Goal: Task Accomplishment & Management: Use online tool/utility

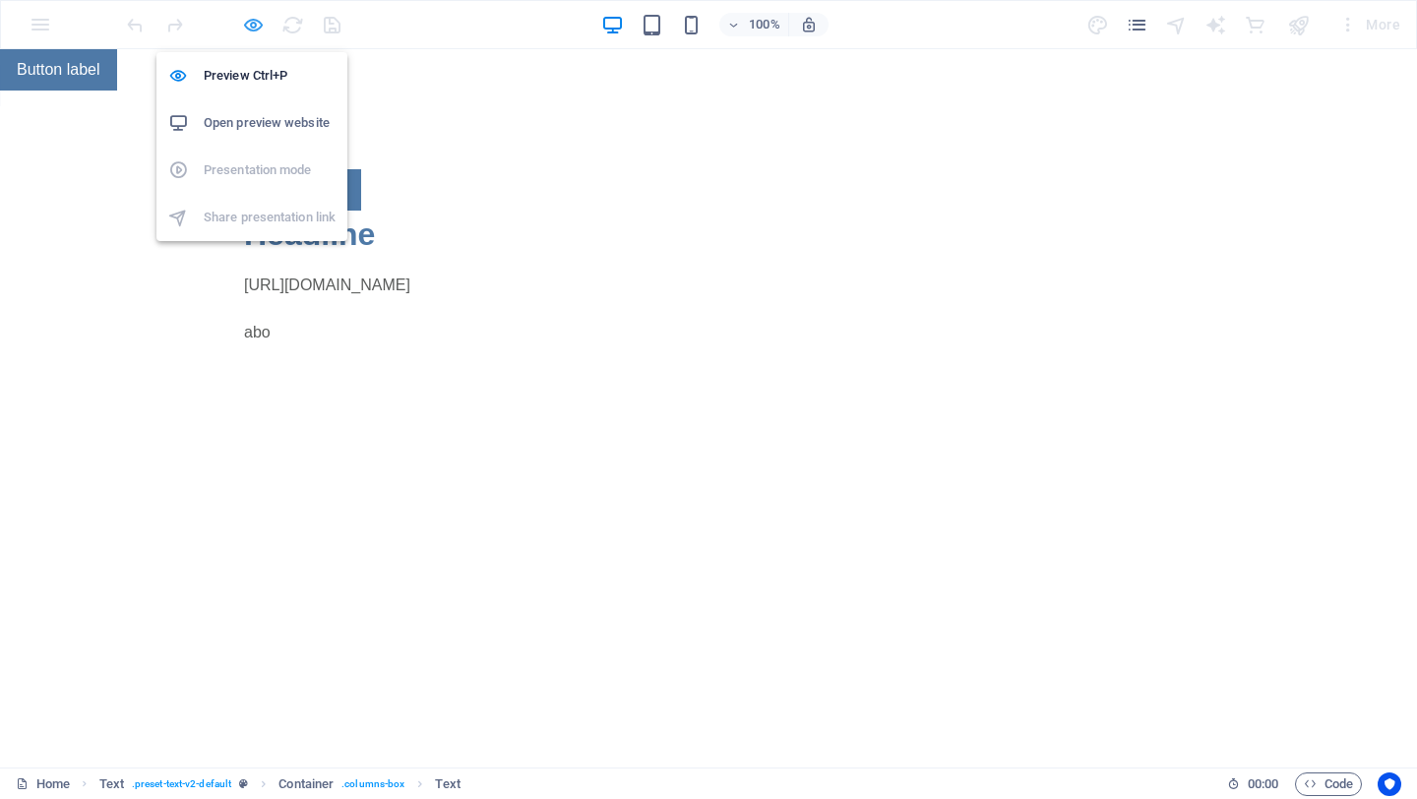
click at [243, 31] on icon "button" at bounding box center [253, 25] width 23 height 23
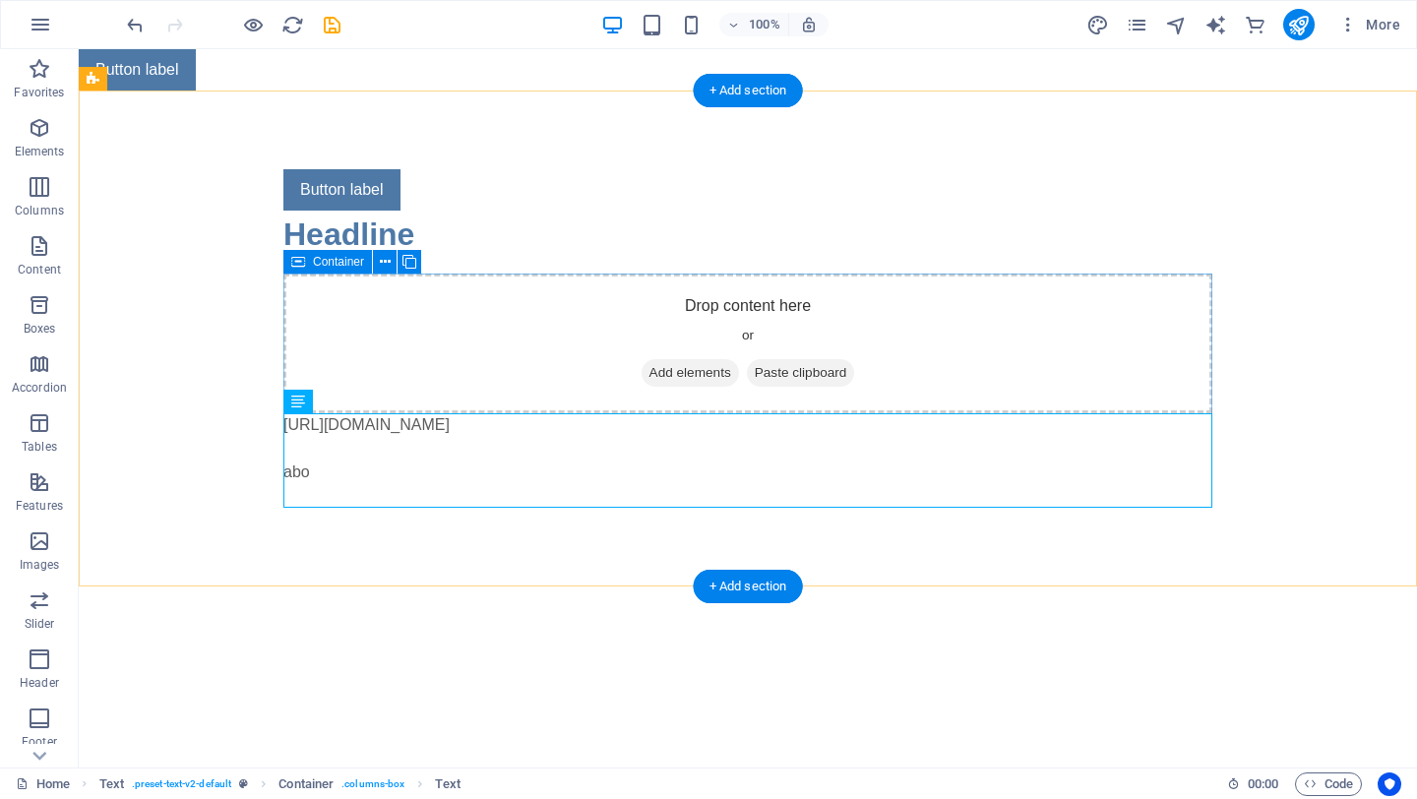
click at [732, 300] on div "Drop content here or Add elements Paste clipboard" at bounding box center [747, 344] width 929 height 140
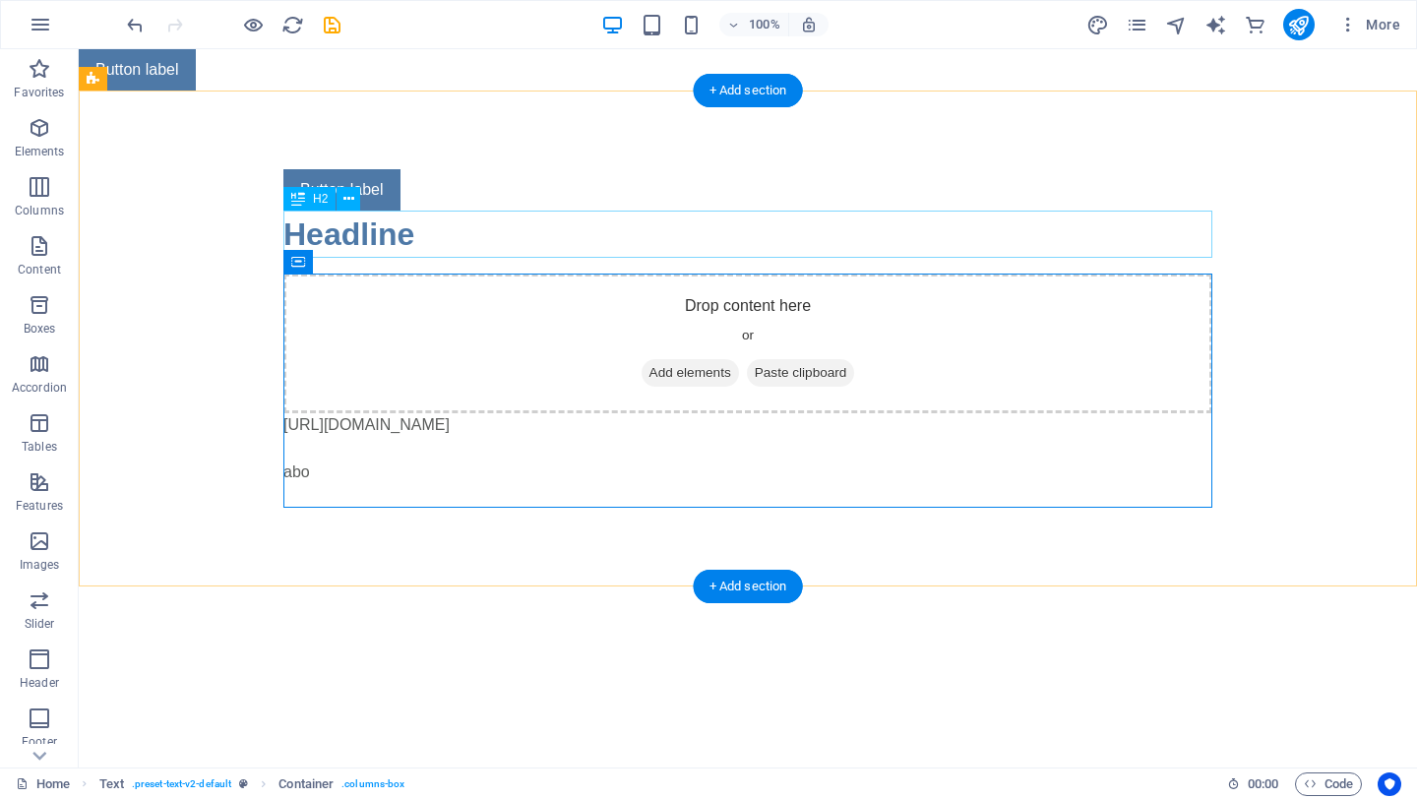
click at [678, 219] on div "Headline" at bounding box center [747, 234] width 929 height 47
click at [327, 464] on div "[URL][DOMAIN_NAME] abo" at bounding box center [747, 460] width 929 height 94
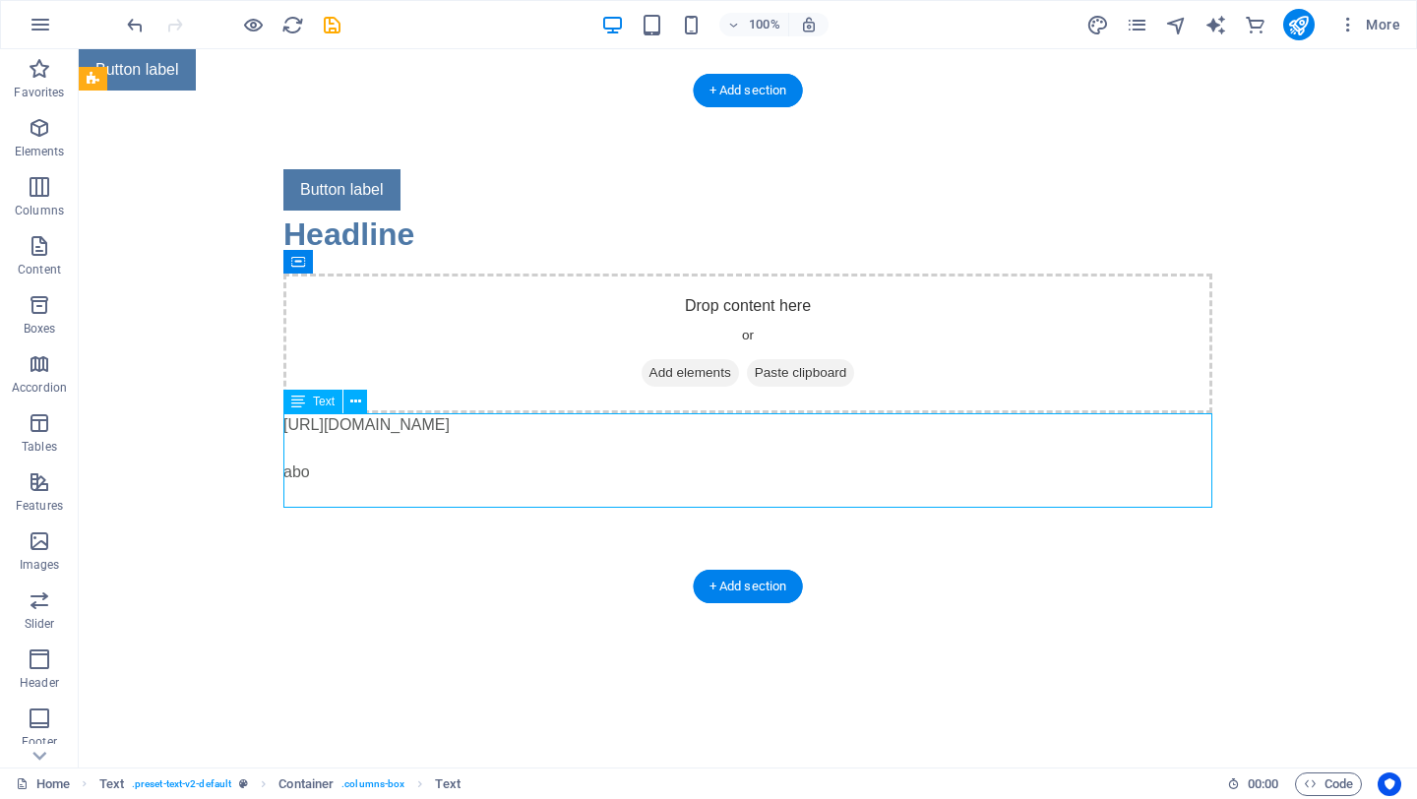
click at [309, 474] on div "[URL][DOMAIN_NAME] abo" at bounding box center [747, 460] width 929 height 94
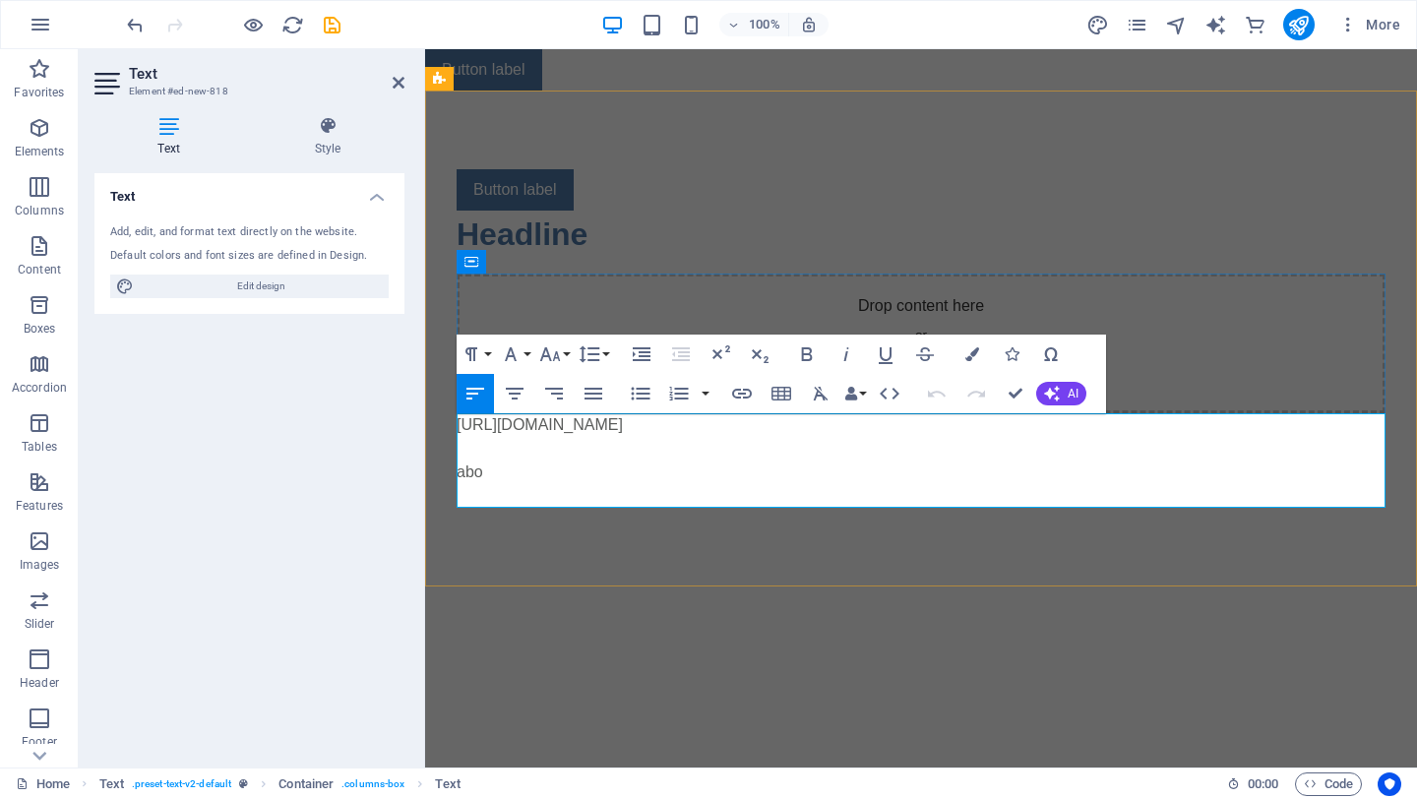
click at [521, 463] on p "abo" at bounding box center [921, 472] width 929 height 24
click at [609, 446] on p at bounding box center [921, 449] width 929 height 24
click at [610, 437] on p at bounding box center [921, 449] width 929 height 24
click at [610, 429] on p "[URL][DOMAIN_NAME]" at bounding box center [921, 425] width 929 height 24
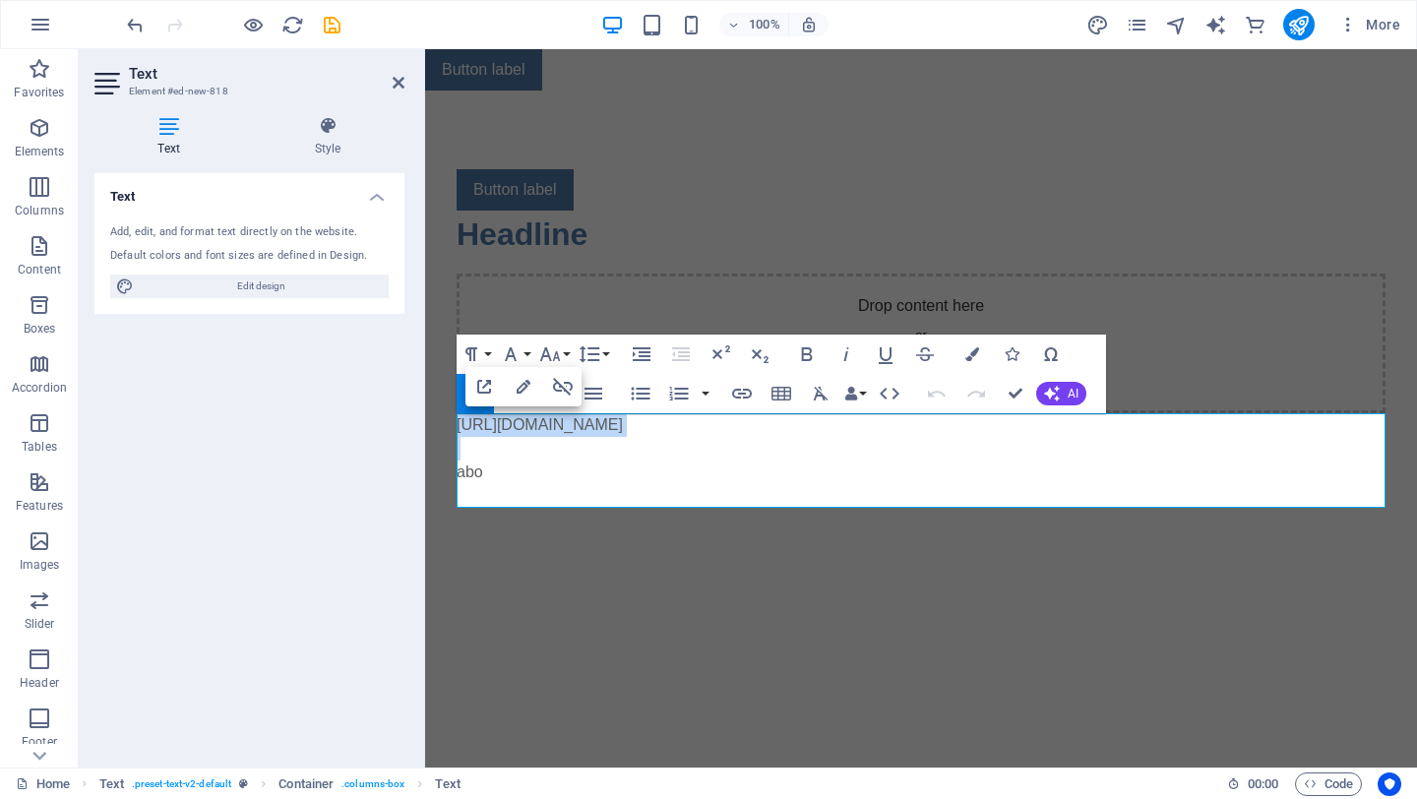
drag, startPoint x: 610, startPoint y: 429, endPoint x: 378, endPoint y: 401, distance: 233.8
click at [425, 401] on html "Skip to main content Button label Button label Headline Drop content here or Ad…" at bounding box center [921, 317] width 992 height 537
click at [493, 483] on p "abo" at bounding box center [921, 472] width 929 height 24
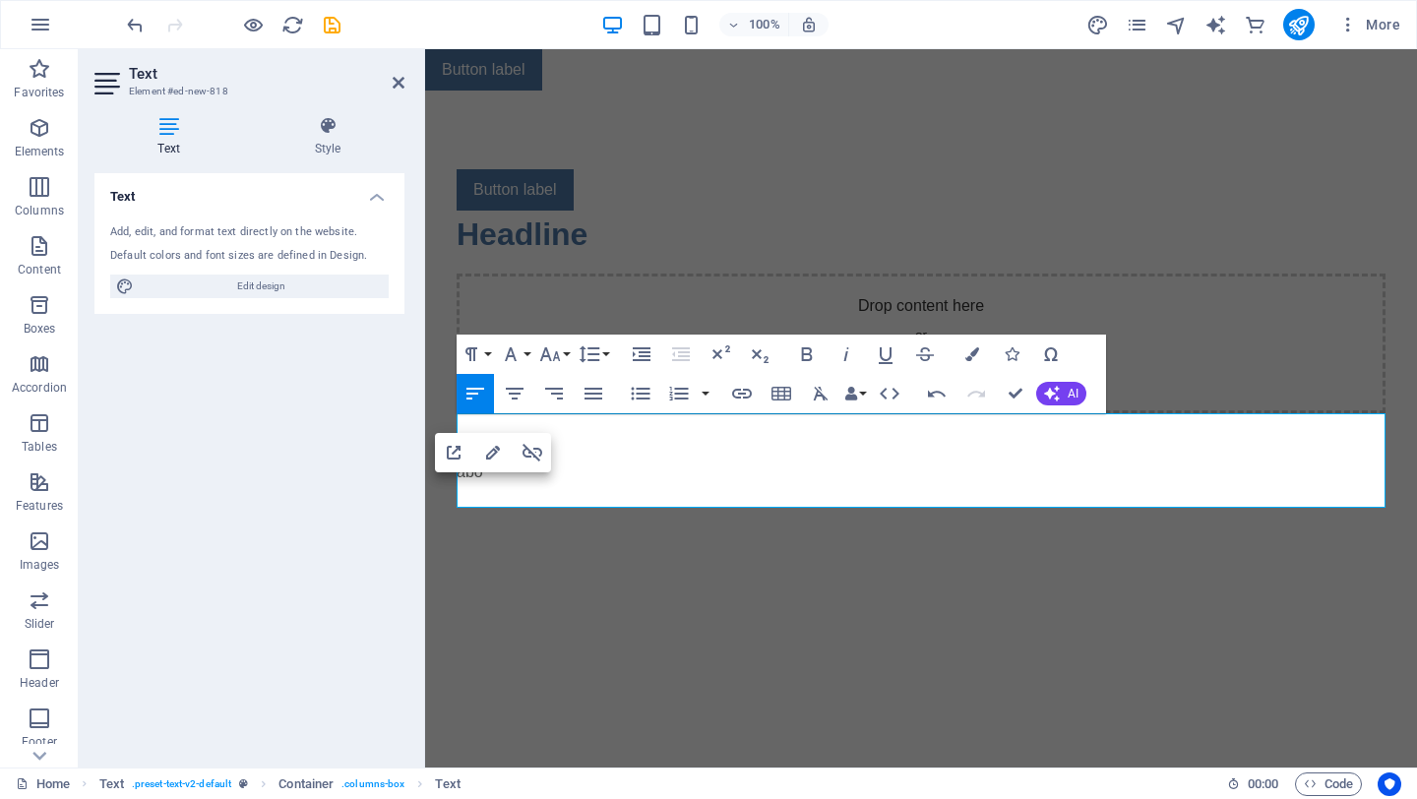
click at [663, 586] on html "Skip to main content Button label Button label Headline Drop content here or Ad…" at bounding box center [921, 317] width 992 height 537
click at [498, 478] on p "abo" at bounding box center [921, 472] width 929 height 24
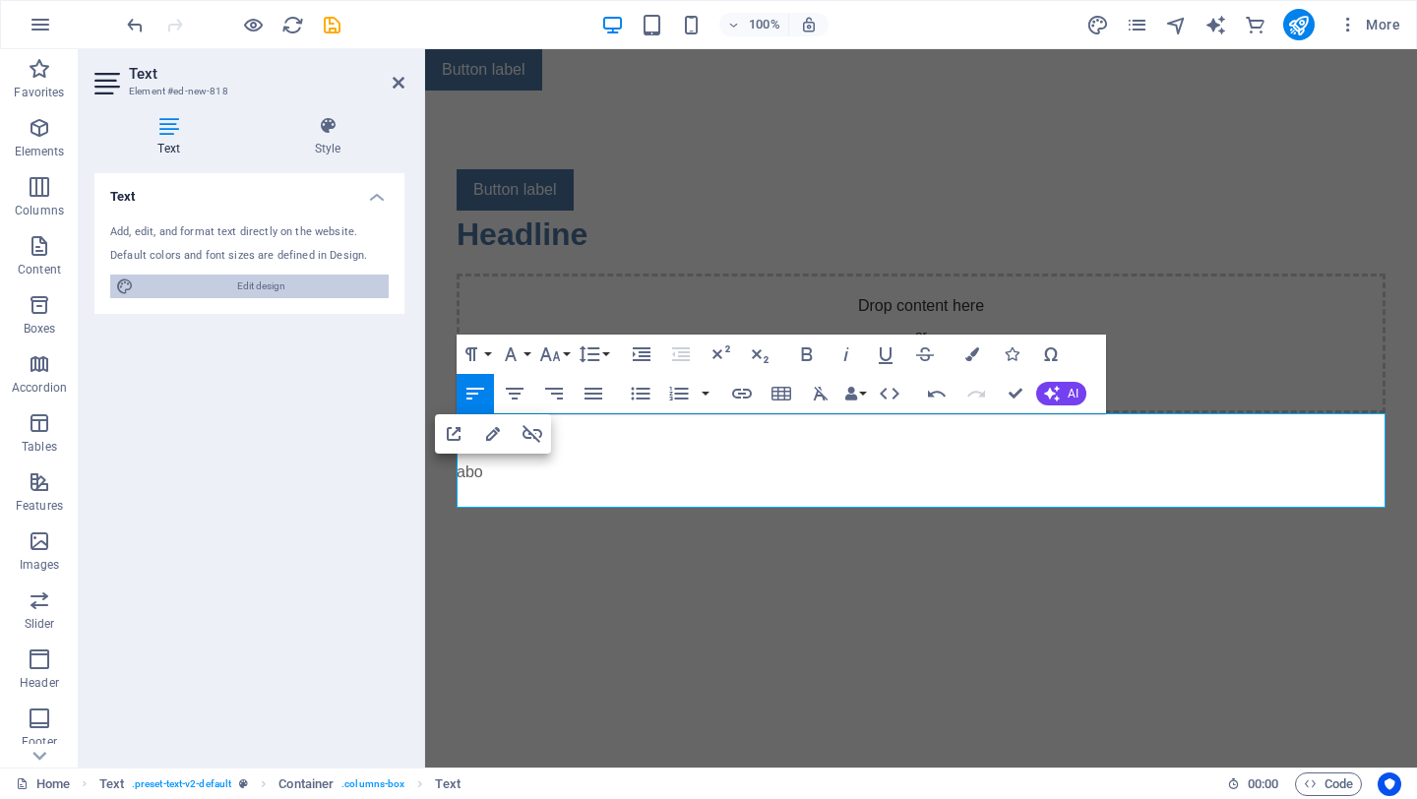
click at [283, 288] on span "Edit design" at bounding box center [261, 287] width 243 height 24
select select "px"
select select "400"
select select "px"
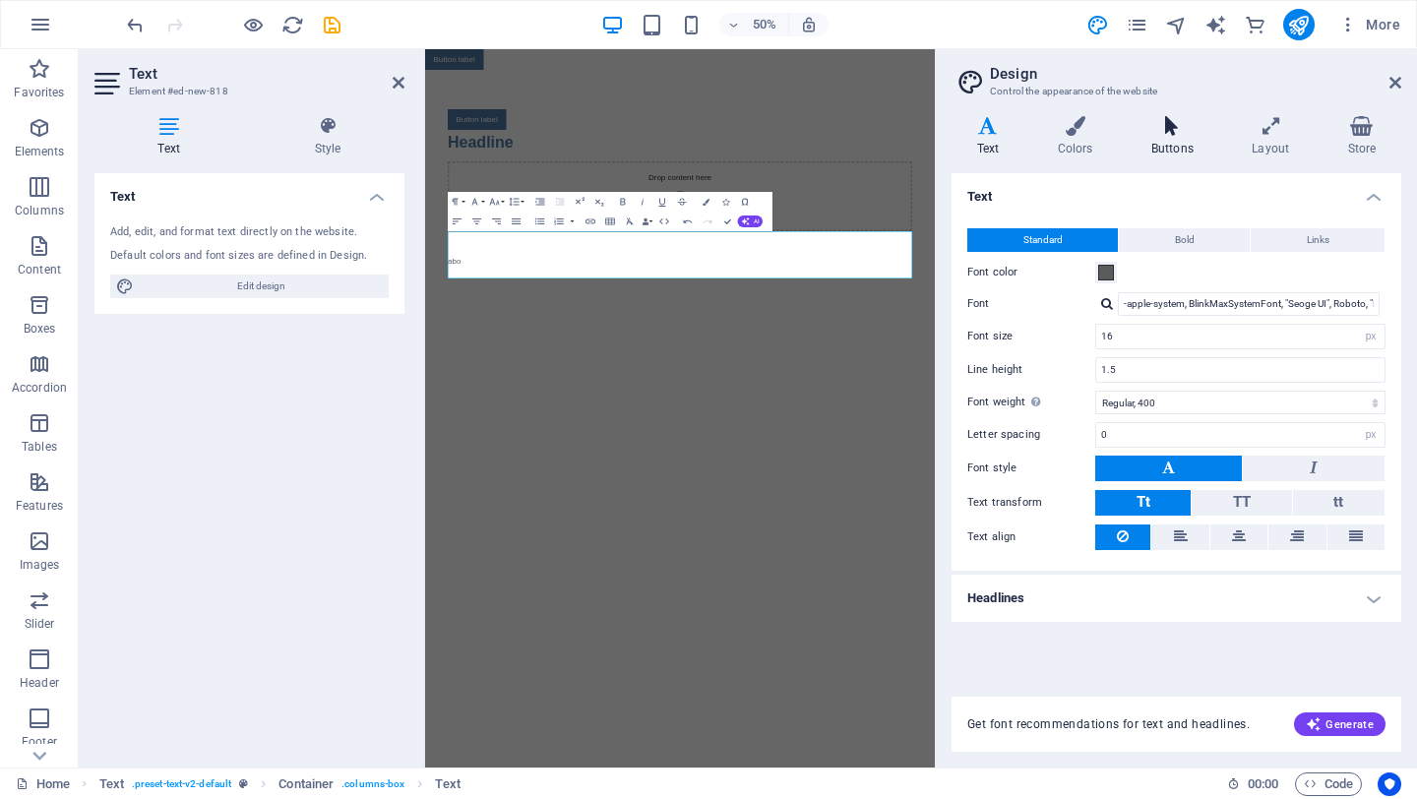
click at [1172, 137] on h4 "Buttons" at bounding box center [1176, 136] width 100 height 41
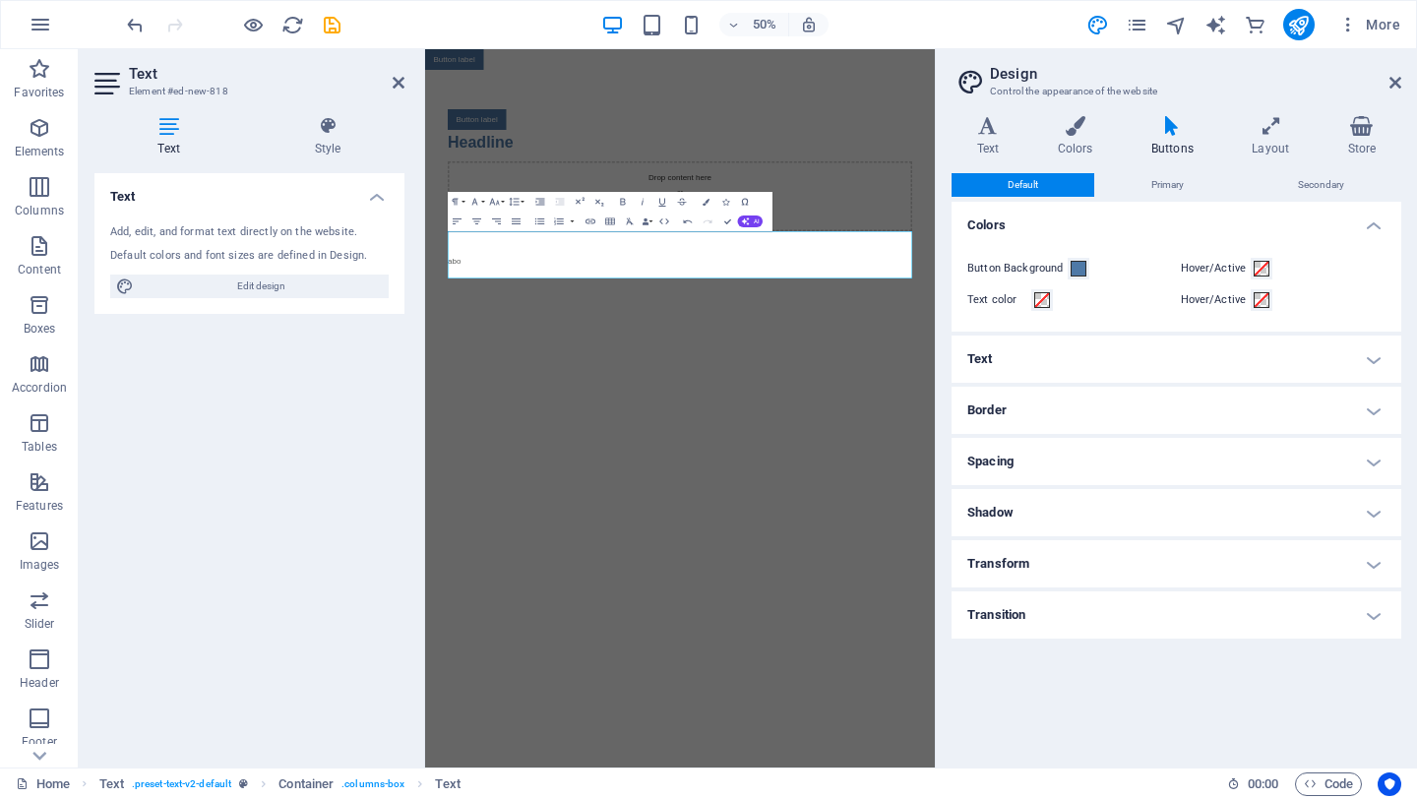
click at [1402, 79] on aside "Design Control the appearance of the website Variants Text Colors Buttons Layou…" at bounding box center [1176, 408] width 482 height 718
click at [1394, 81] on icon at bounding box center [1395, 83] width 12 height 16
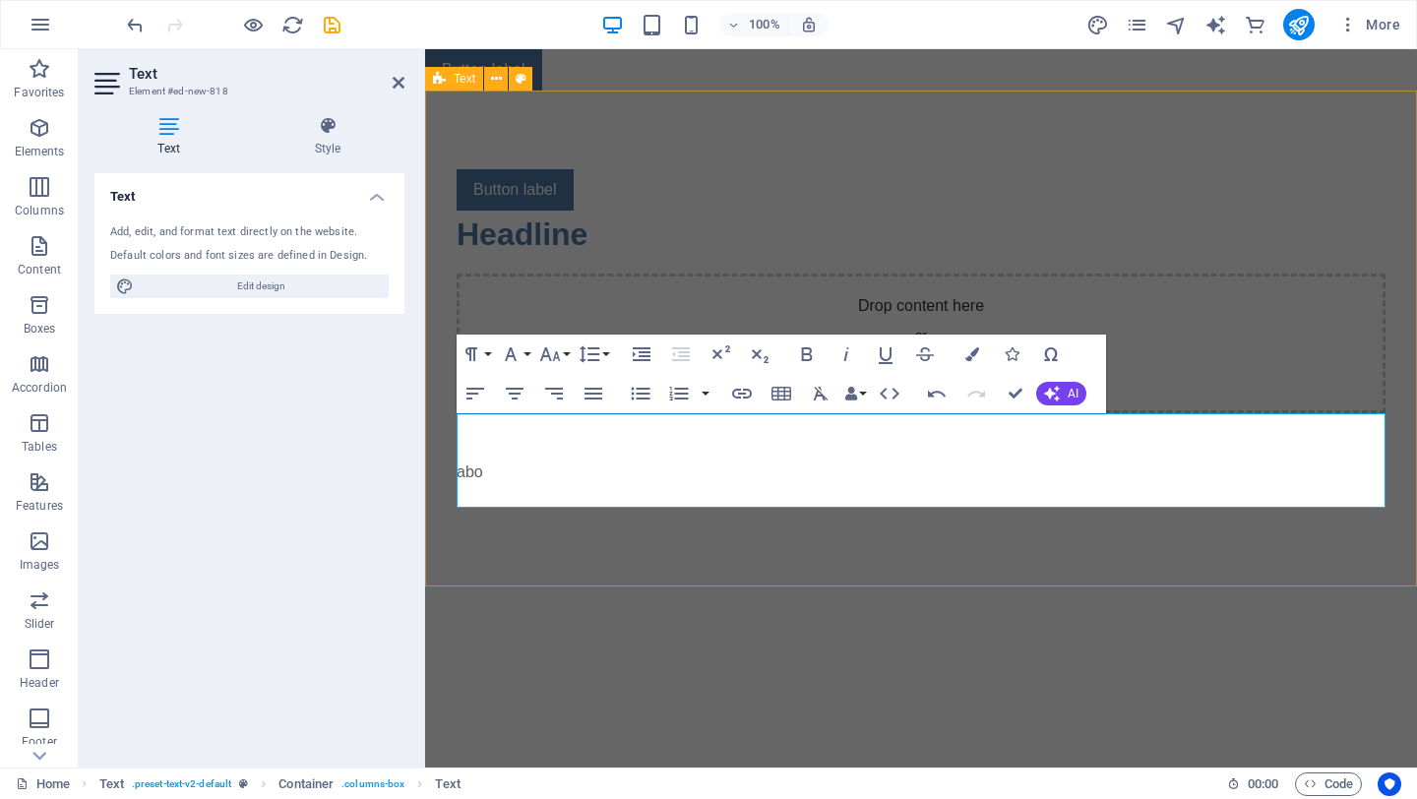
click at [1036, 570] on div "Button label Headline Drop content here or Add elements Paste clipboard abo" at bounding box center [921, 339] width 992 height 496
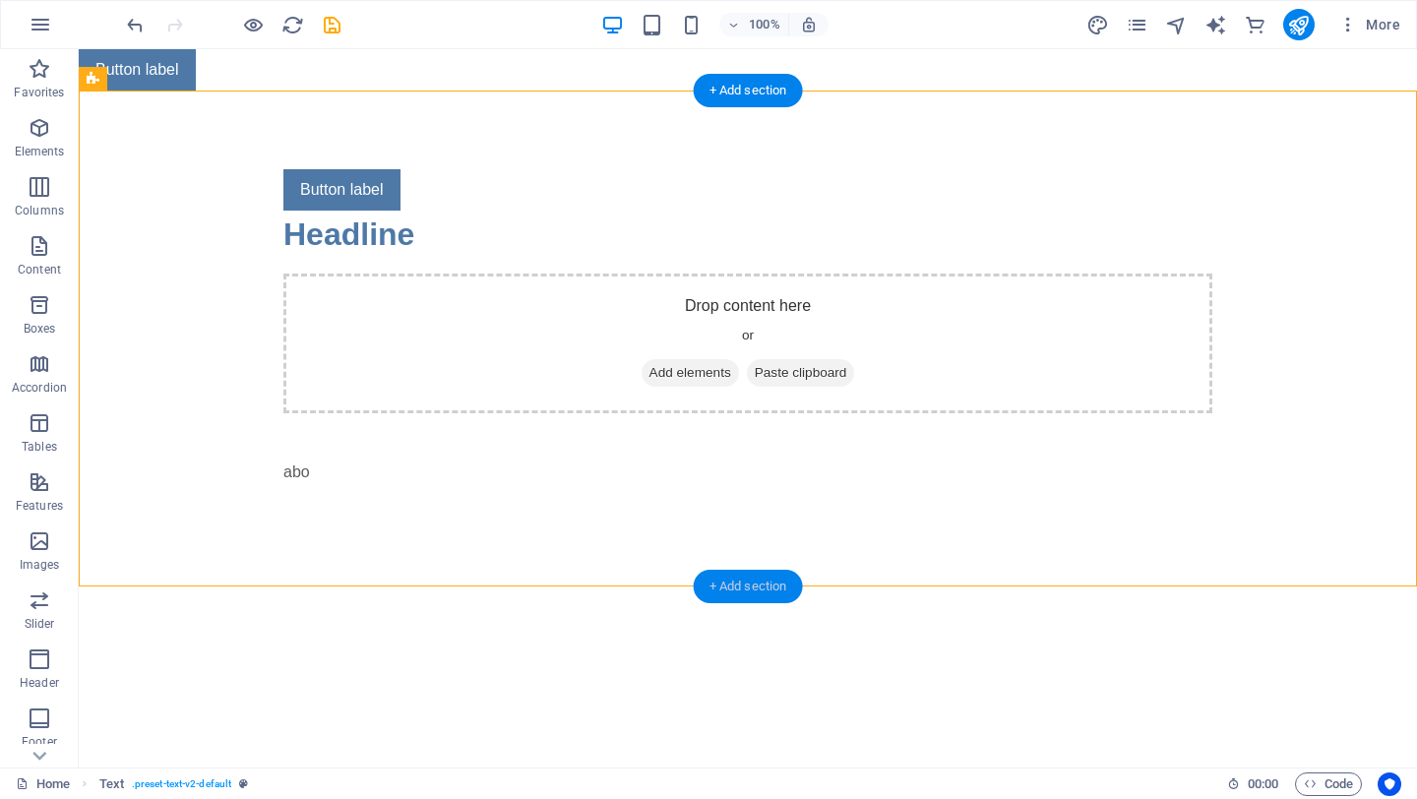
click at [779, 581] on div "+ Add section" at bounding box center [748, 586] width 109 height 33
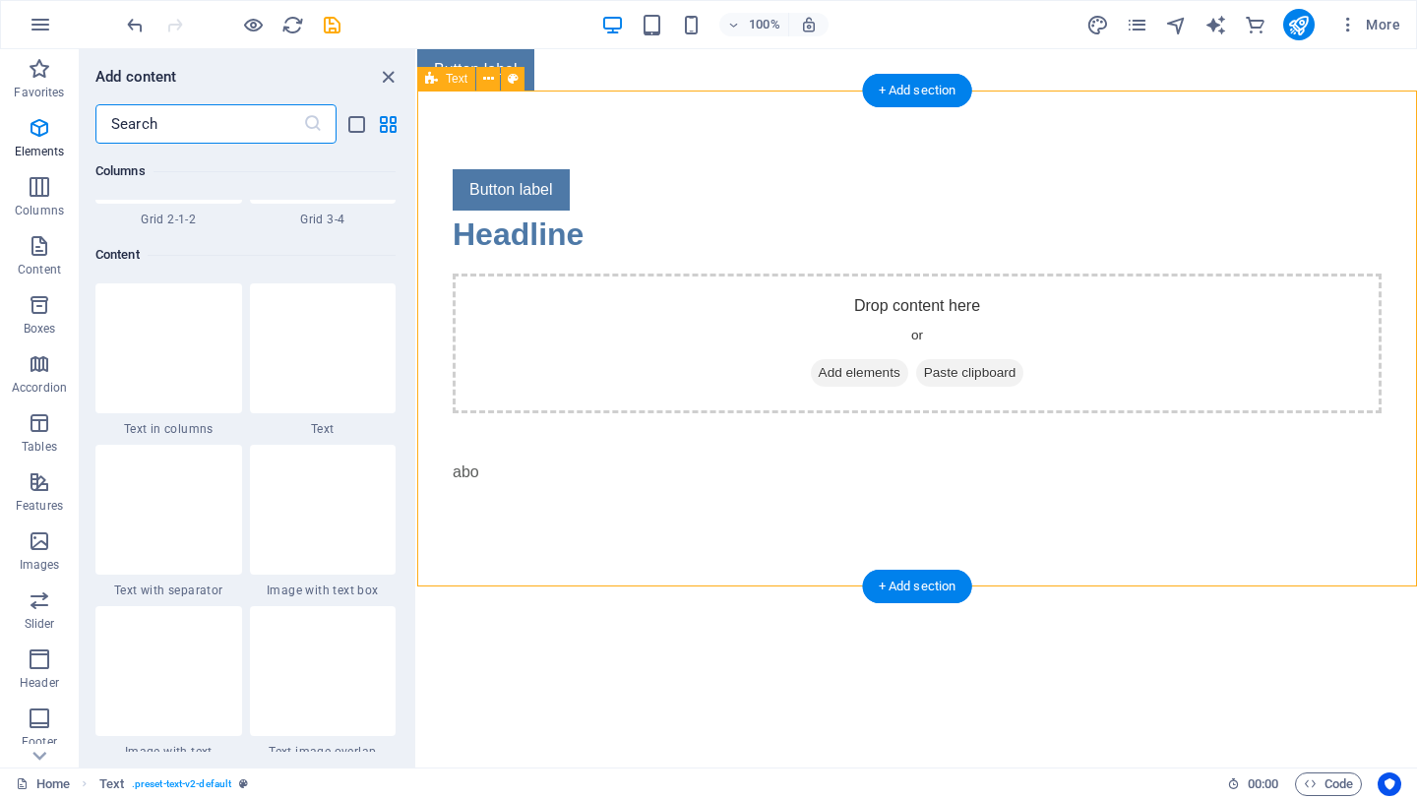
scroll to position [3443, 0]
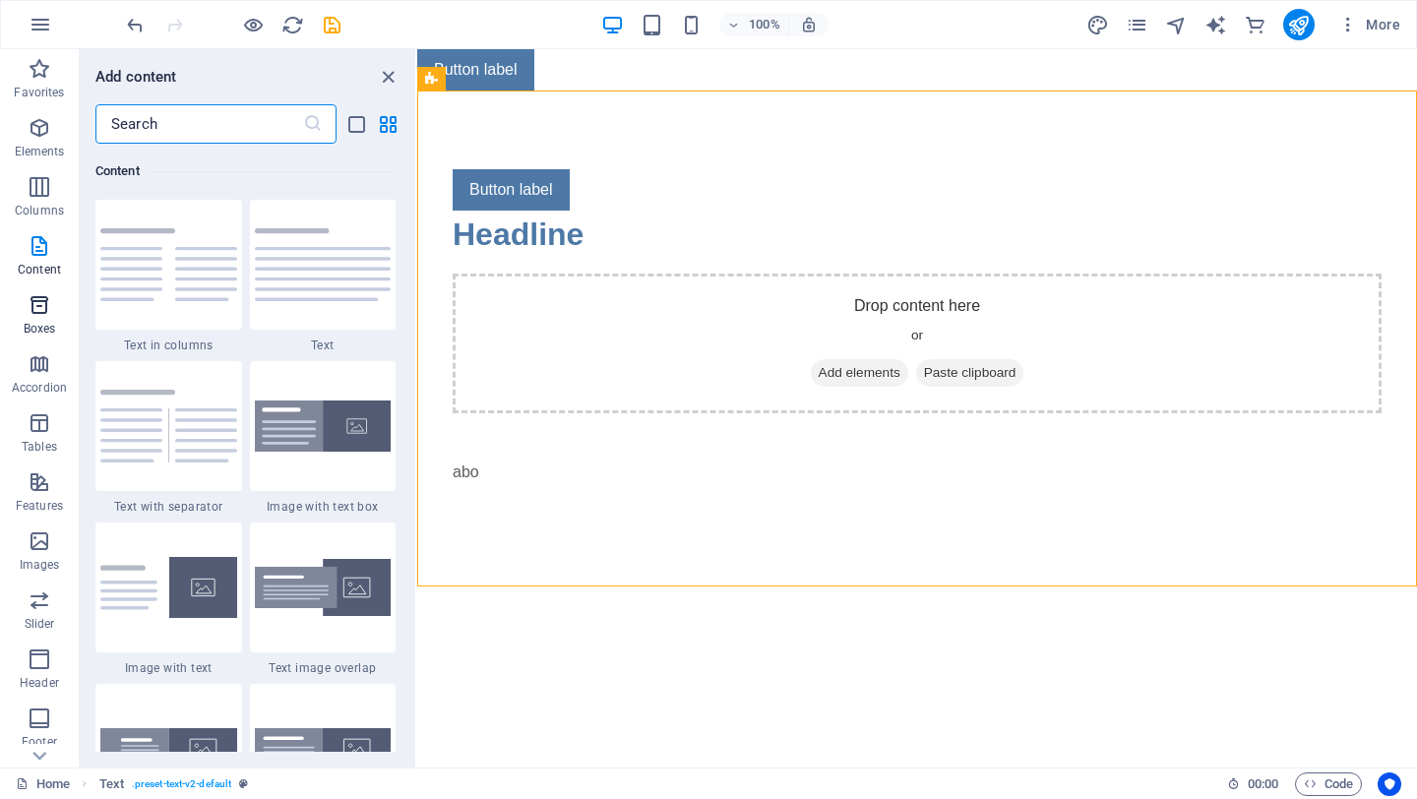
click at [24, 316] on span "Boxes" at bounding box center [39, 316] width 79 height 47
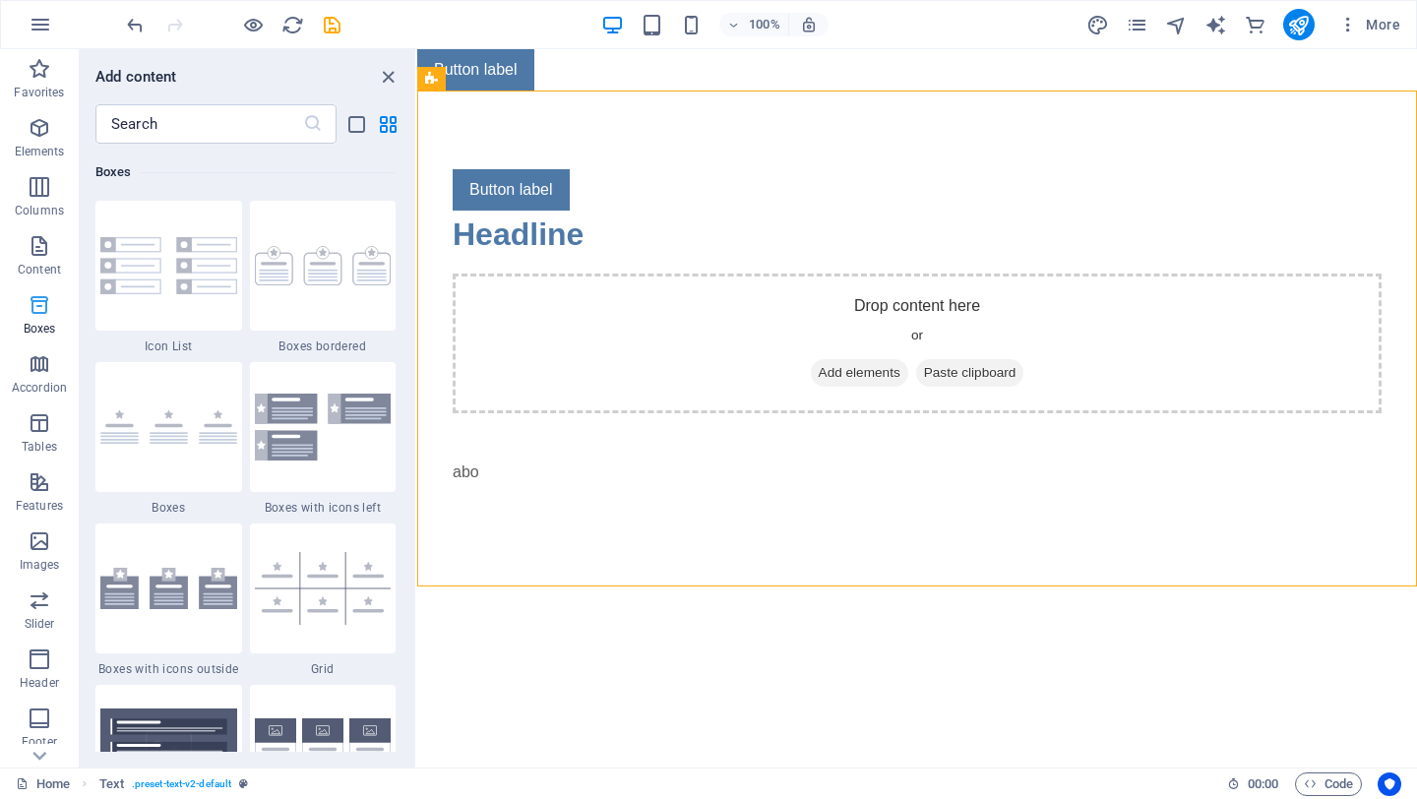
scroll to position [5427, 0]
click at [39, 474] on icon "button" at bounding box center [40, 482] width 24 height 24
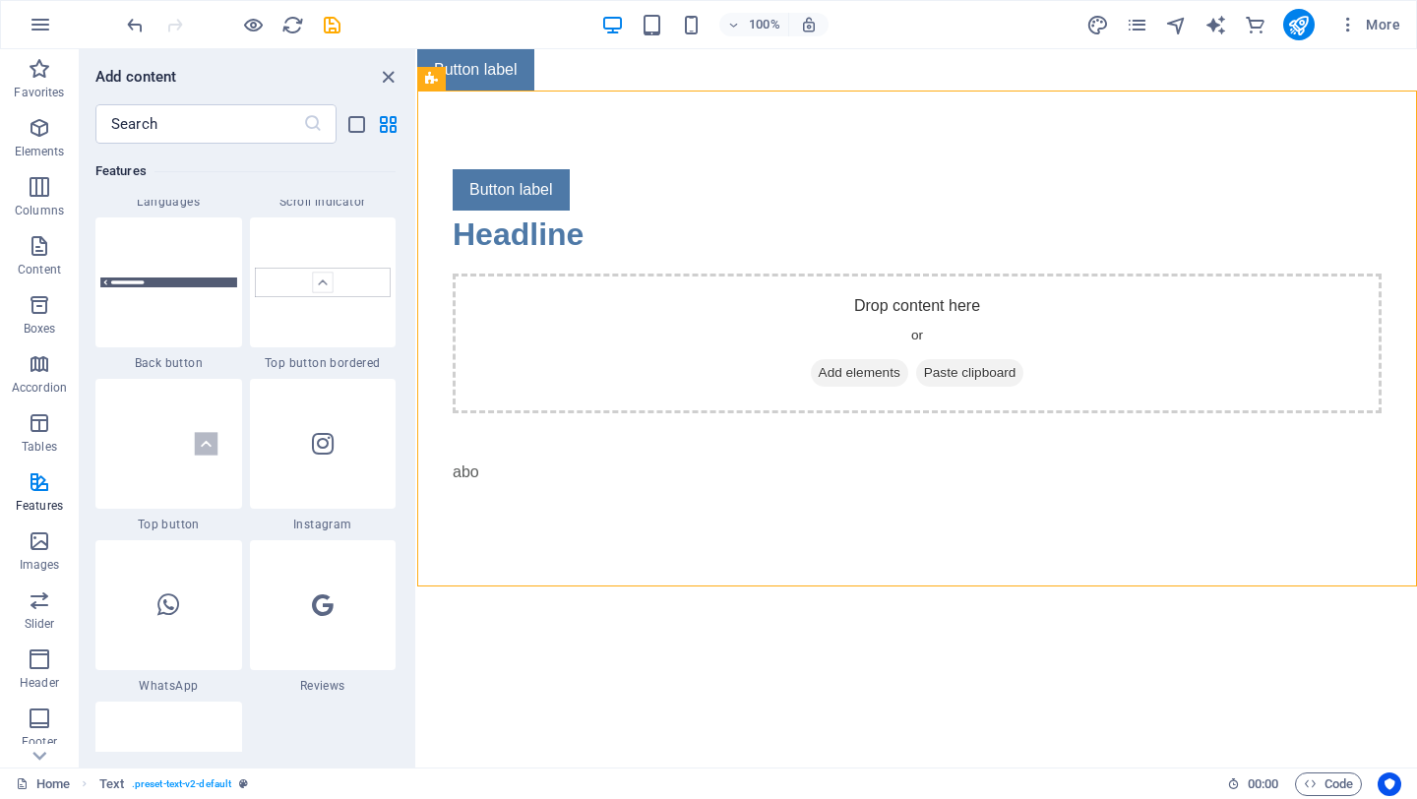
scroll to position [9448, 0]
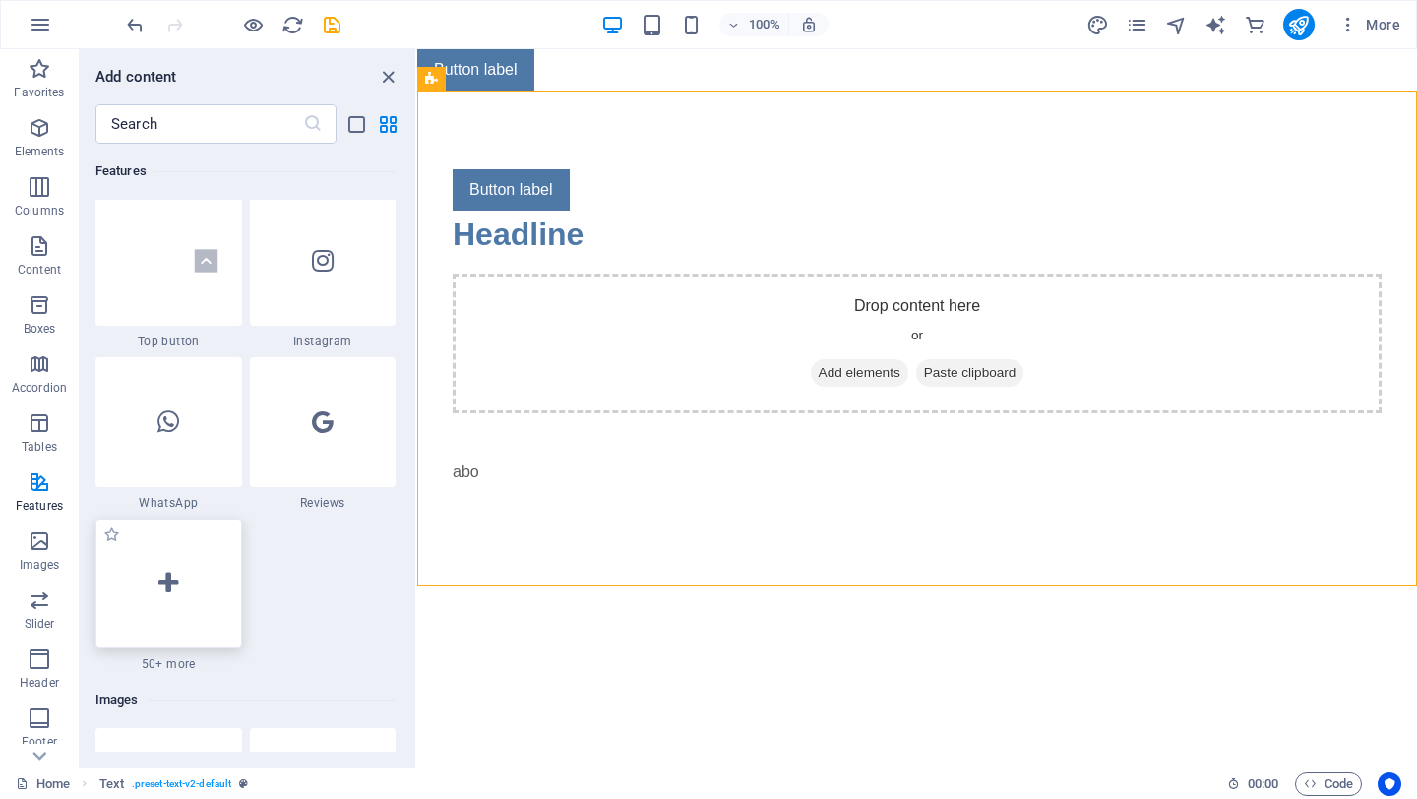
click at [152, 620] on div at bounding box center [168, 584] width 147 height 130
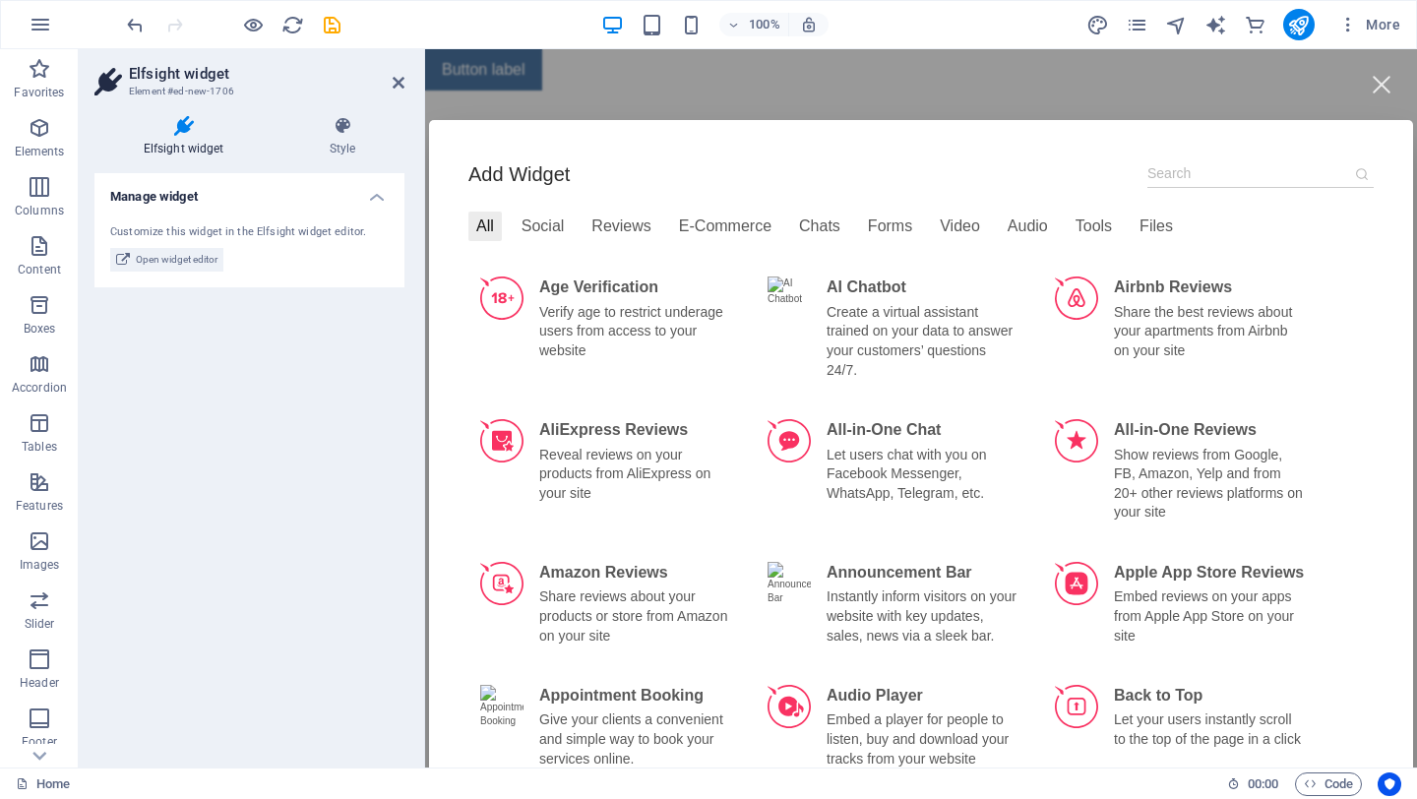
click at [1203, 177] on input at bounding box center [1260, 173] width 226 height 29
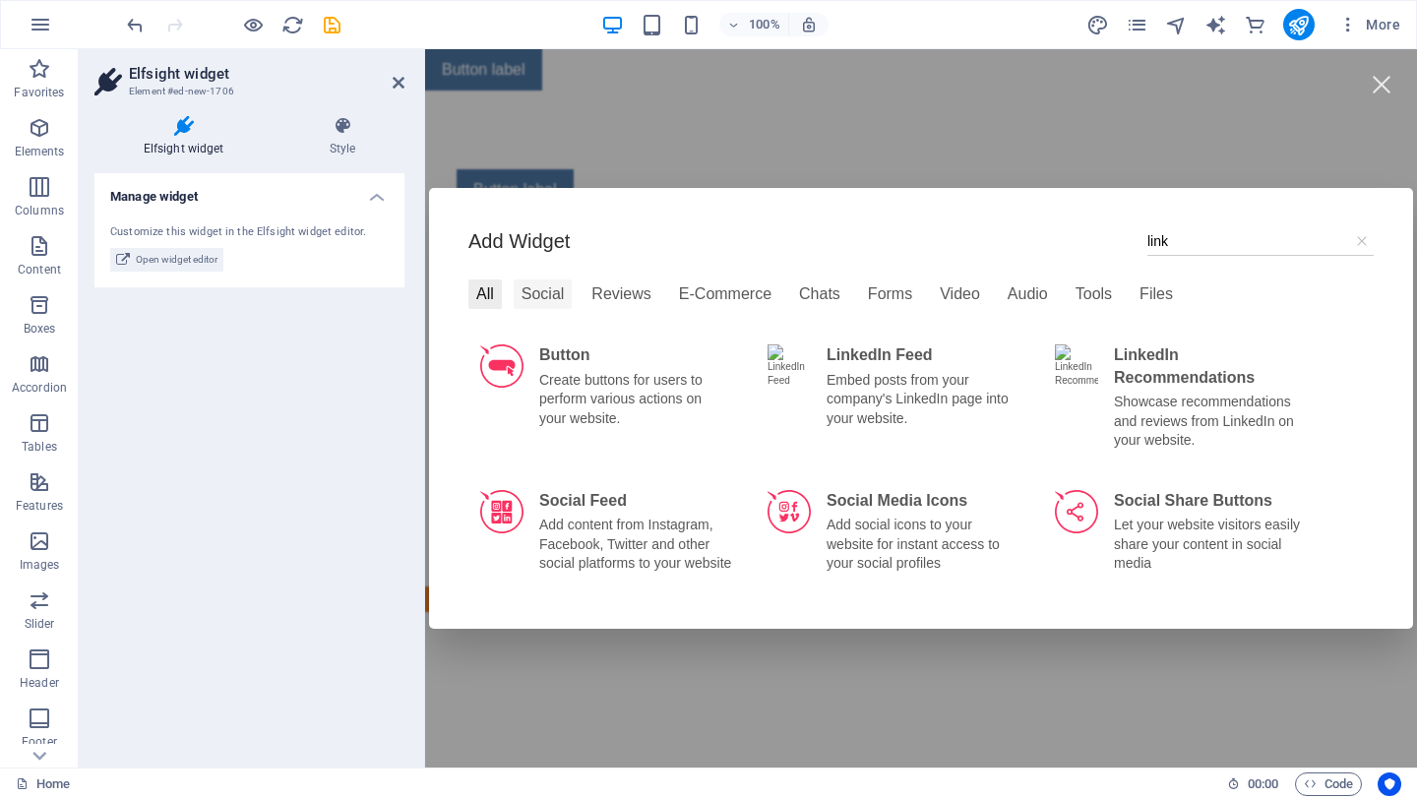
type input "link"
click at [540, 288] on div "Social" at bounding box center [543, 294] width 59 height 30
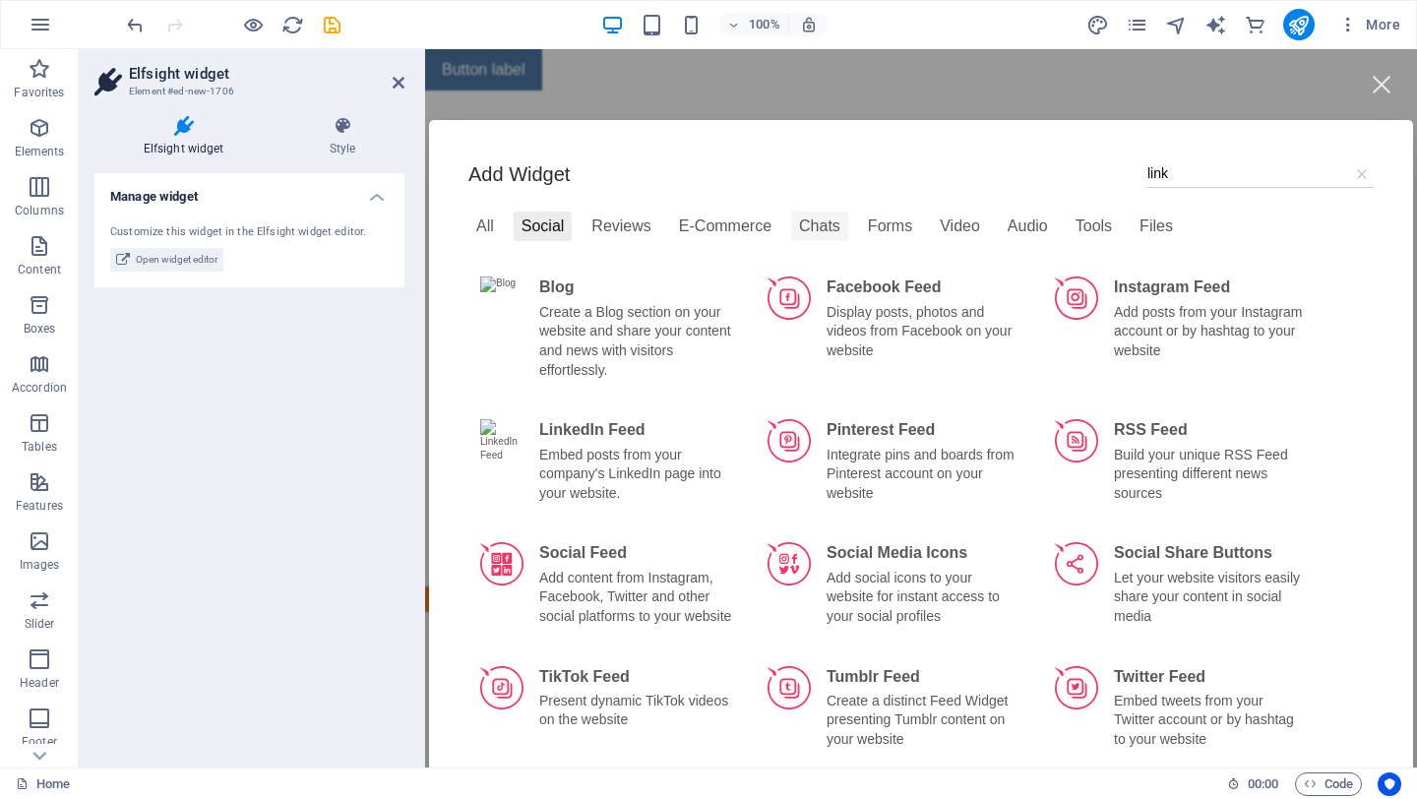
click at [837, 232] on div "Chats" at bounding box center [819, 227] width 57 height 30
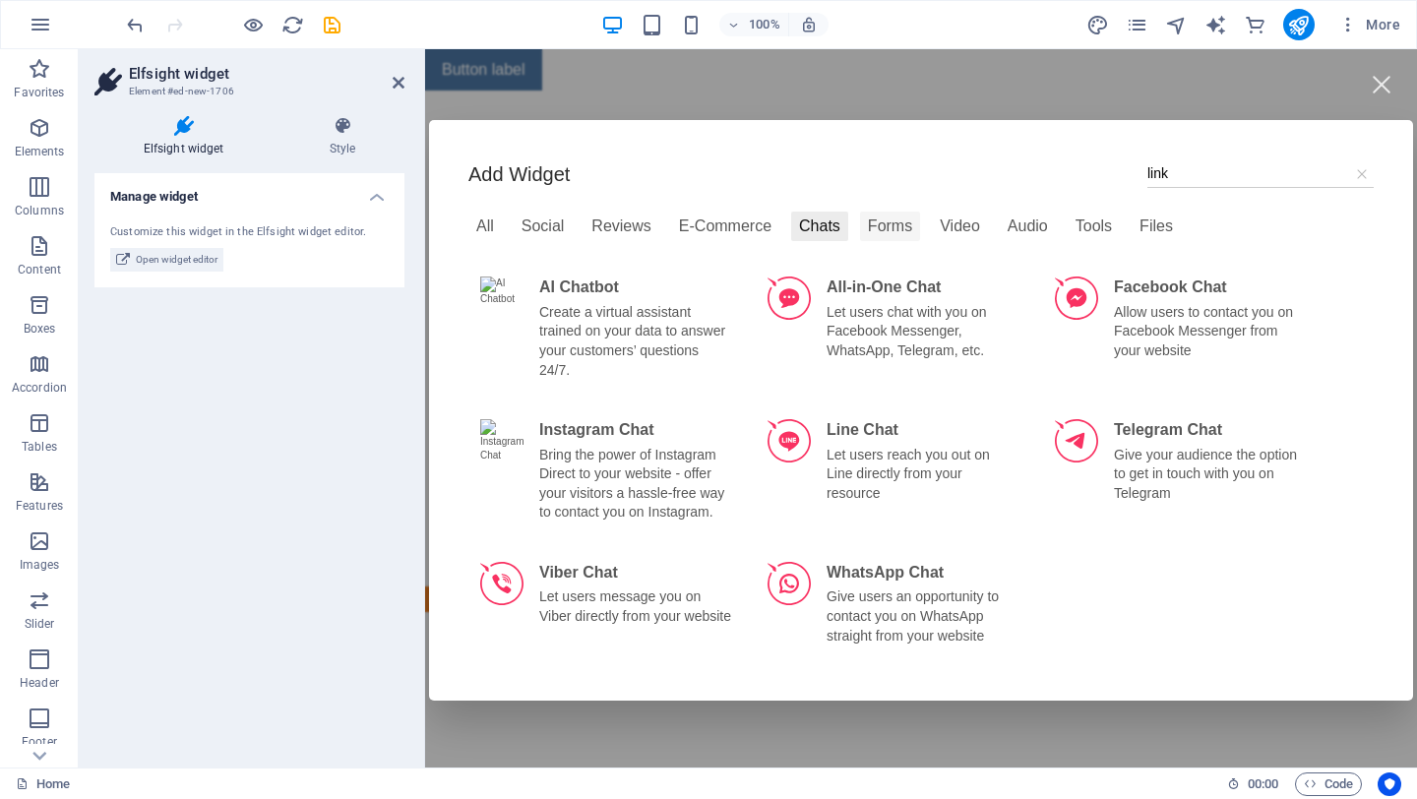
click at [868, 232] on div "Forms" at bounding box center [890, 227] width 60 height 30
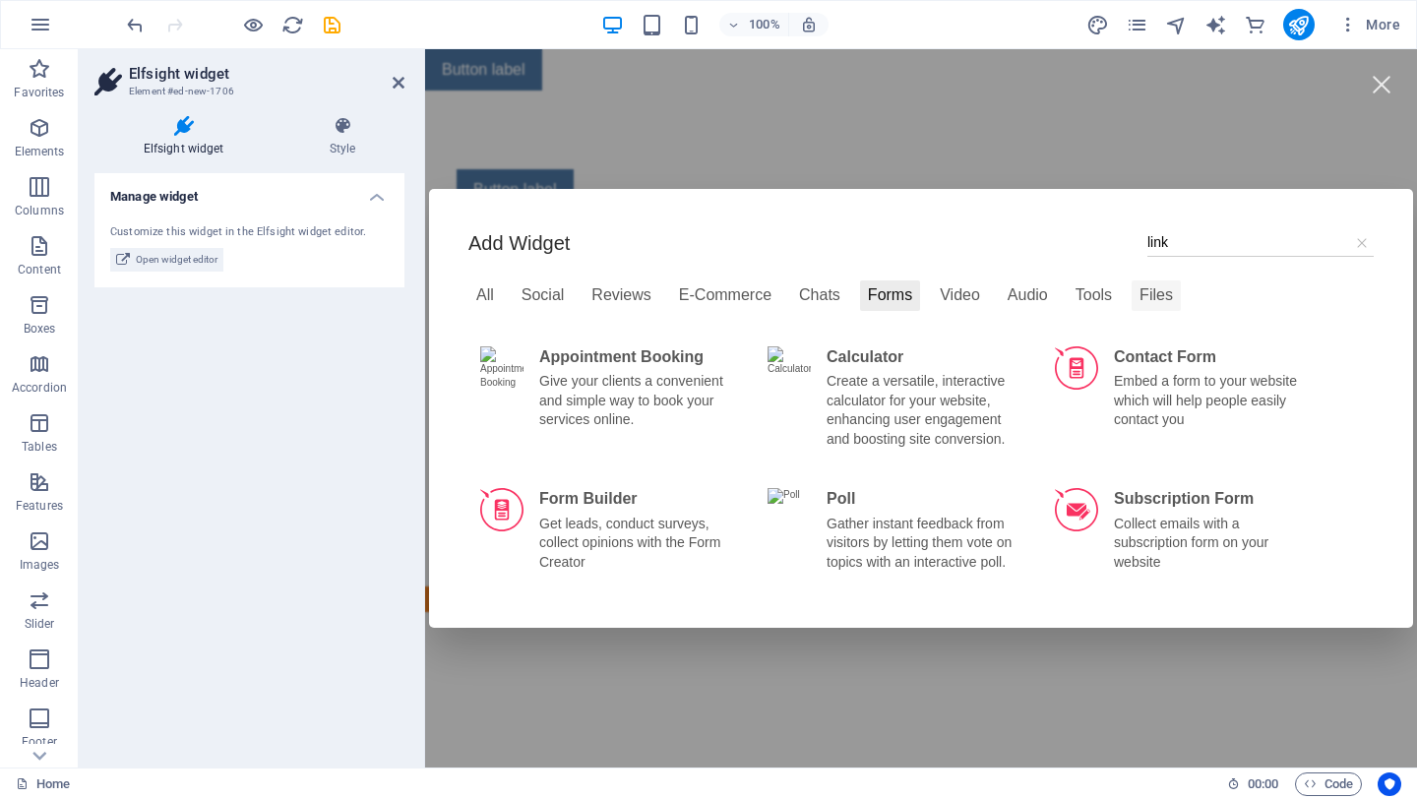
click at [1159, 292] on div "Files" at bounding box center [1155, 295] width 49 height 30
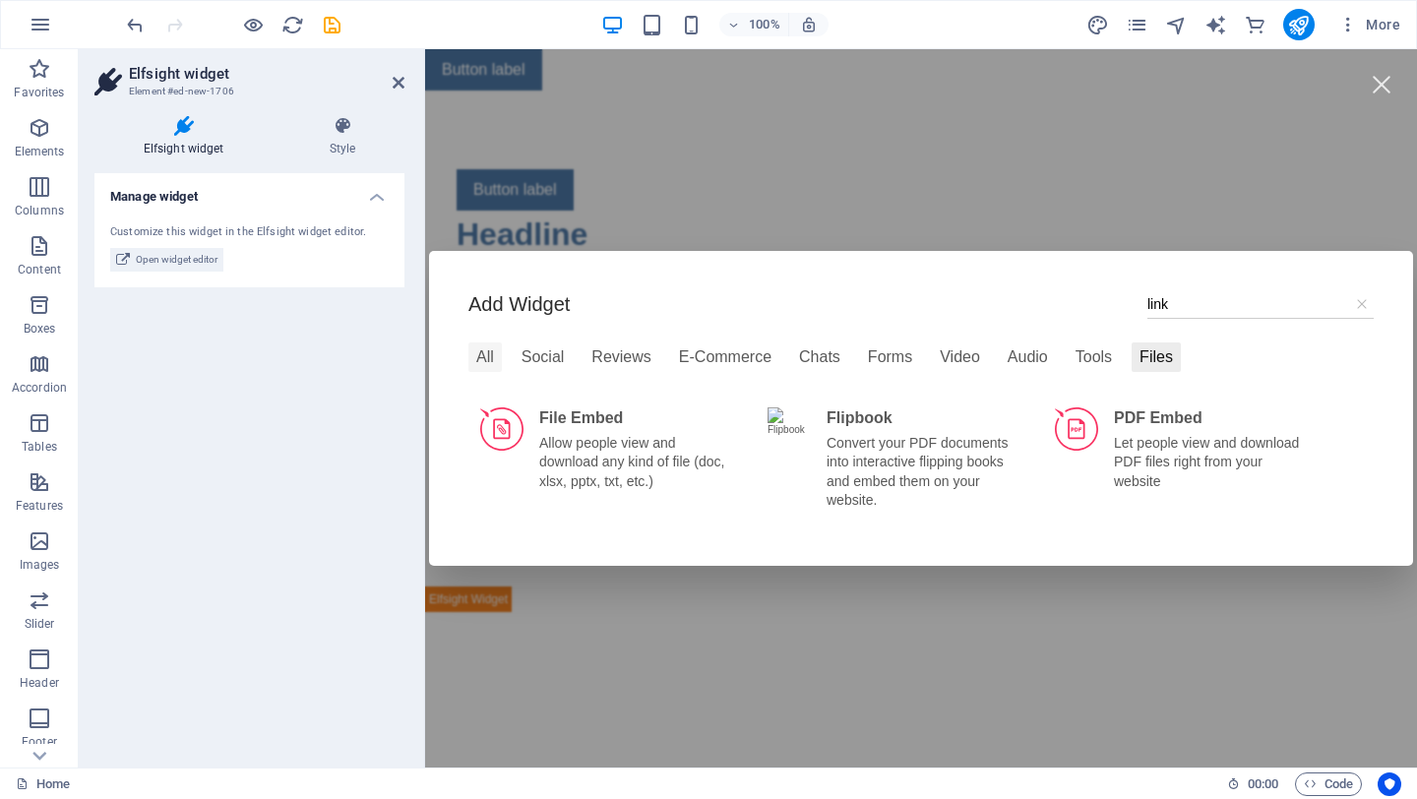
click at [477, 361] on div "All" at bounding box center [484, 357] width 33 height 30
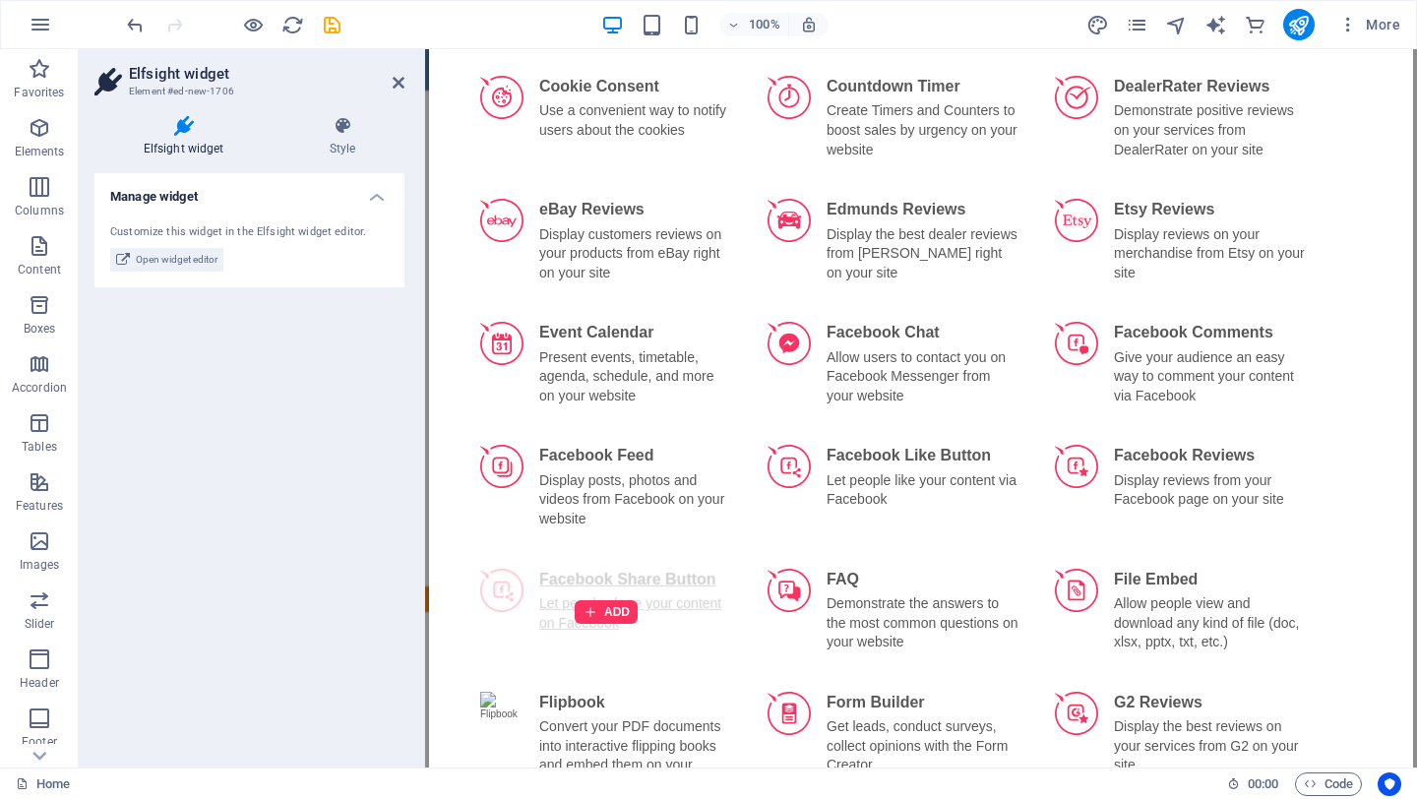
scroll to position [0, 0]
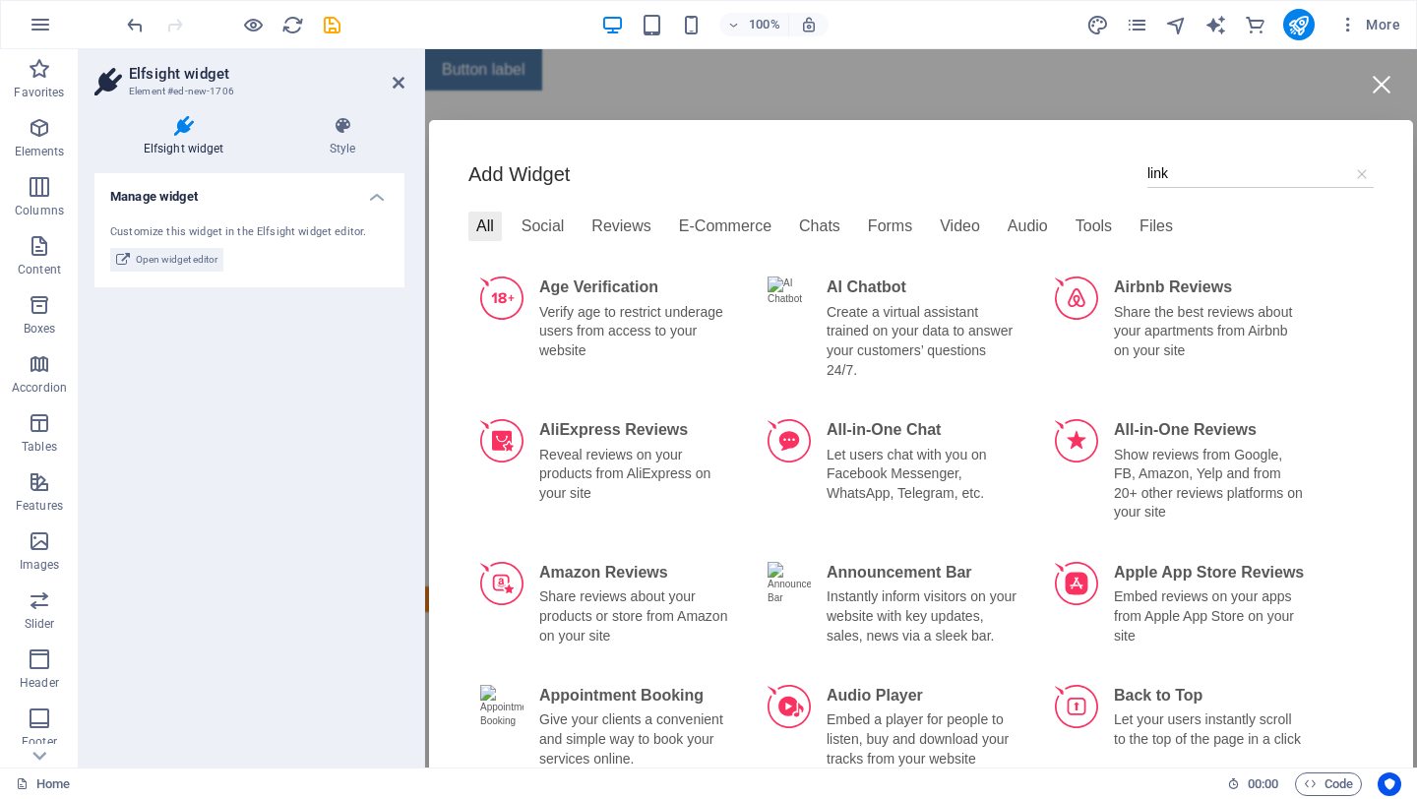
click at [1382, 88] on div at bounding box center [1381, 84] width 44 height 44
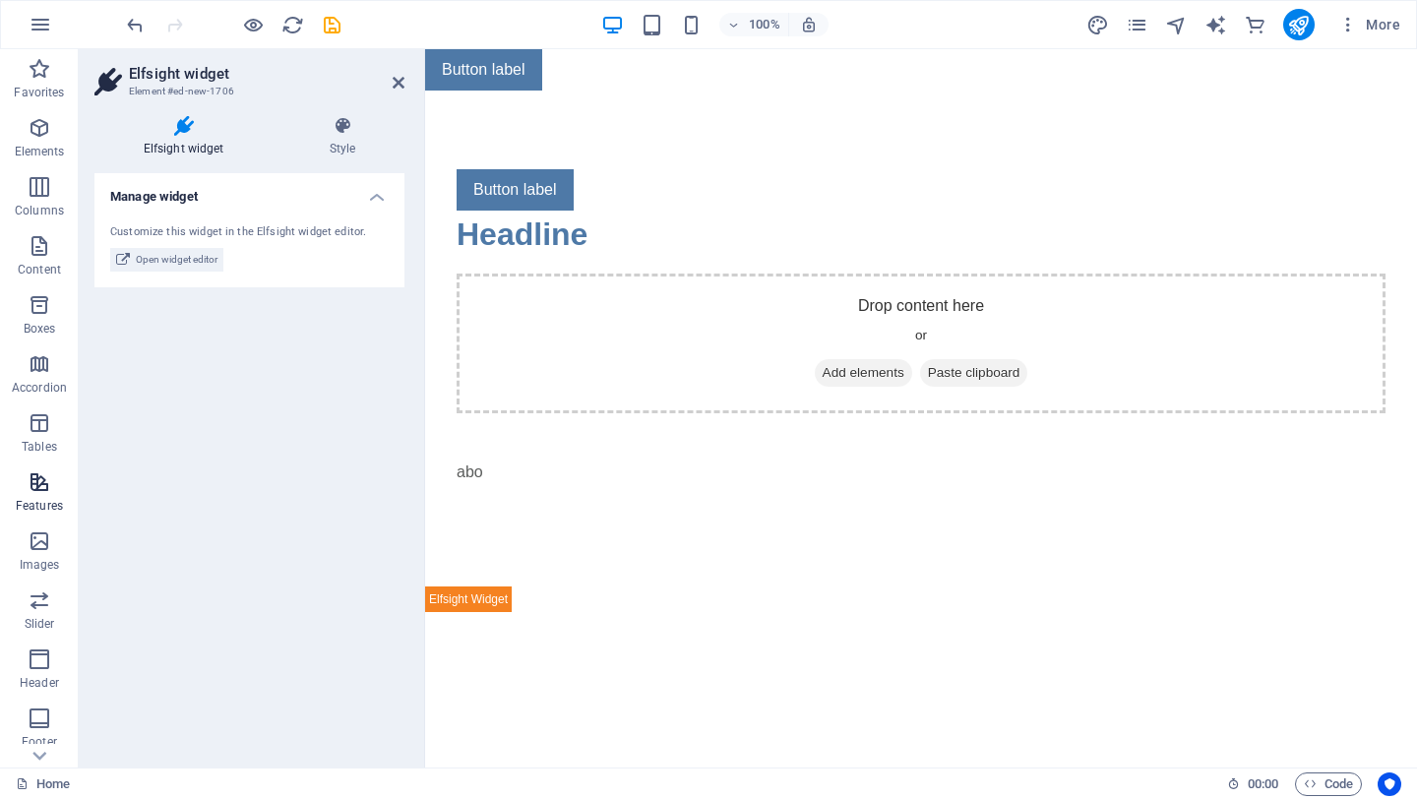
click at [35, 492] on icon "button" at bounding box center [40, 482] width 24 height 24
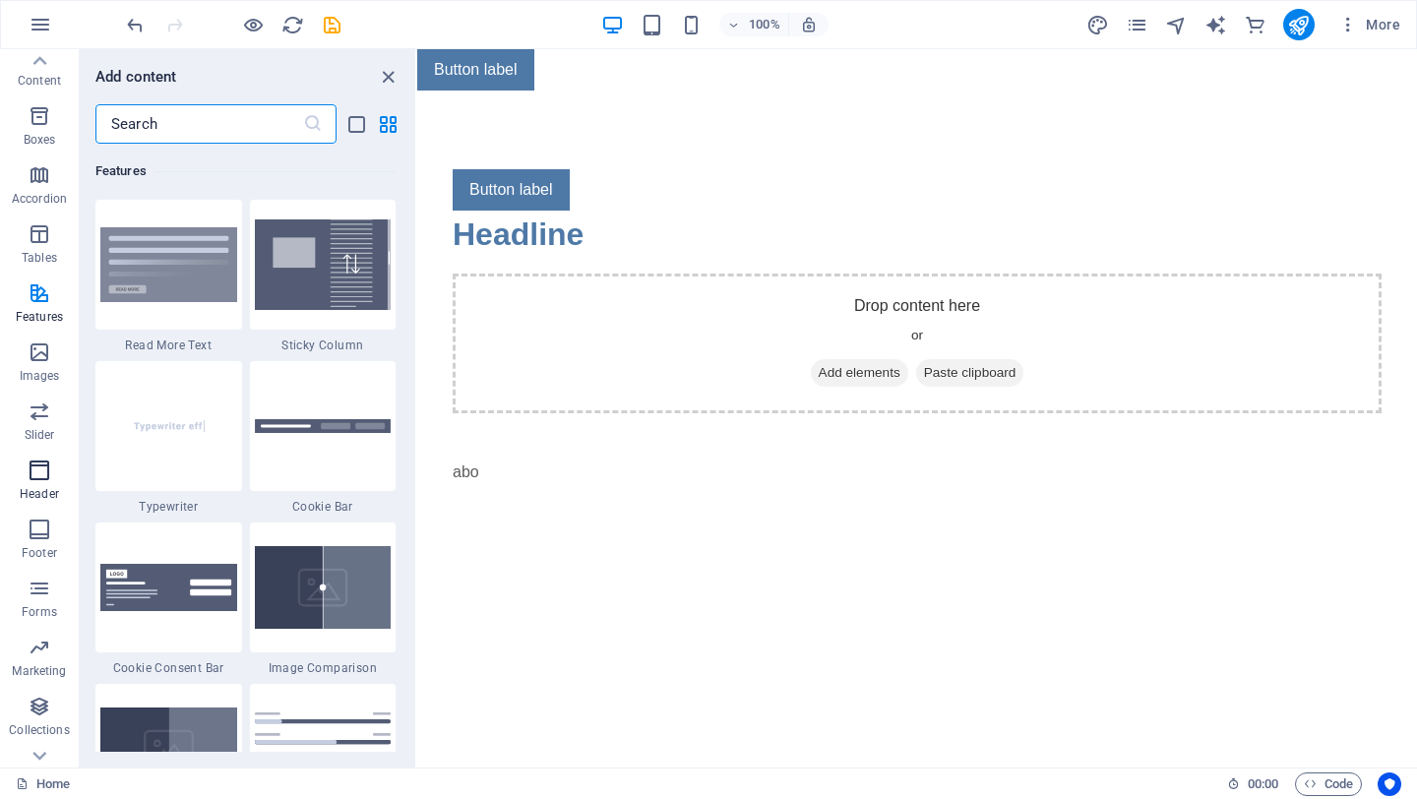
scroll to position [226, 0]
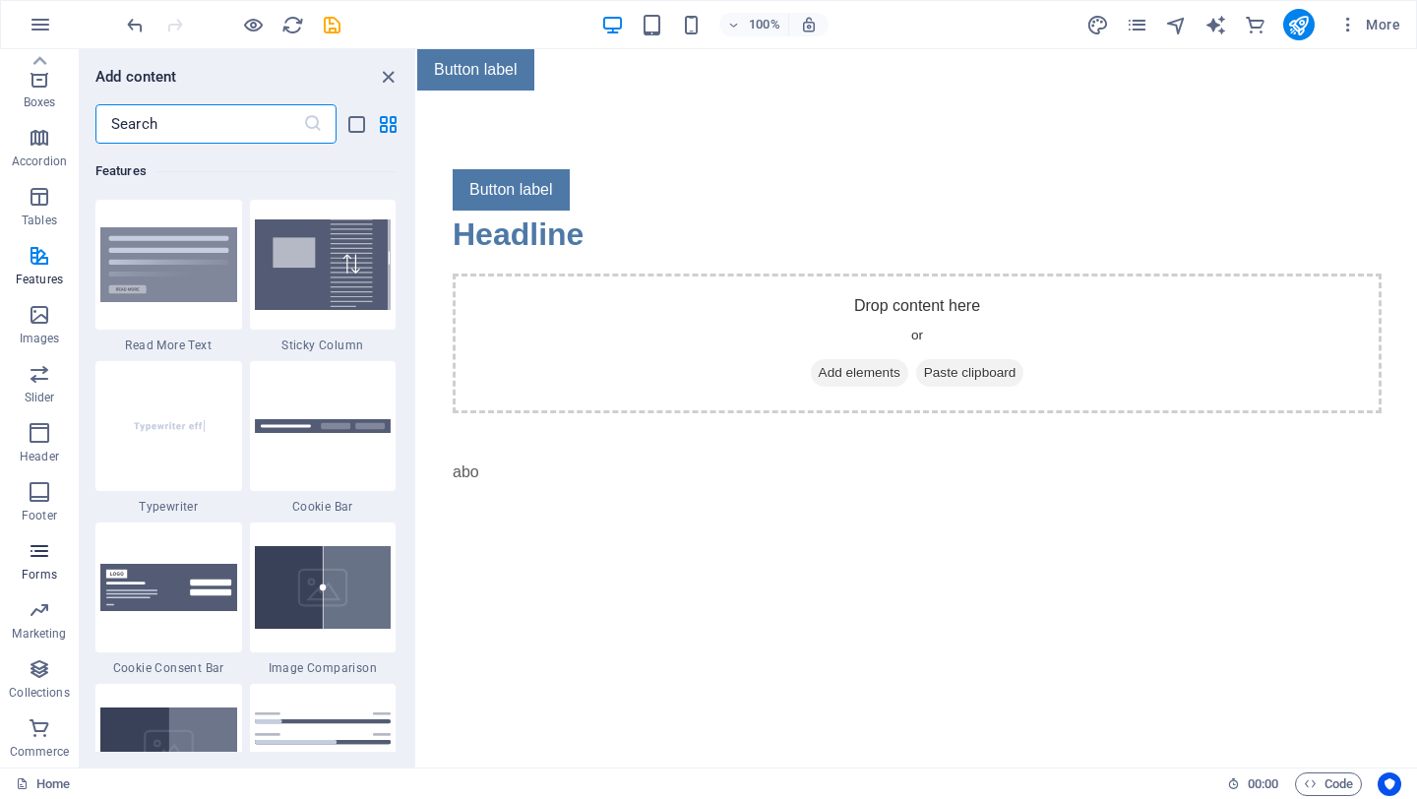
click at [42, 560] on icon "button" at bounding box center [40, 551] width 24 height 24
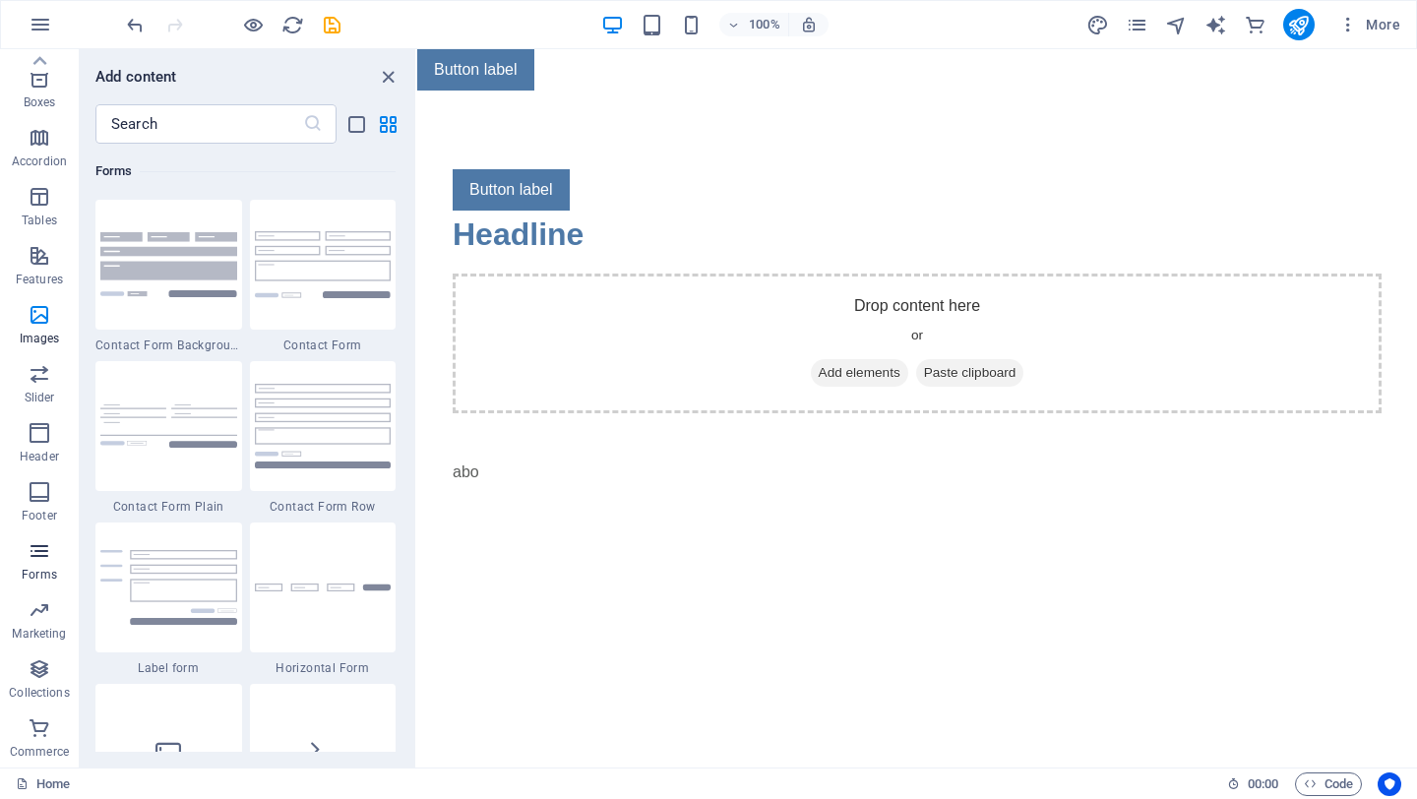
scroll to position [14365, 0]
click at [31, 667] on icon "button" at bounding box center [40, 669] width 24 height 24
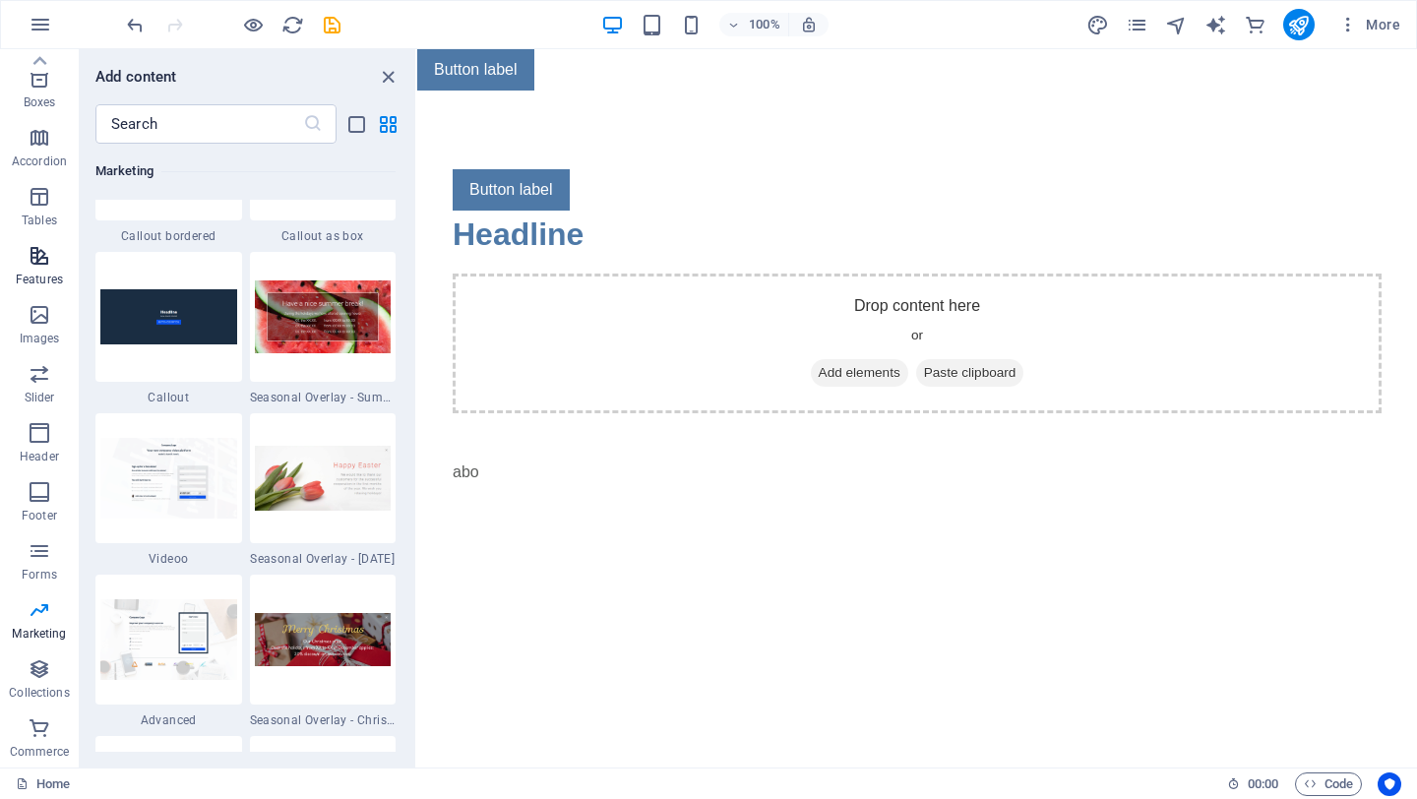
scroll to position [0, 0]
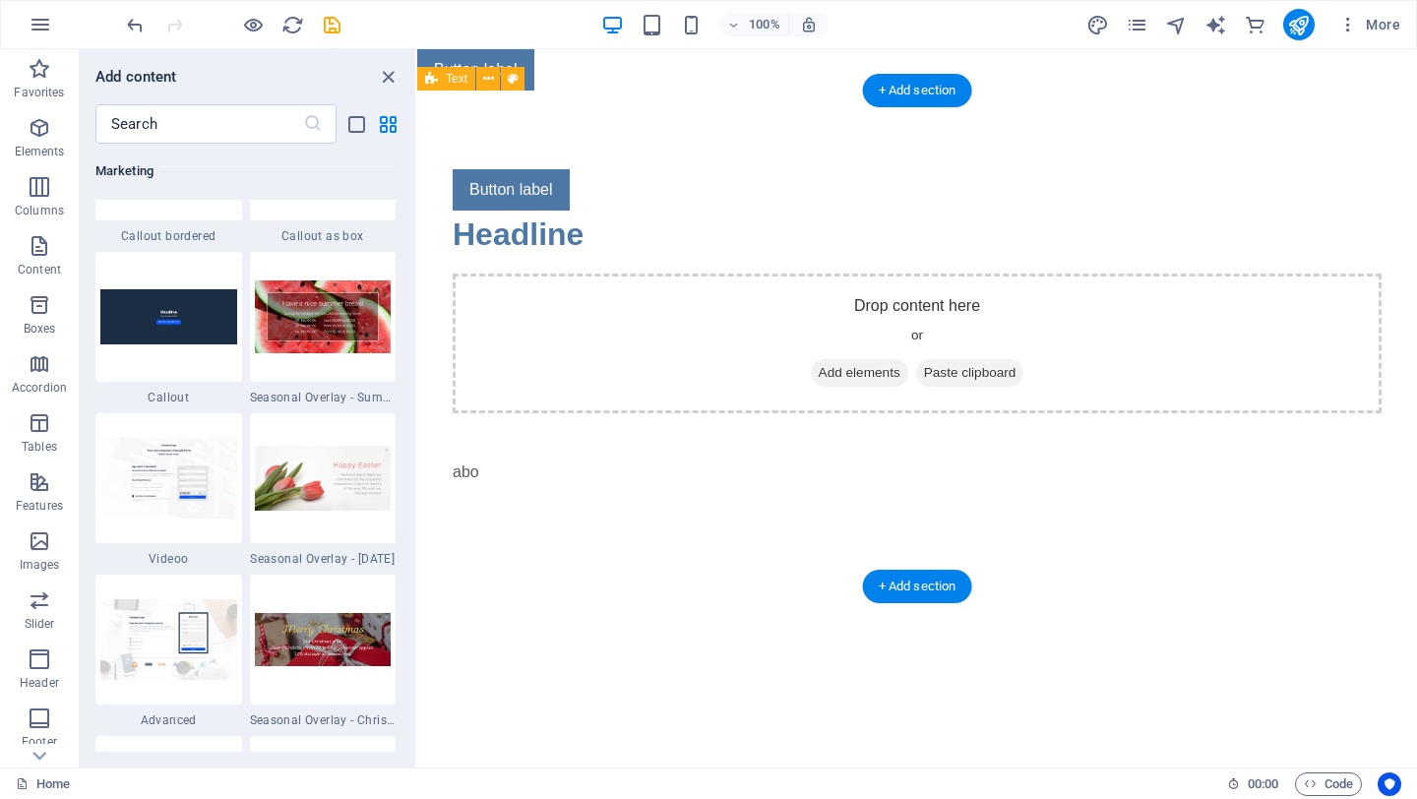
click at [633, 558] on div "Button label Headline Drop content here or Add elements Paste clipboard abo" at bounding box center [917, 339] width 1000 height 496
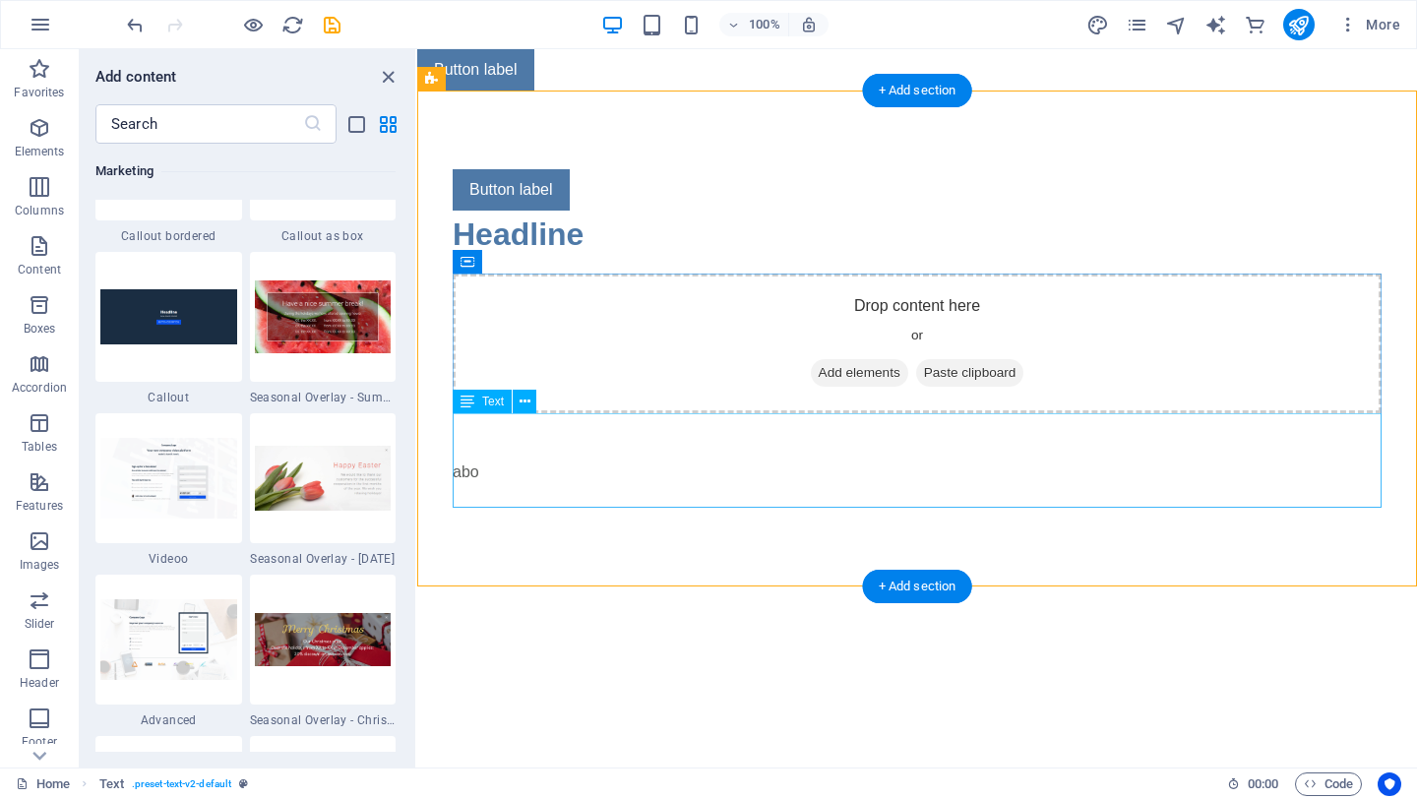
click at [505, 476] on div "abo" at bounding box center [917, 460] width 929 height 94
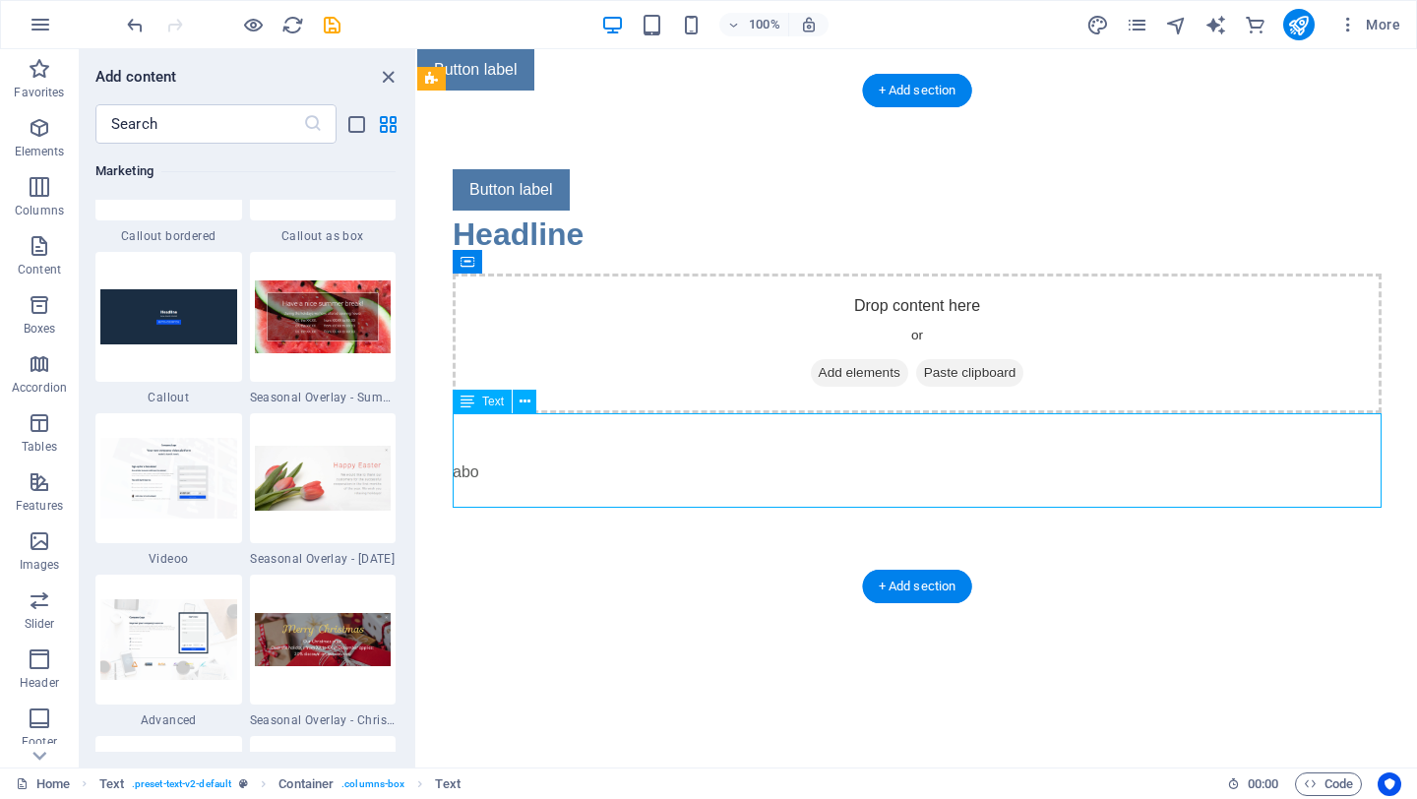
click at [505, 476] on div "abo" at bounding box center [917, 460] width 929 height 94
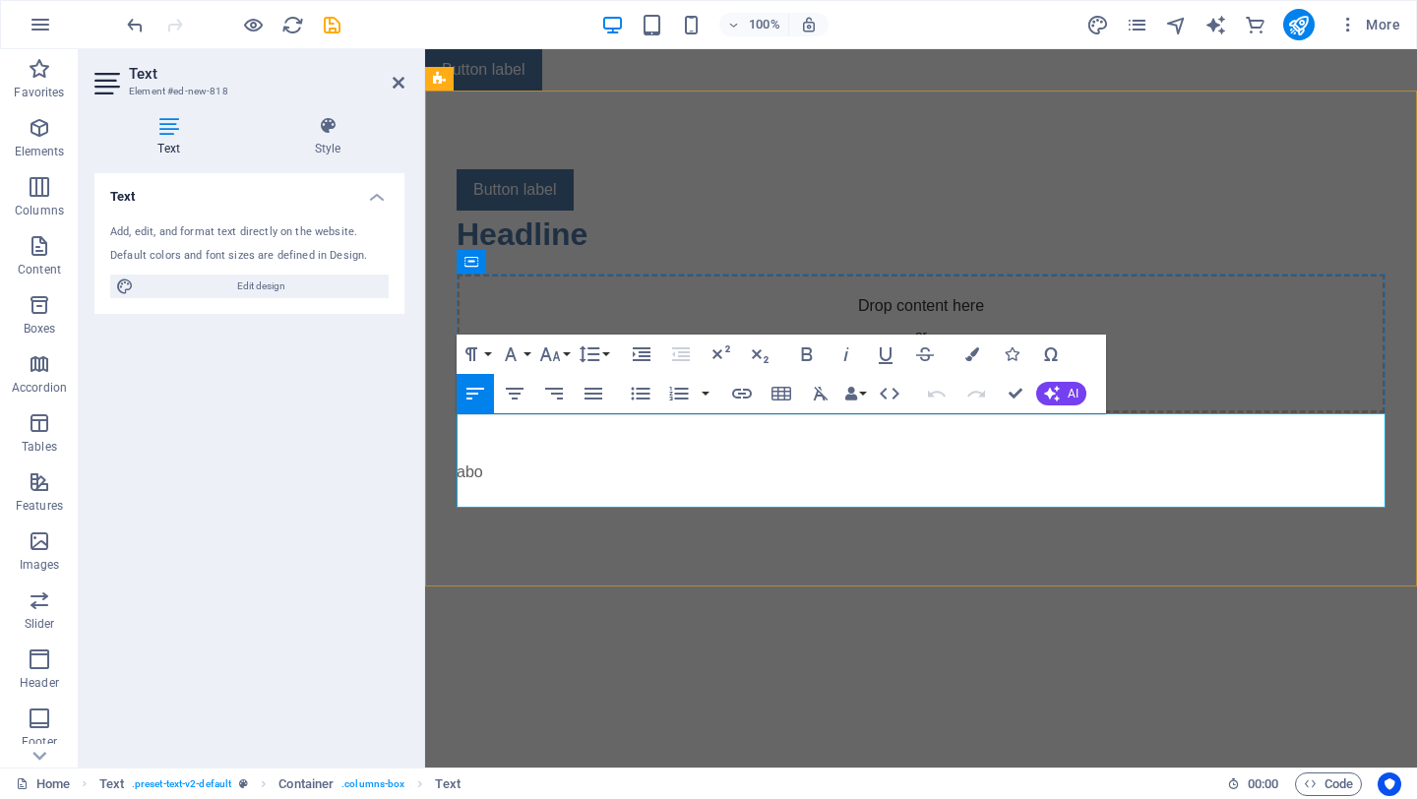
click at [505, 476] on p "abo" at bounding box center [921, 472] width 929 height 24
click at [595, 586] on html "Skip to main content Button label Button label Headline Drop content here or Ad…" at bounding box center [921, 317] width 992 height 537
click at [407, 87] on aside "Text Element #ed-new-818 Text Style Text Add, edit, and format text directly on…" at bounding box center [252, 408] width 346 height 718
click at [397, 79] on icon at bounding box center [399, 83] width 12 height 16
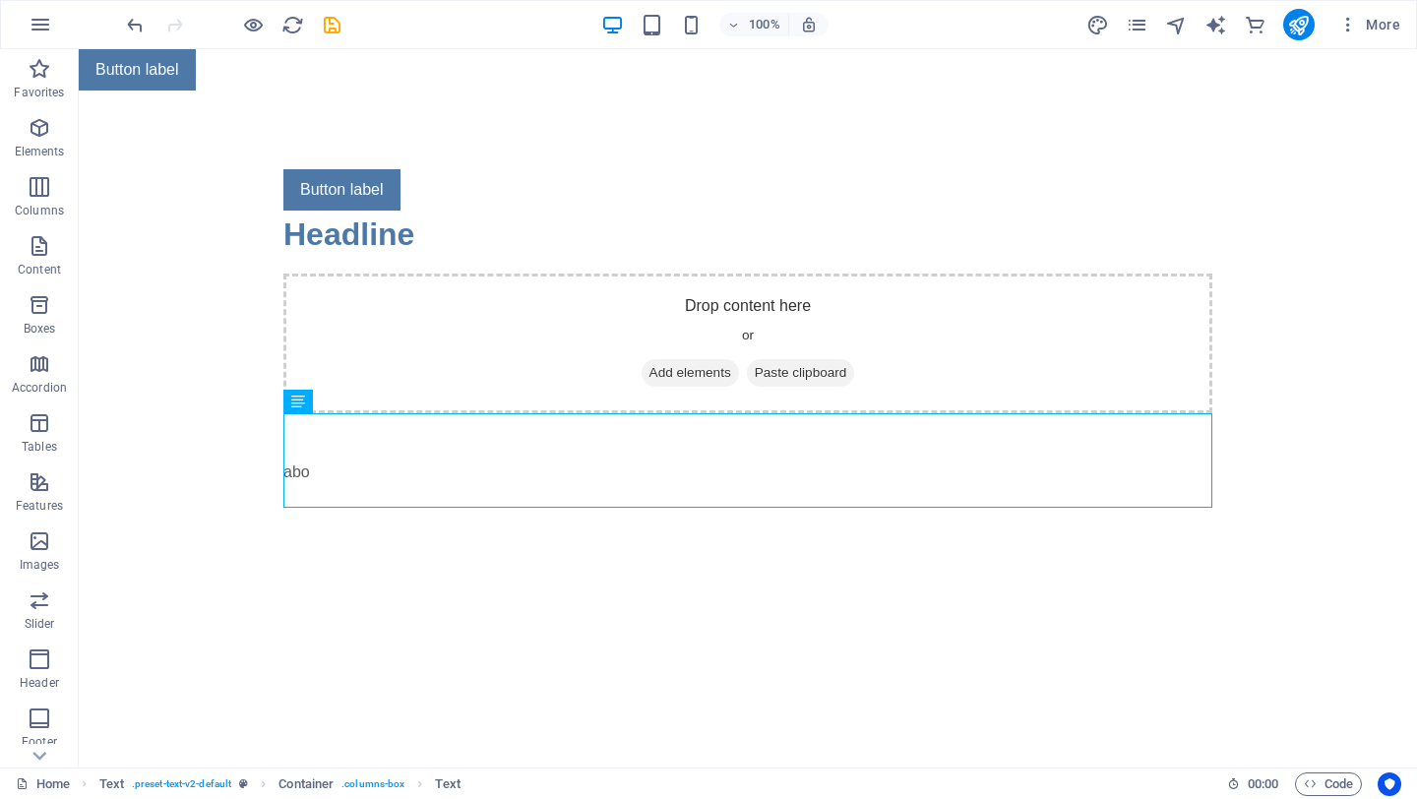
click at [244, 8] on div "100% More" at bounding box center [708, 24] width 1415 height 47
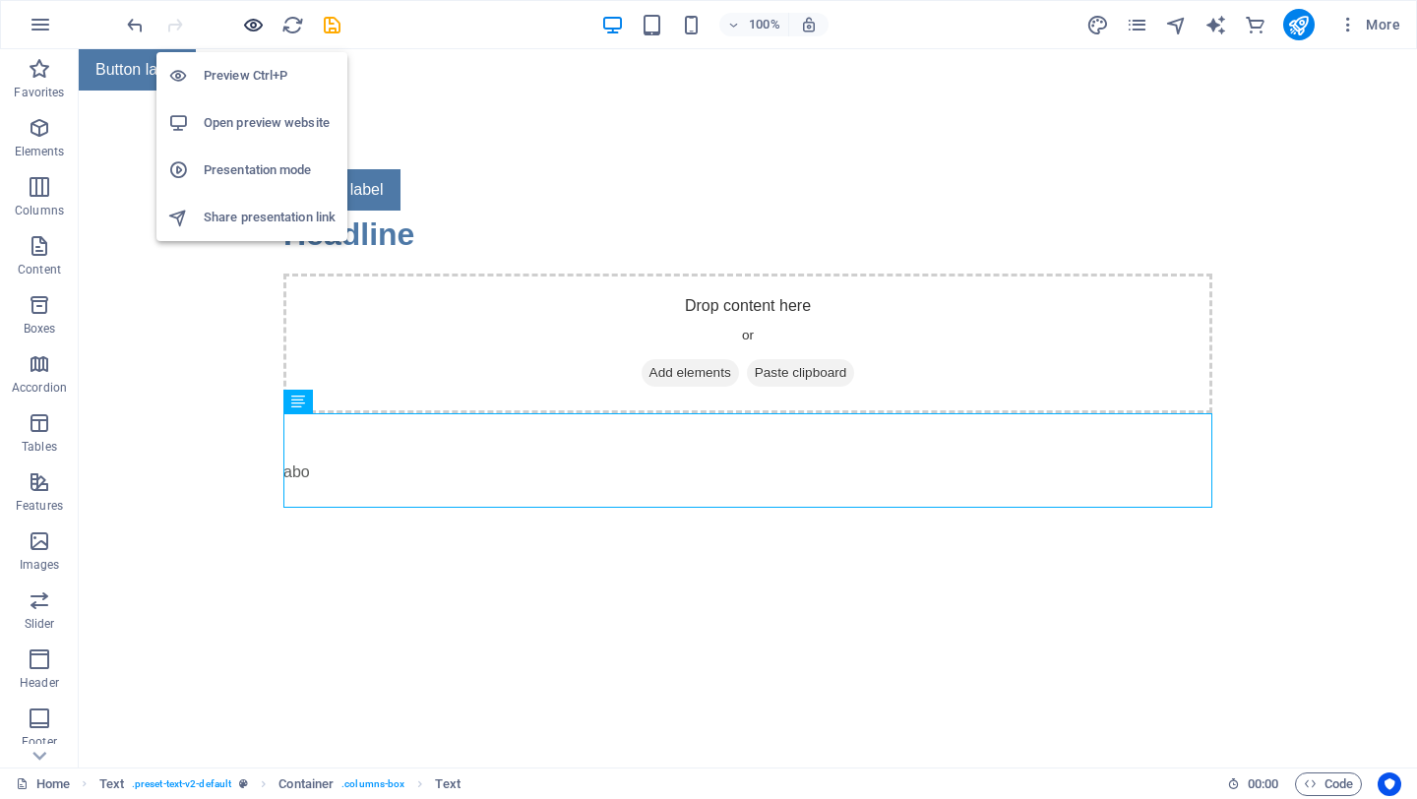
click at [246, 19] on icon "button" at bounding box center [253, 25] width 23 height 23
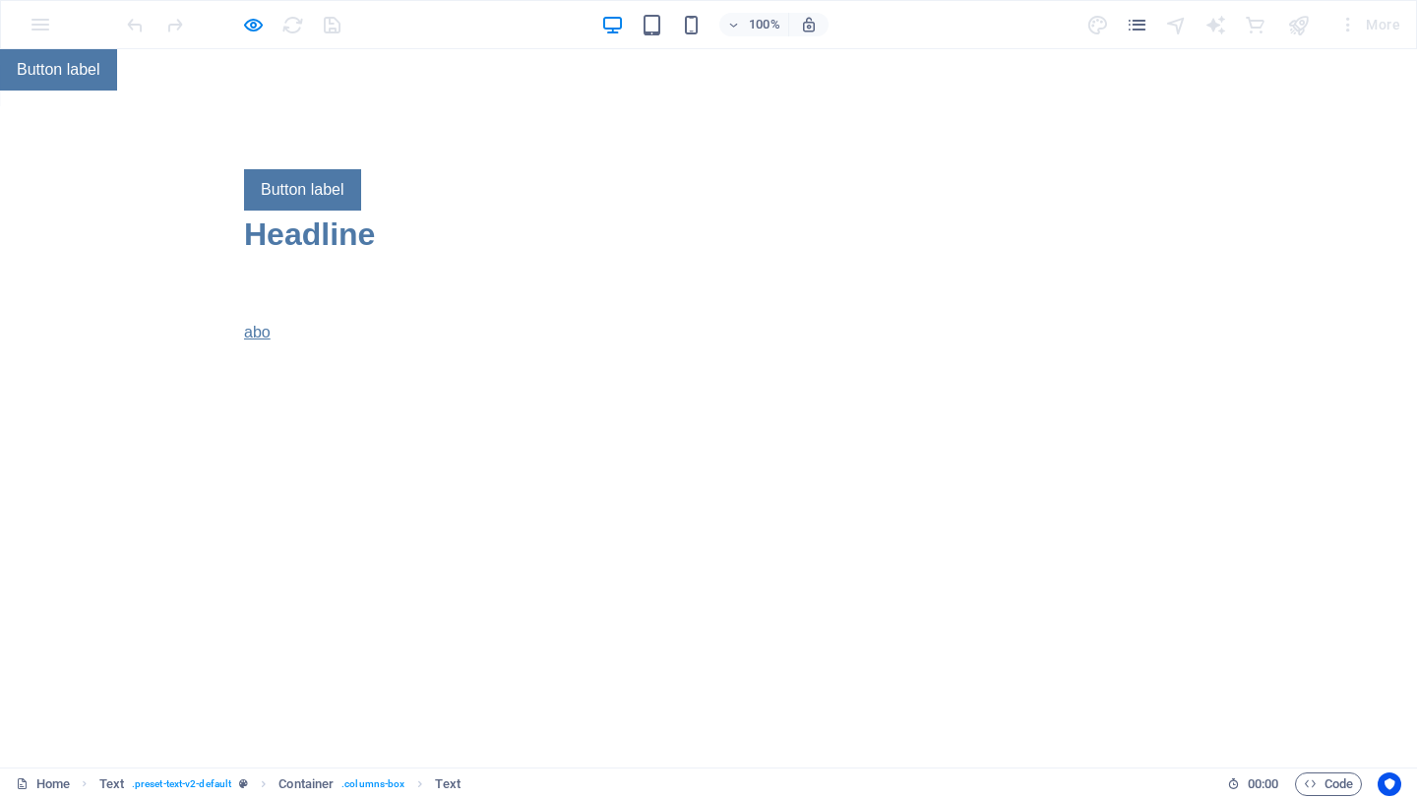
click at [259, 336] on link "abo" at bounding box center [257, 332] width 27 height 17
drag, startPoint x: 259, startPoint y: 286, endPoint x: 712, endPoint y: 1, distance: 535.9
click at [291, 345] on p at bounding box center [708, 356] width 929 height 24
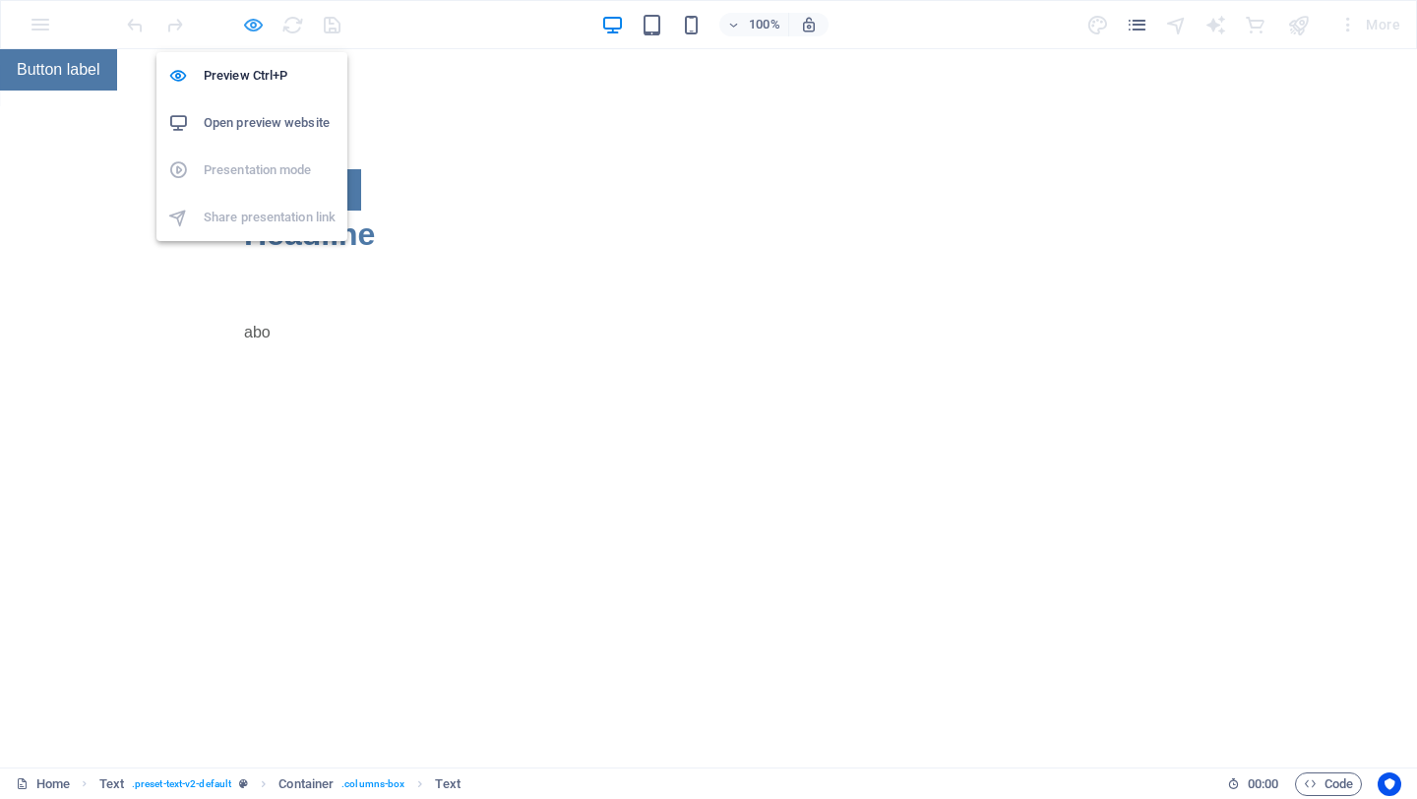
click at [253, 29] on icon "button" at bounding box center [253, 25] width 23 height 23
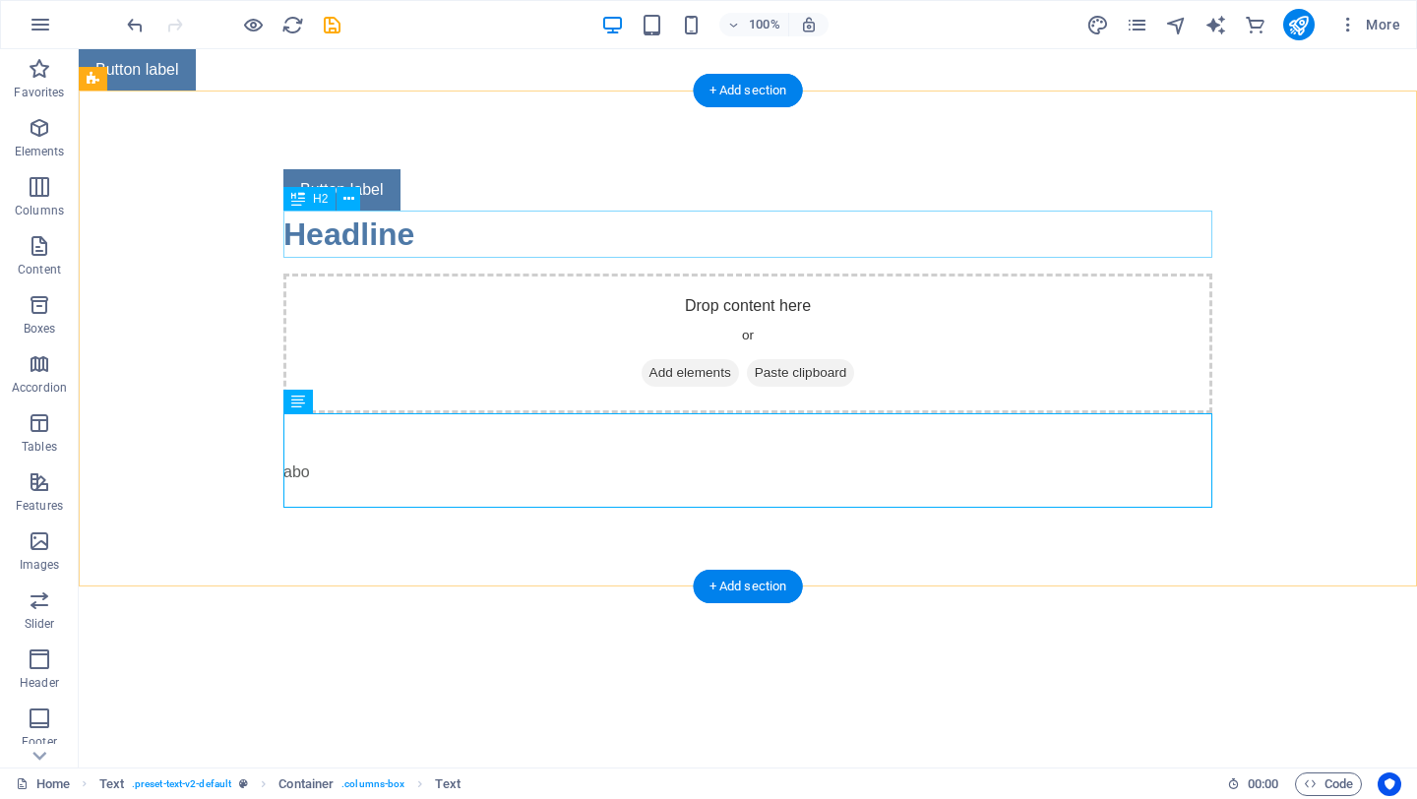
click at [406, 237] on div "Headline" at bounding box center [747, 234] width 929 height 47
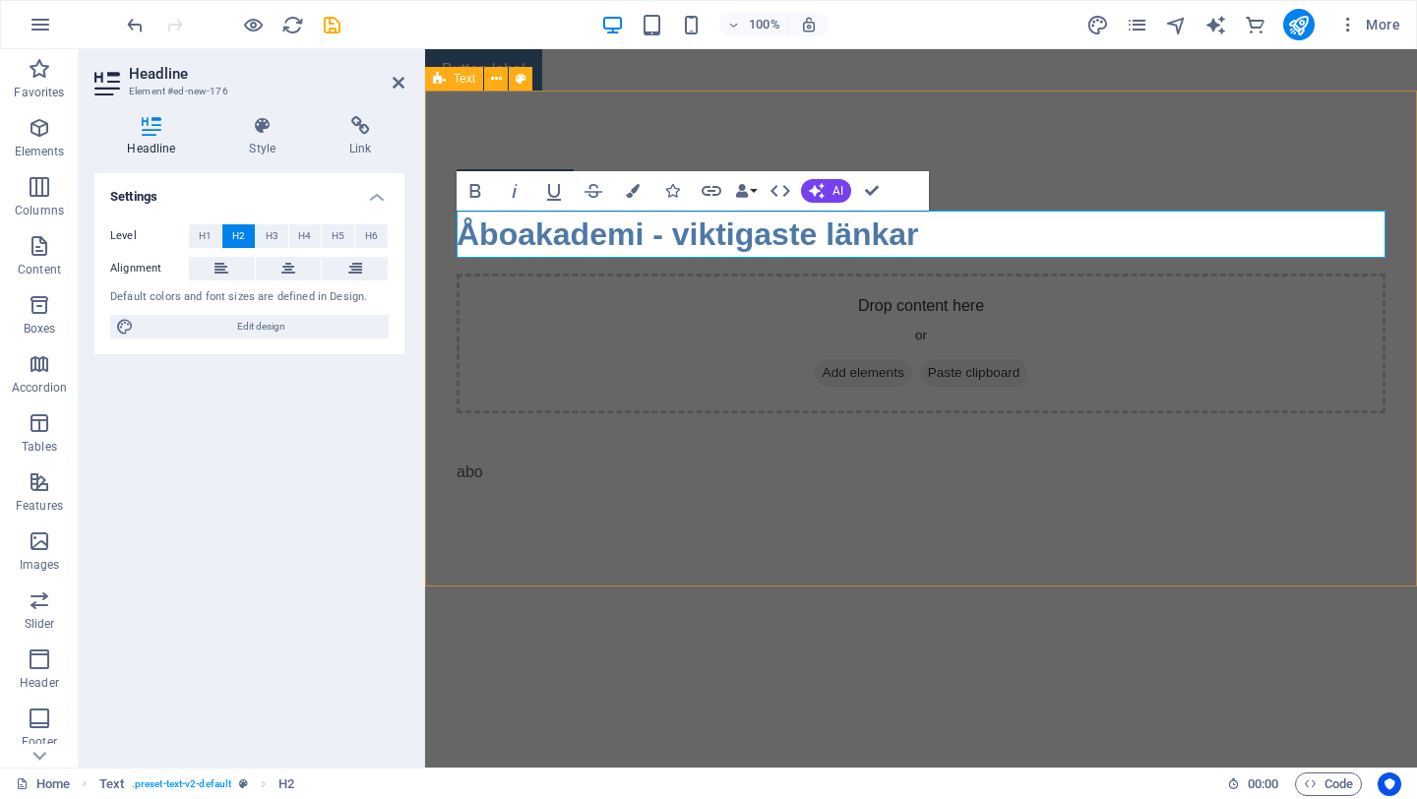
click at [954, 584] on div "Button label Åboakademi - viktigaste länkar Drop content here or Add elements P…" at bounding box center [921, 339] width 992 height 496
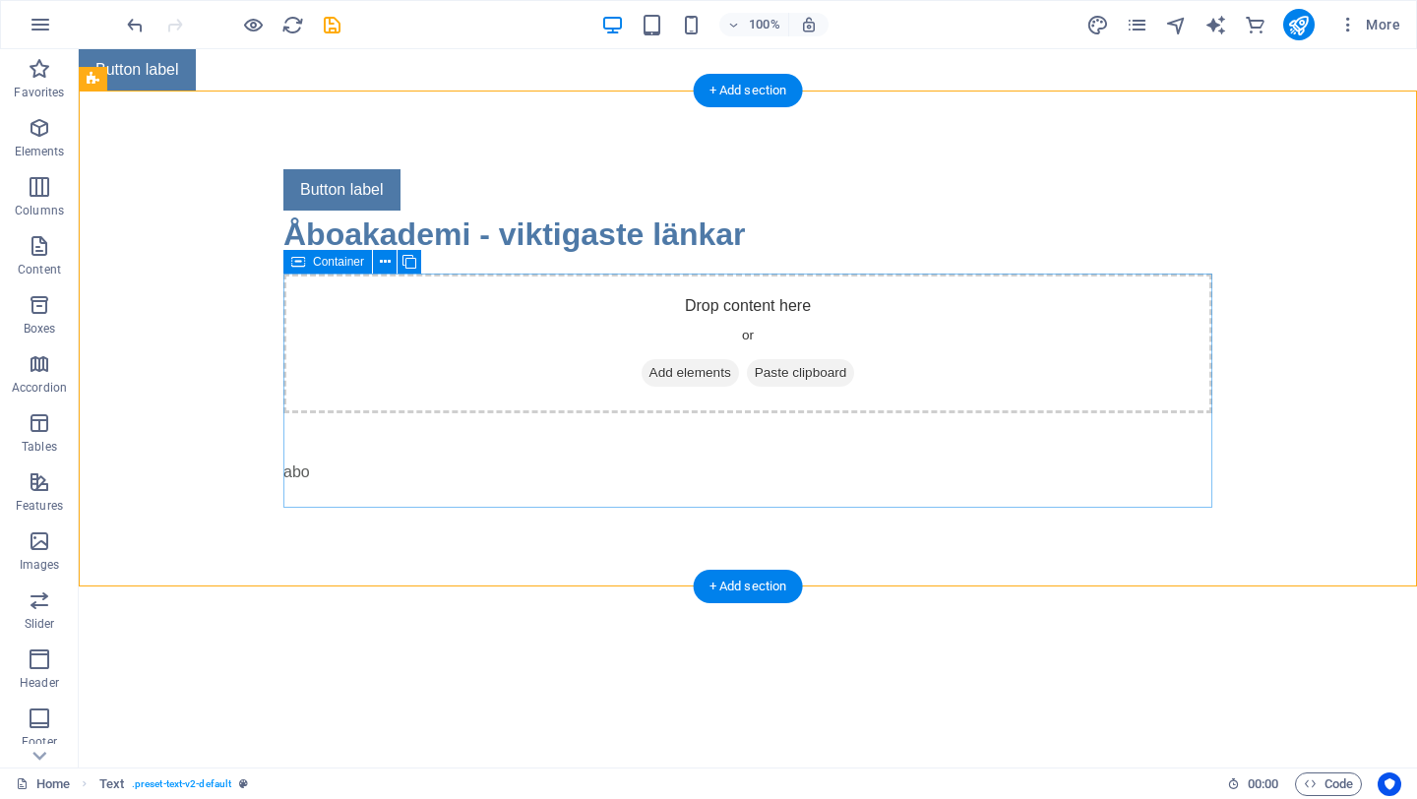
click at [879, 339] on div "Drop content here or Add elements Paste clipboard" at bounding box center [747, 344] width 929 height 140
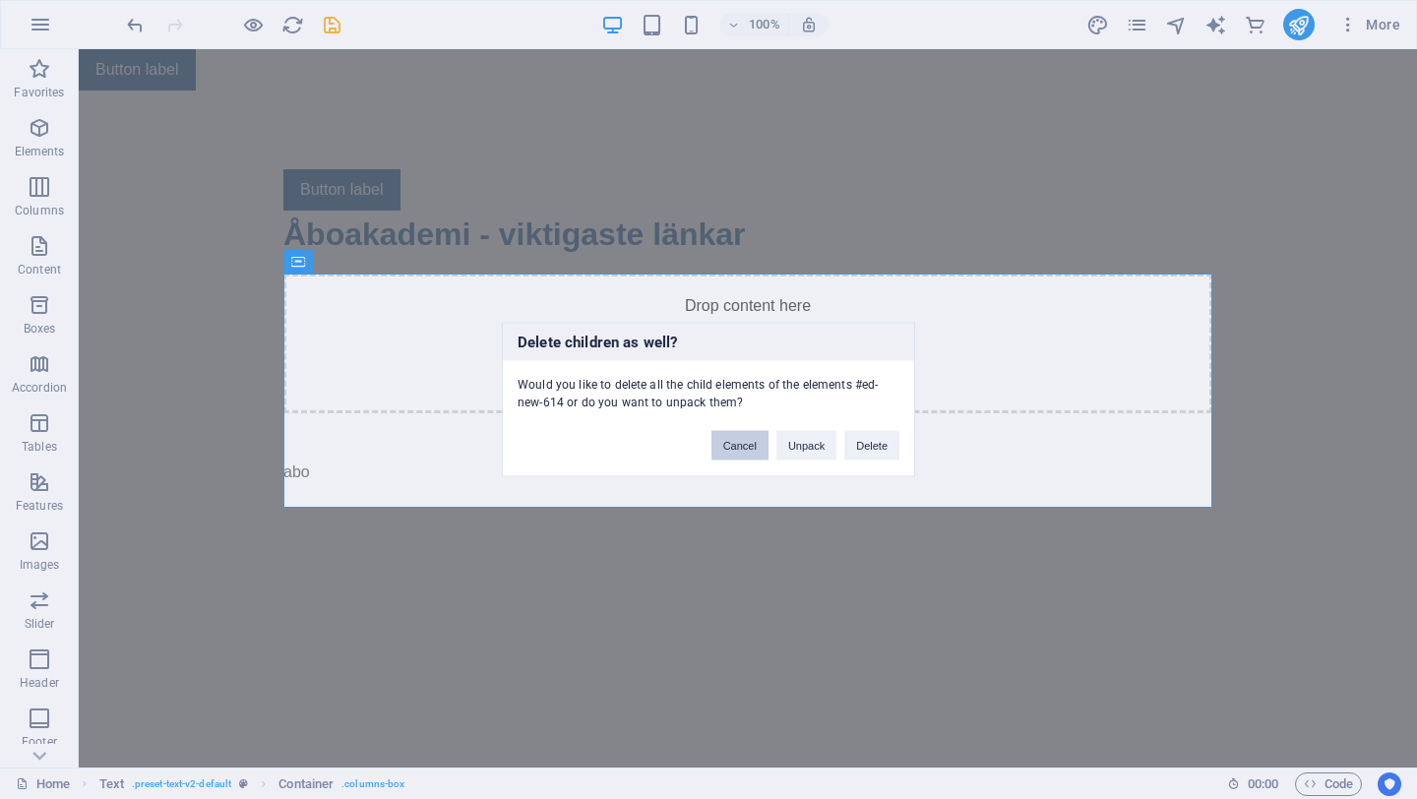
click at [737, 449] on button "Cancel" at bounding box center [739, 446] width 57 height 30
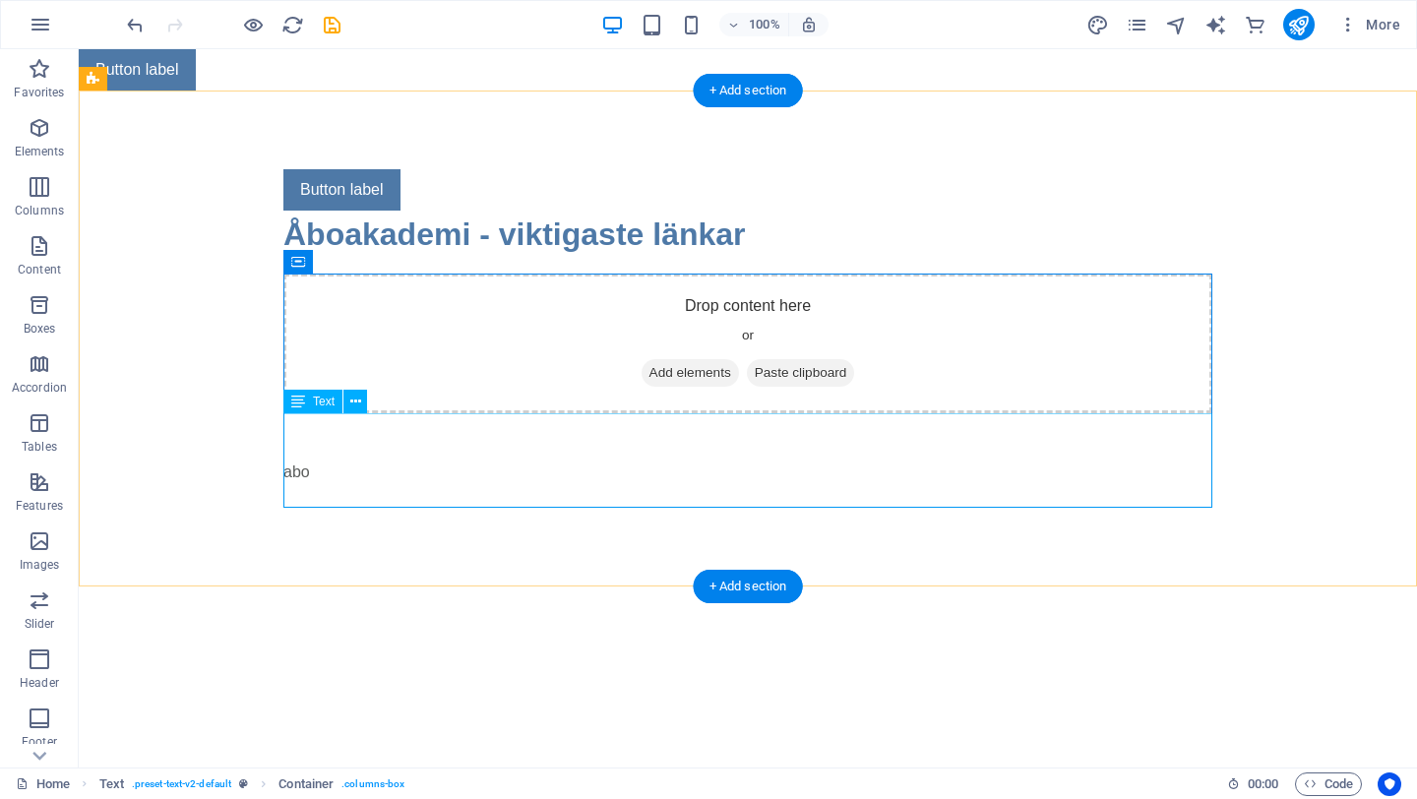
click at [553, 443] on div "abo" at bounding box center [747, 460] width 929 height 94
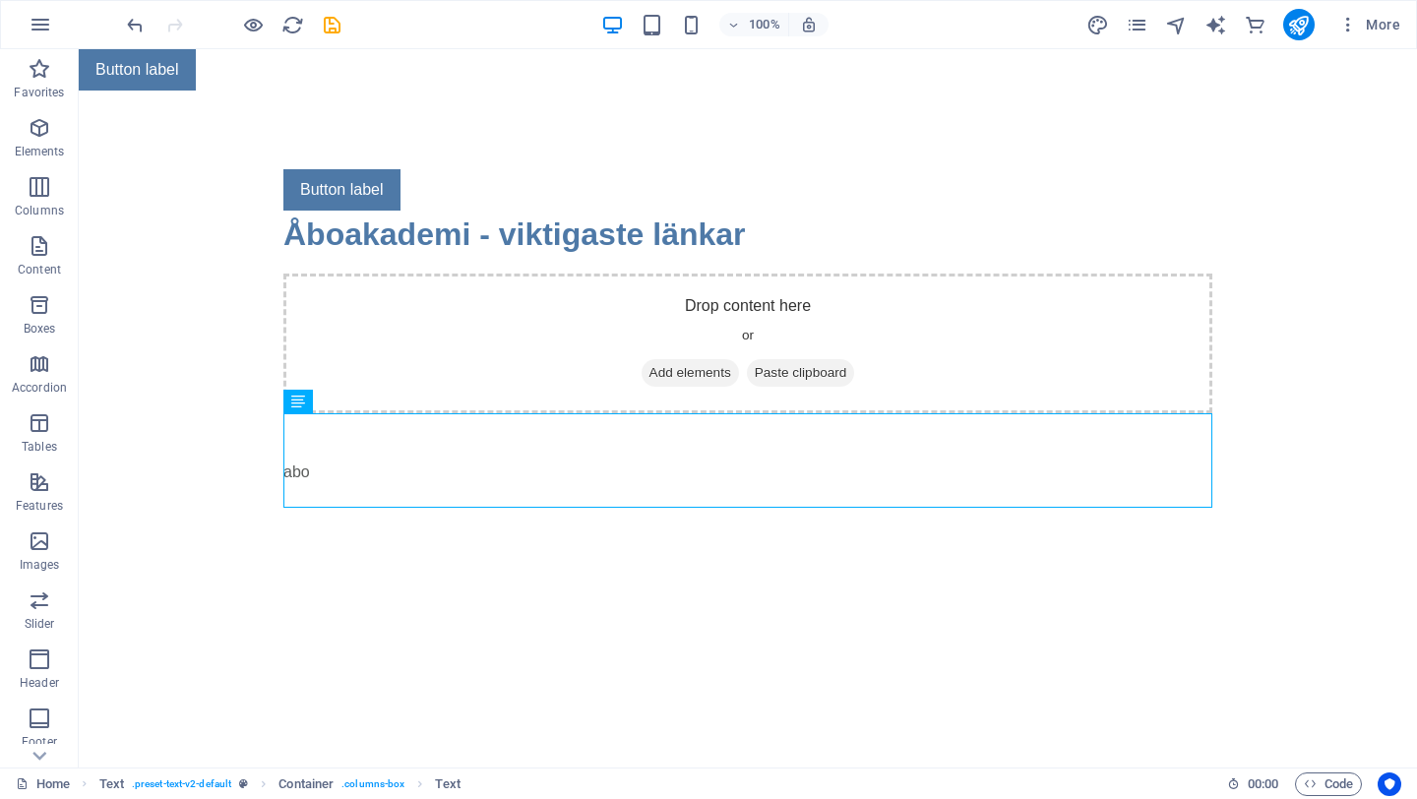
click at [342, 586] on html "Skip to main content Button label Button label Åboakademi - viktigaste länkar D…" at bounding box center [748, 317] width 1338 height 537
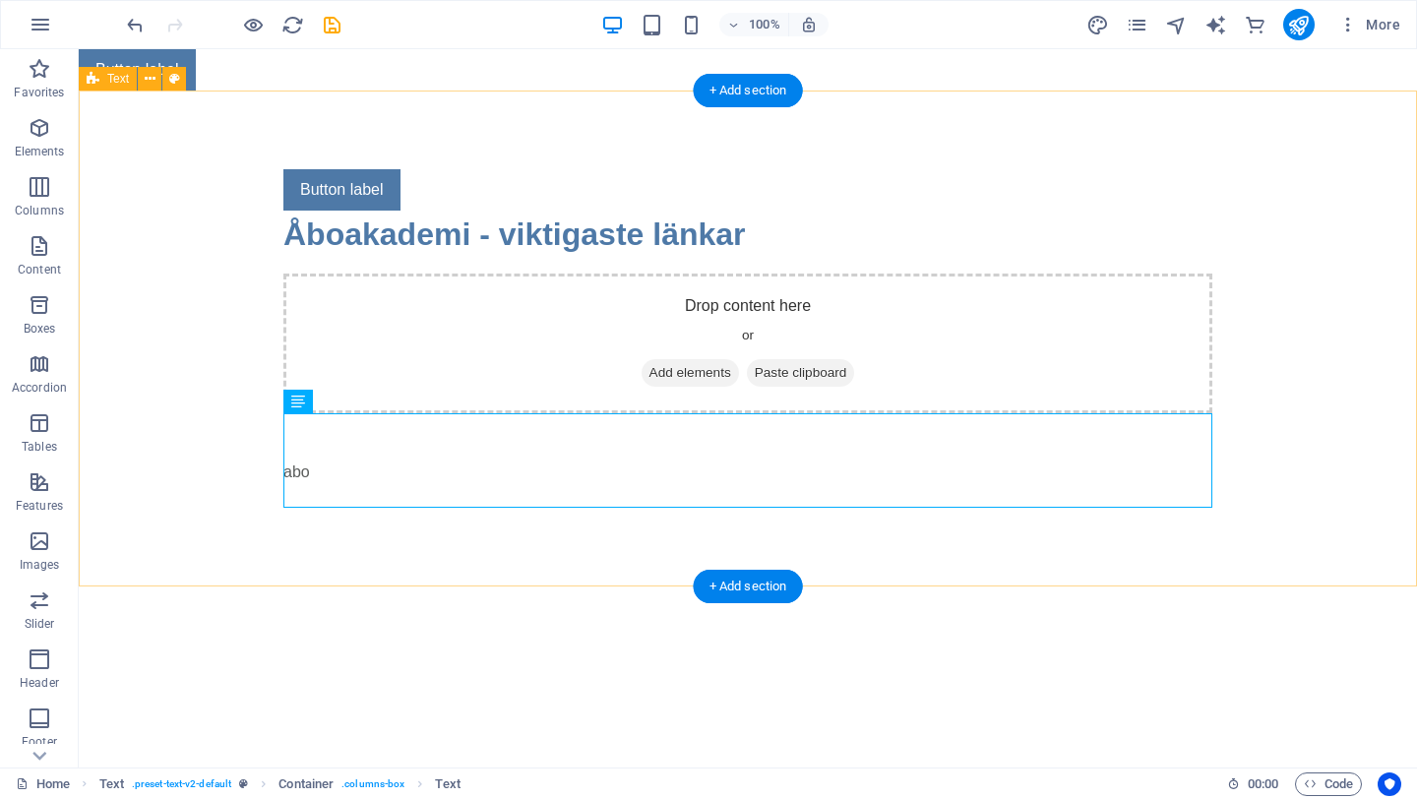
click at [230, 441] on div "Button label Åboakademi - viktigaste länkar Drop content here or Add elements P…" at bounding box center [748, 339] width 1338 height 496
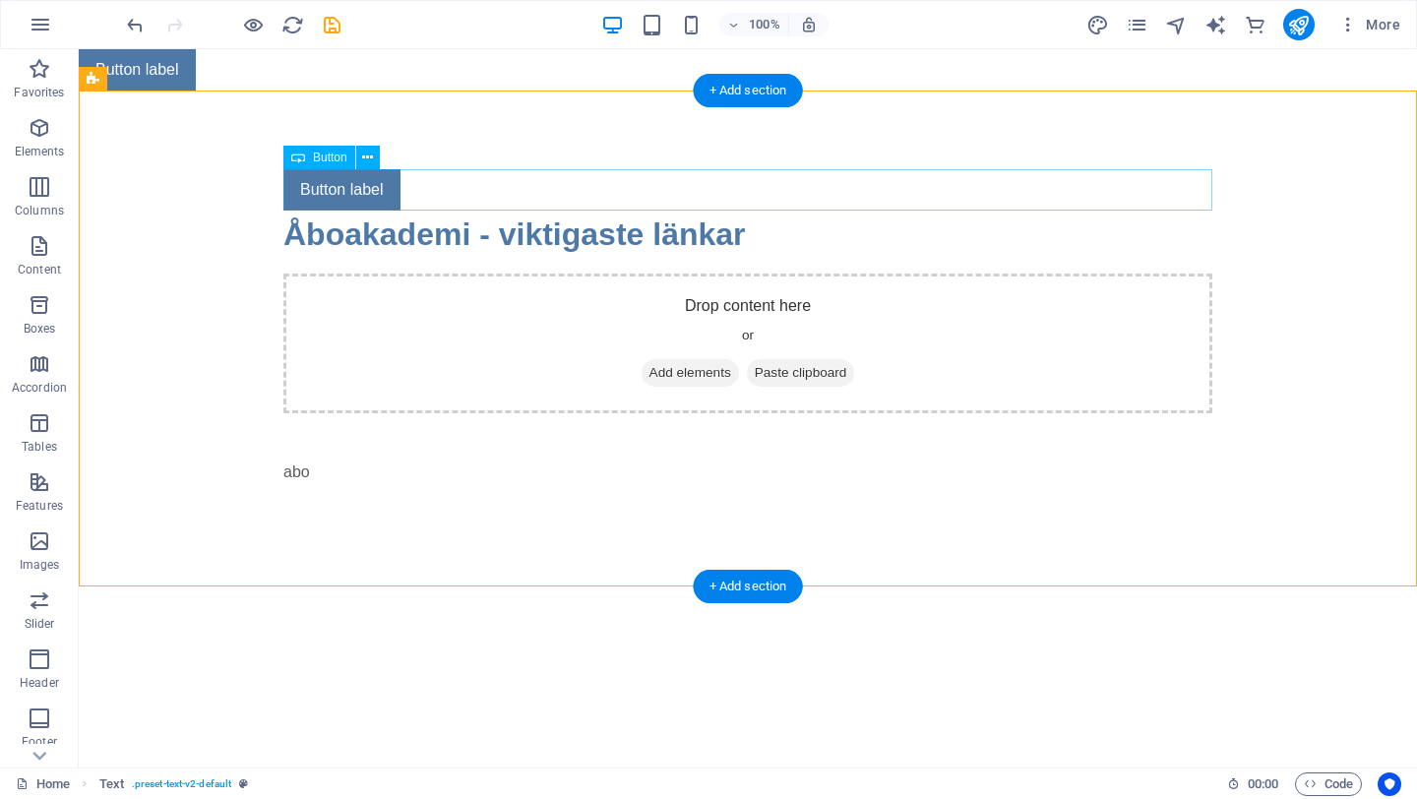
click at [367, 182] on div "Button label" at bounding box center [747, 189] width 929 height 41
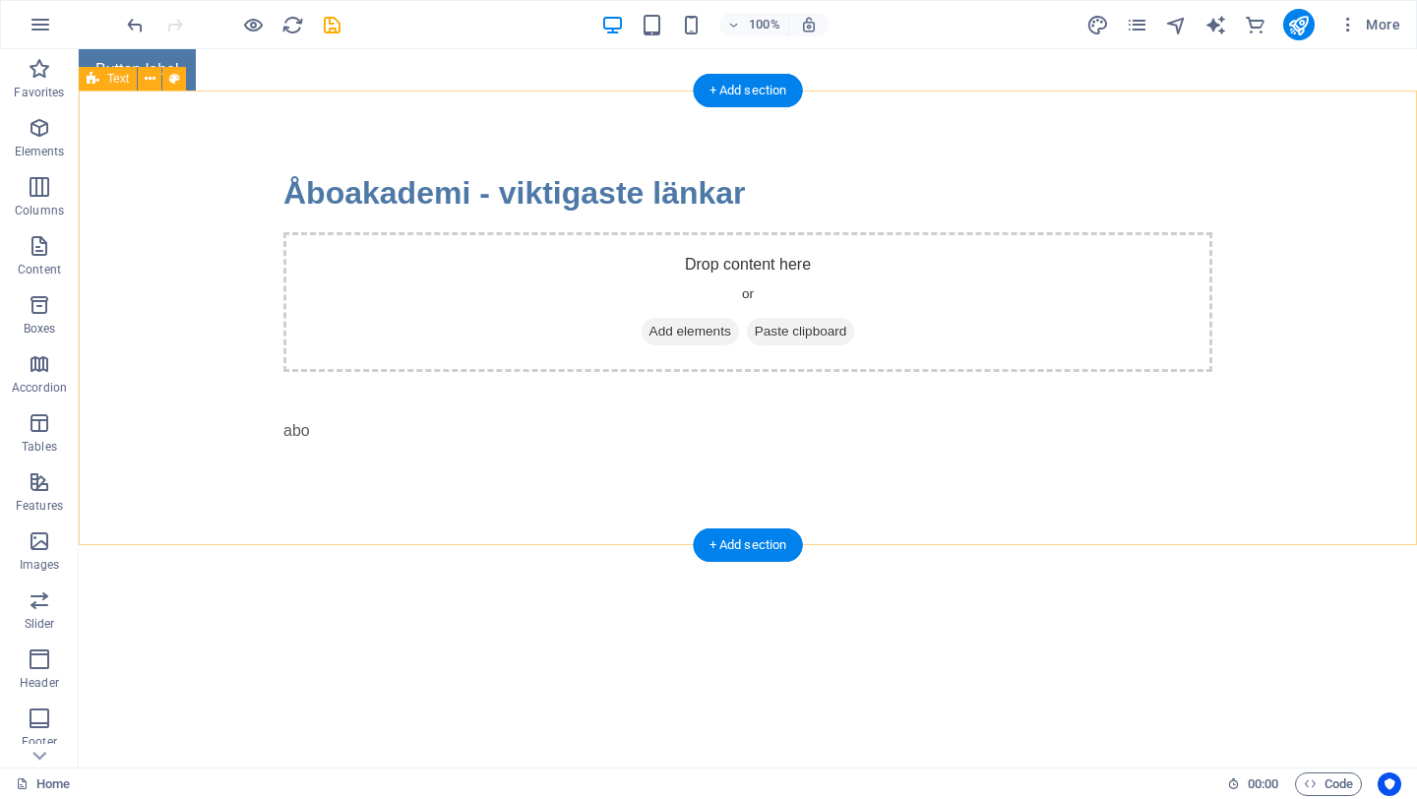
click at [156, 231] on div "Åboakademi - viktigaste länkar Drop content here or Add elements Paste clipboar…" at bounding box center [748, 318] width 1338 height 455
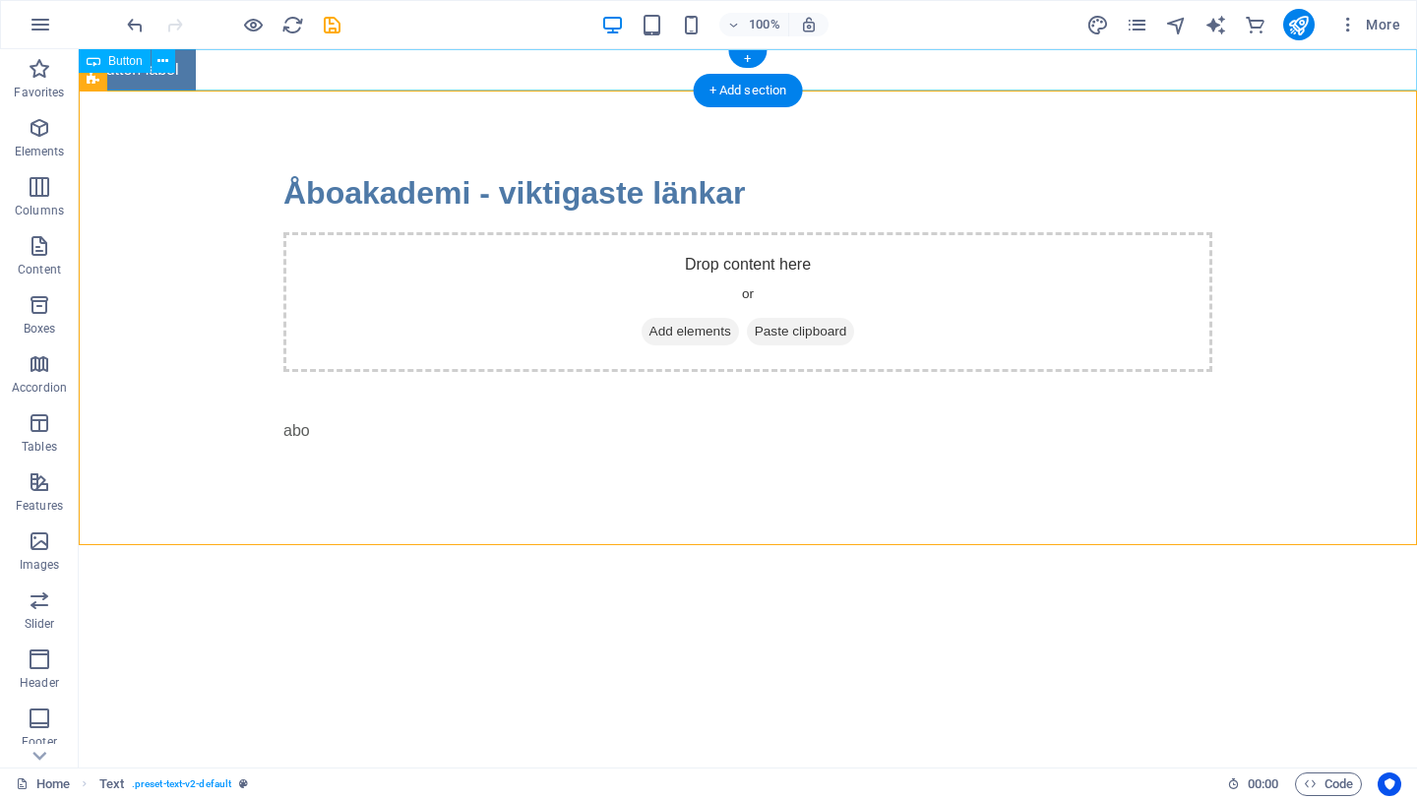
click at [174, 75] on div "Button label" at bounding box center [748, 69] width 1338 height 41
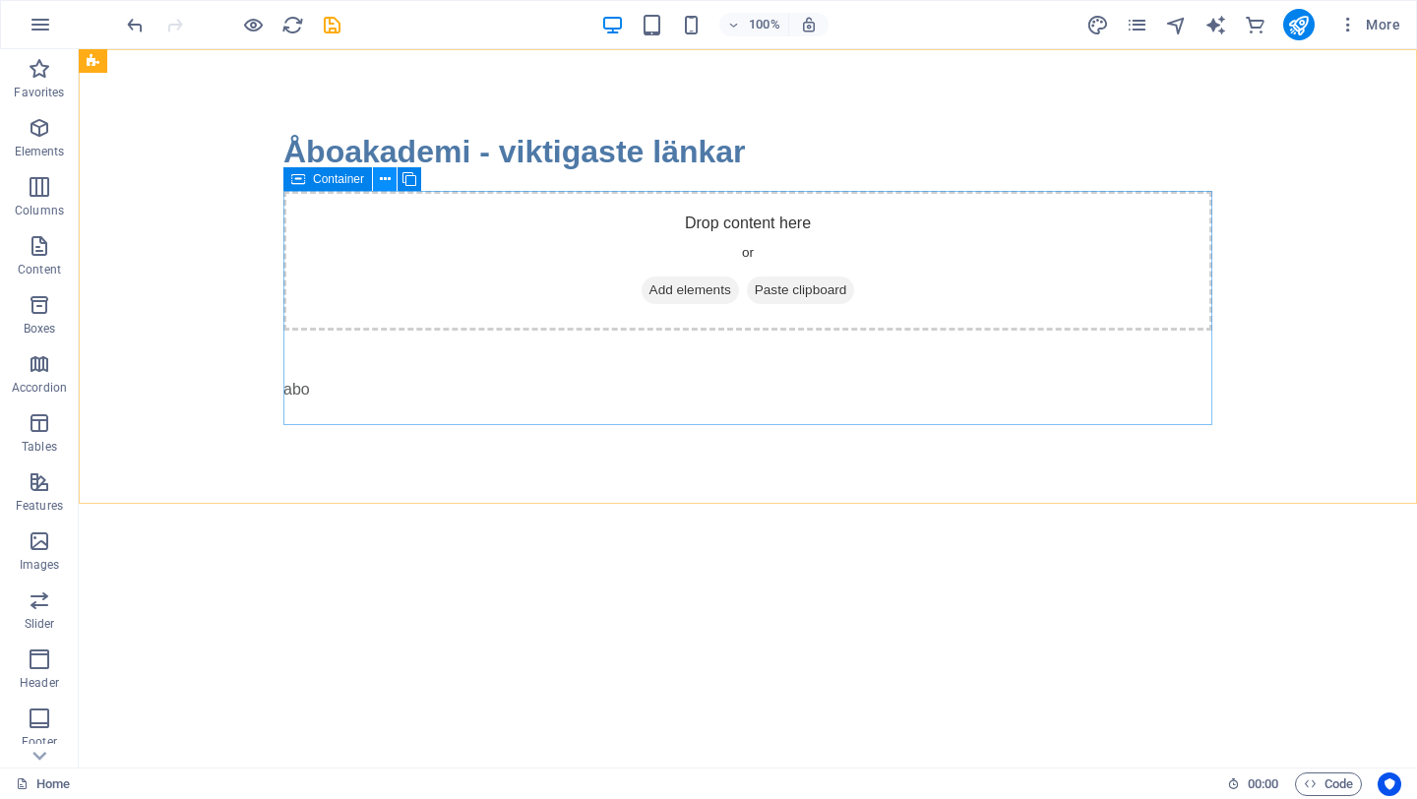
click at [383, 186] on icon at bounding box center [385, 179] width 11 height 21
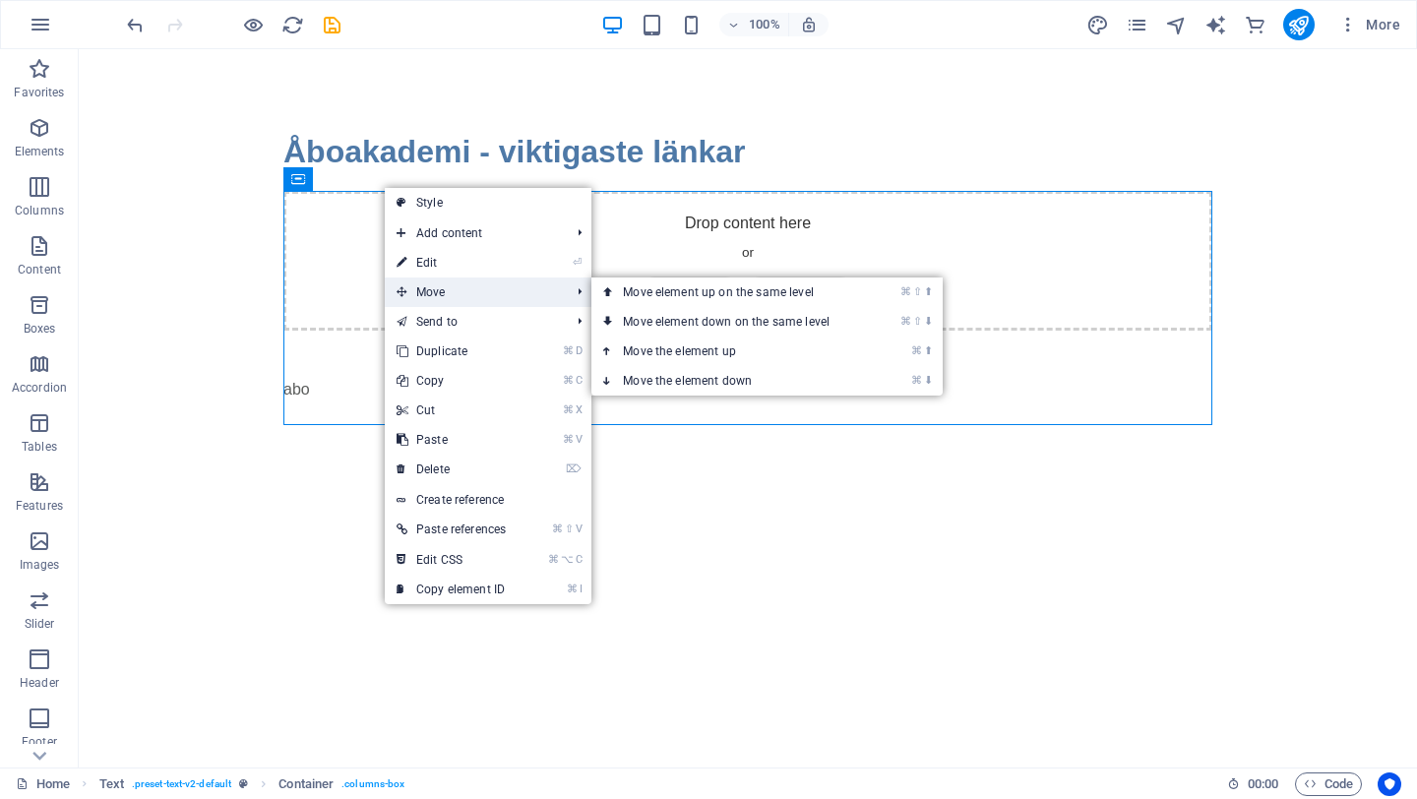
click at [475, 283] on span "Move" at bounding box center [473, 292] width 177 height 30
click at [648, 302] on link "⌘ ⇧ ⬆ Move element up on the same level" at bounding box center [729, 292] width 277 height 30
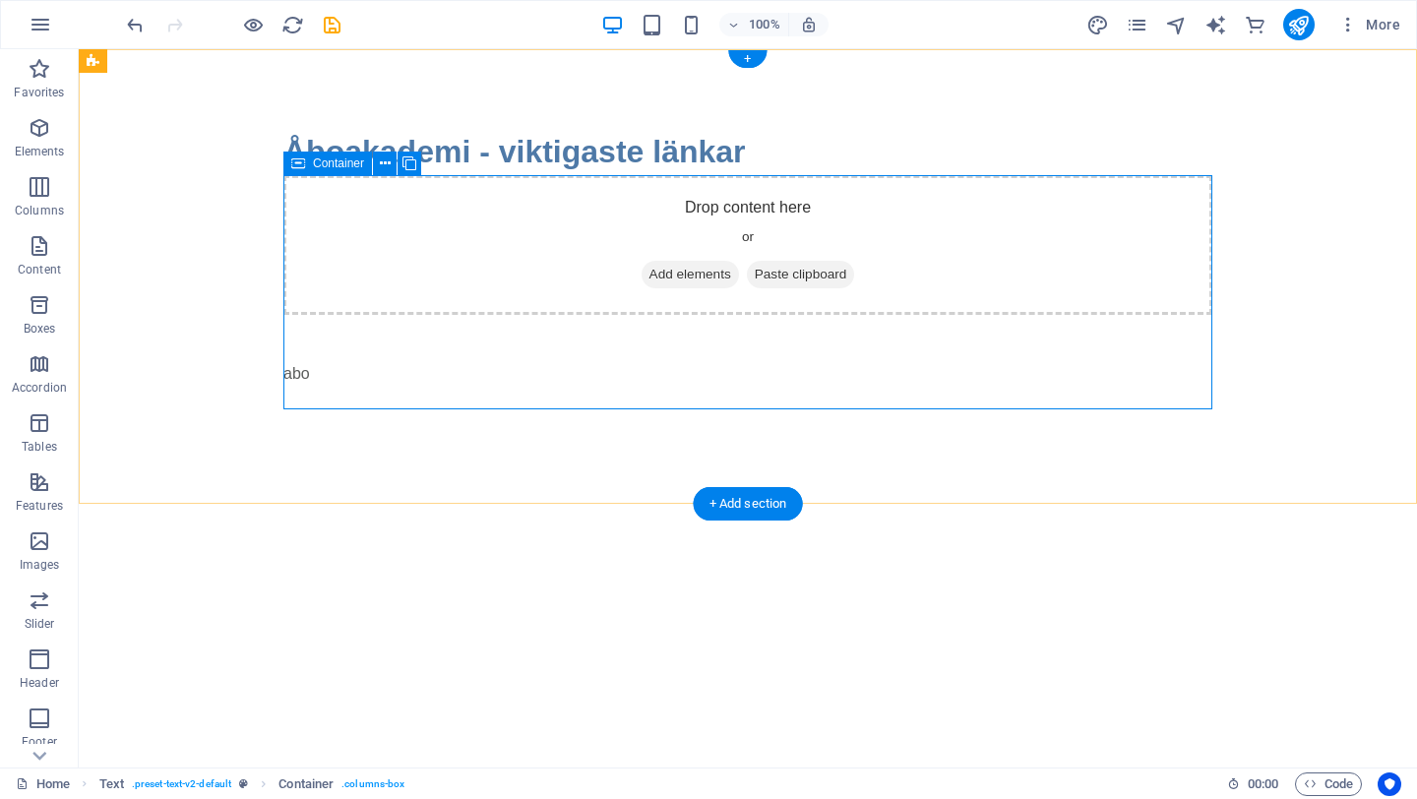
click at [486, 278] on div "Drop content here or Add elements Paste clipboard" at bounding box center [747, 245] width 929 height 140
click at [243, 263] on div "Åboakademi - viktigaste länkar Drop content here or Add elements Paste clipboar…" at bounding box center [748, 276] width 1338 height 455
click at [341, 377] on div "abo" at bounding box center [747, 362] width 929 height 94
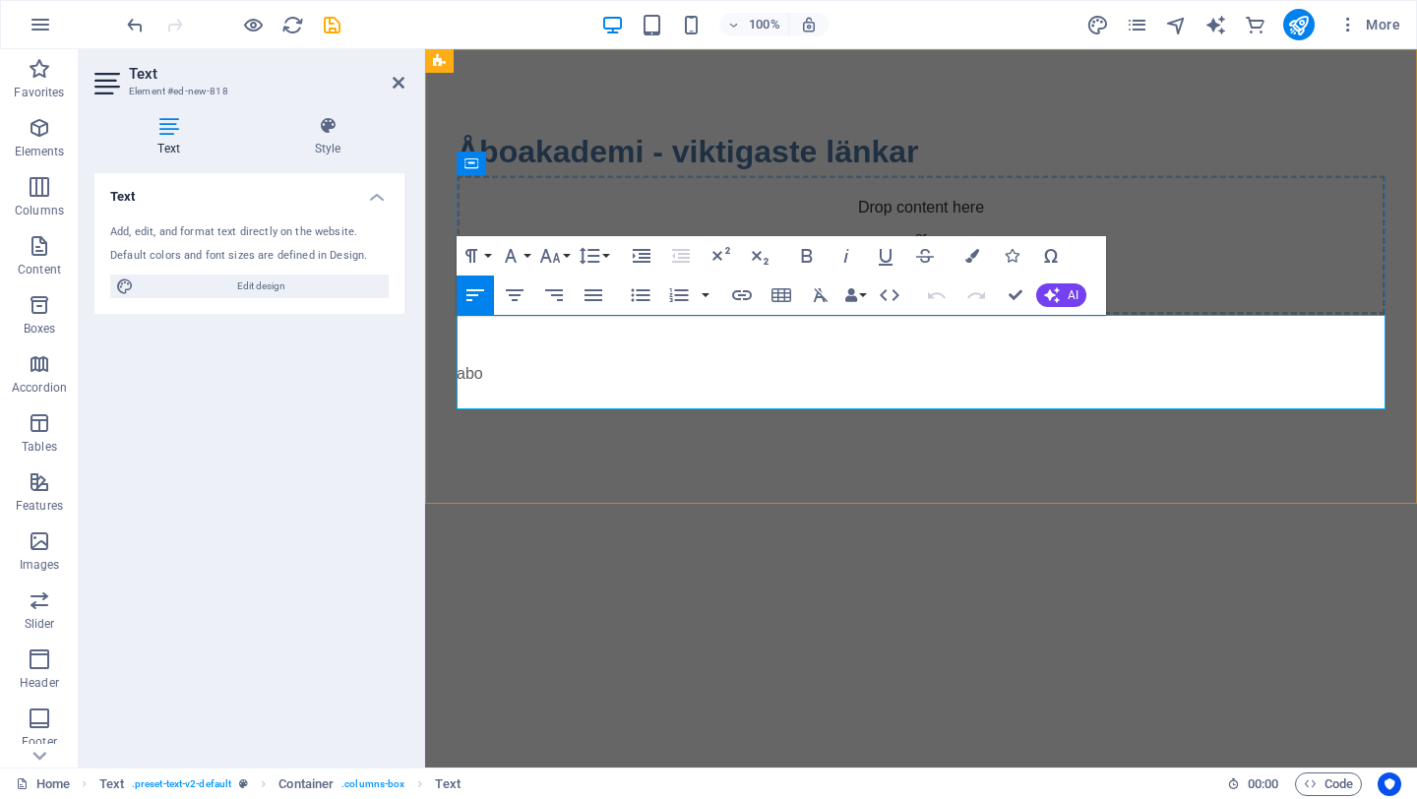
click at [514, 385] on p "abo" at bounding box center [921, 374] width 929 height 24
click at [517, 504] on html "Skip to main content Åboakademi - viktigaste länkar Drop content here or Add el…" at bounding box center [921, 276] width 992 height 455
click at [399, 76] on icon at bounding box center [399, 83] width 12 height 16
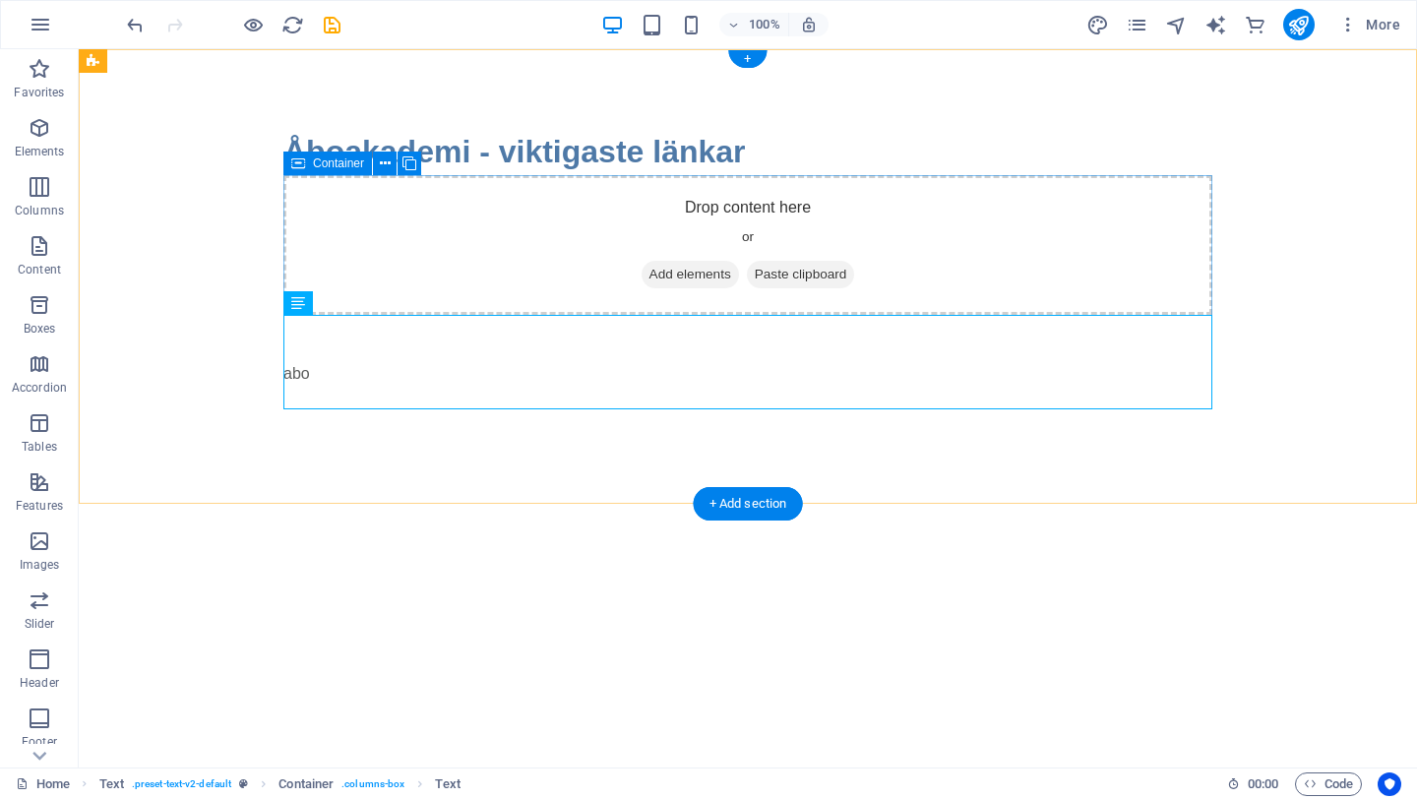
click at [693, 271] on span "Add elements" at bounding box center [690, 275] width 97 height 28
click at [774, 207] on div "Drop content here or Add elements Paste clipboard" at bounding box center [747, 245] width 929 height 140
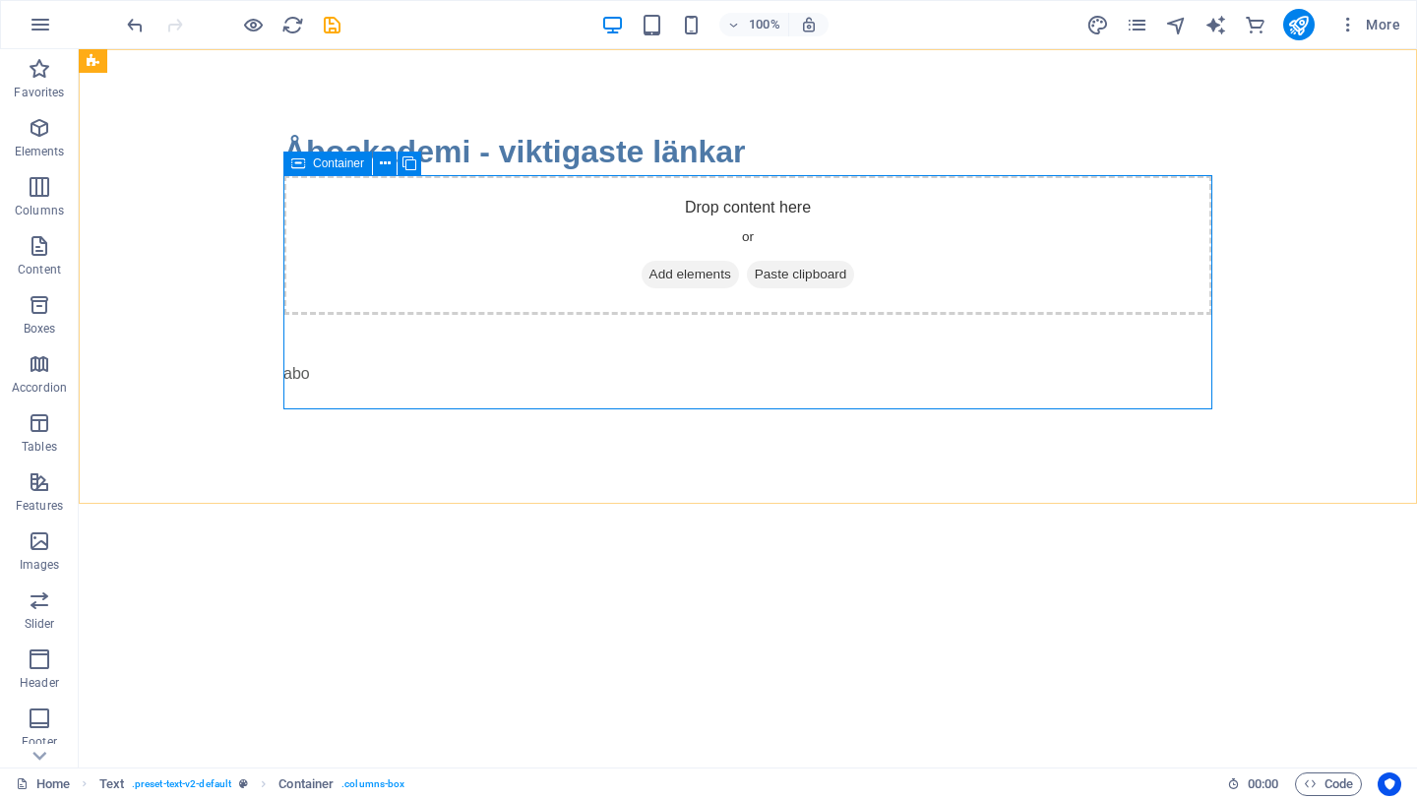
click at [383, 175] on div "Container" at bounding box center [358, 164] width 151 height 25
click at [384, 167] on icon at bounding box center [385, 163] width 11 height 21
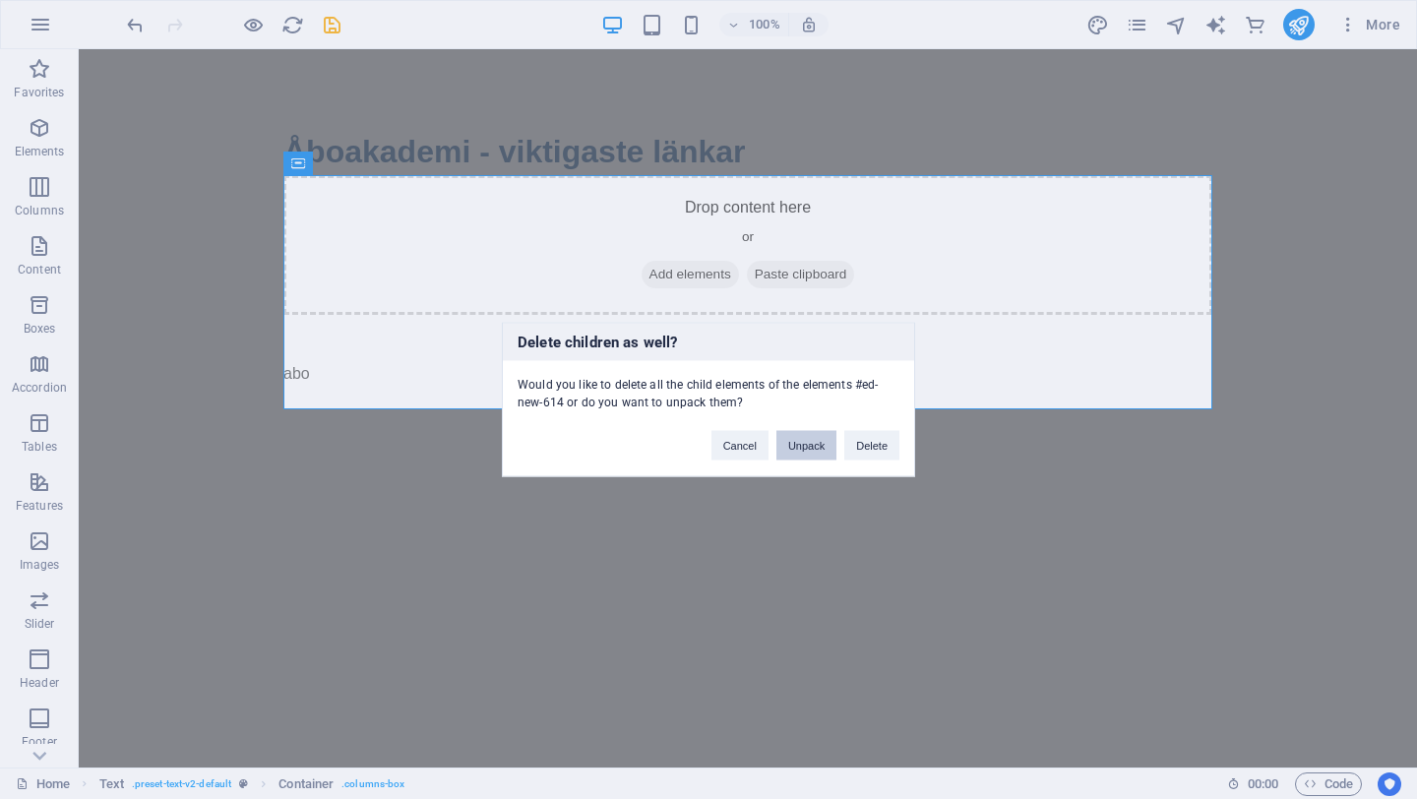
click at [808, 446] on button "Unpack" at bounding box center [806, 446] width 60 height 30
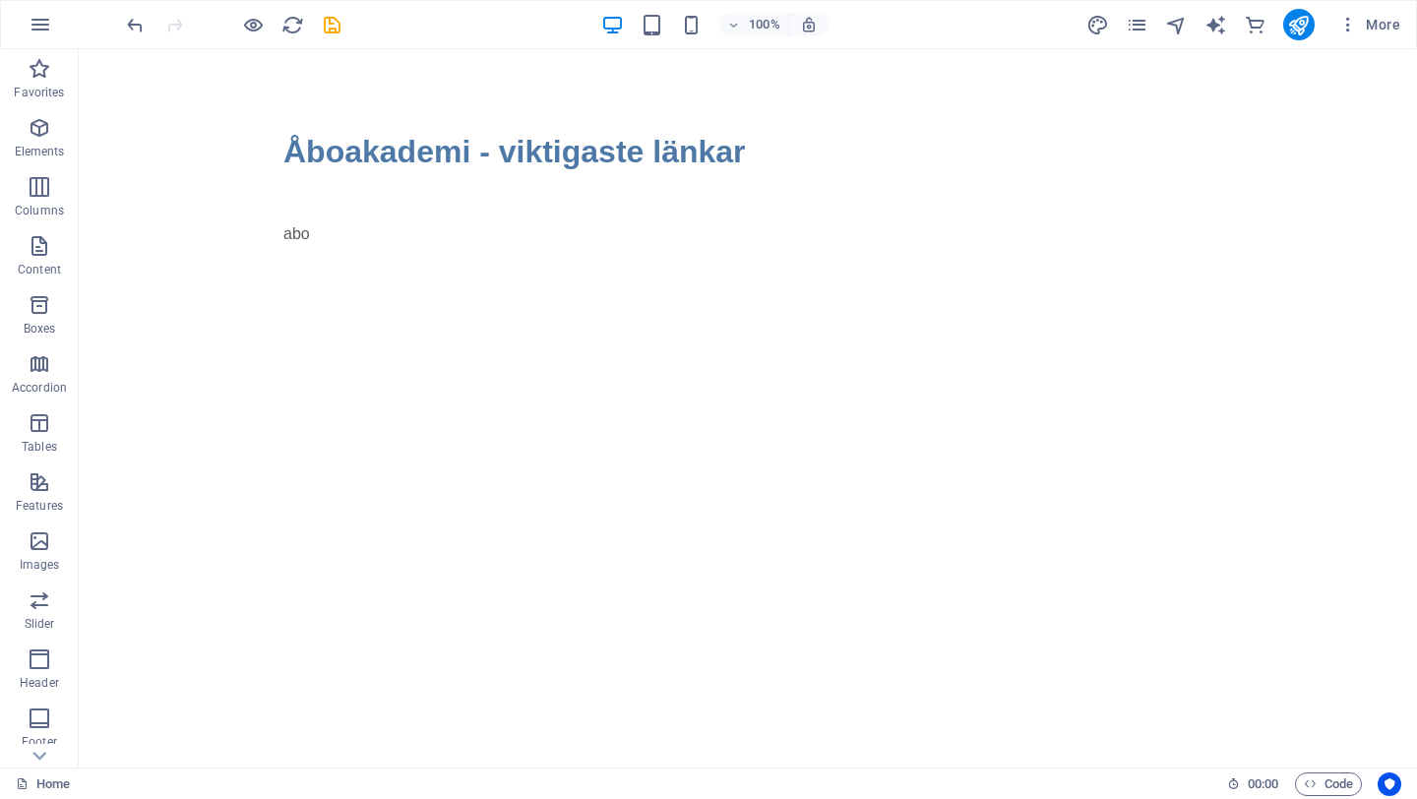
click at [638, 361] on div "Åboakademi - viktigaste länkar abo" at bounding box center [748, 206] width 1338 height 315
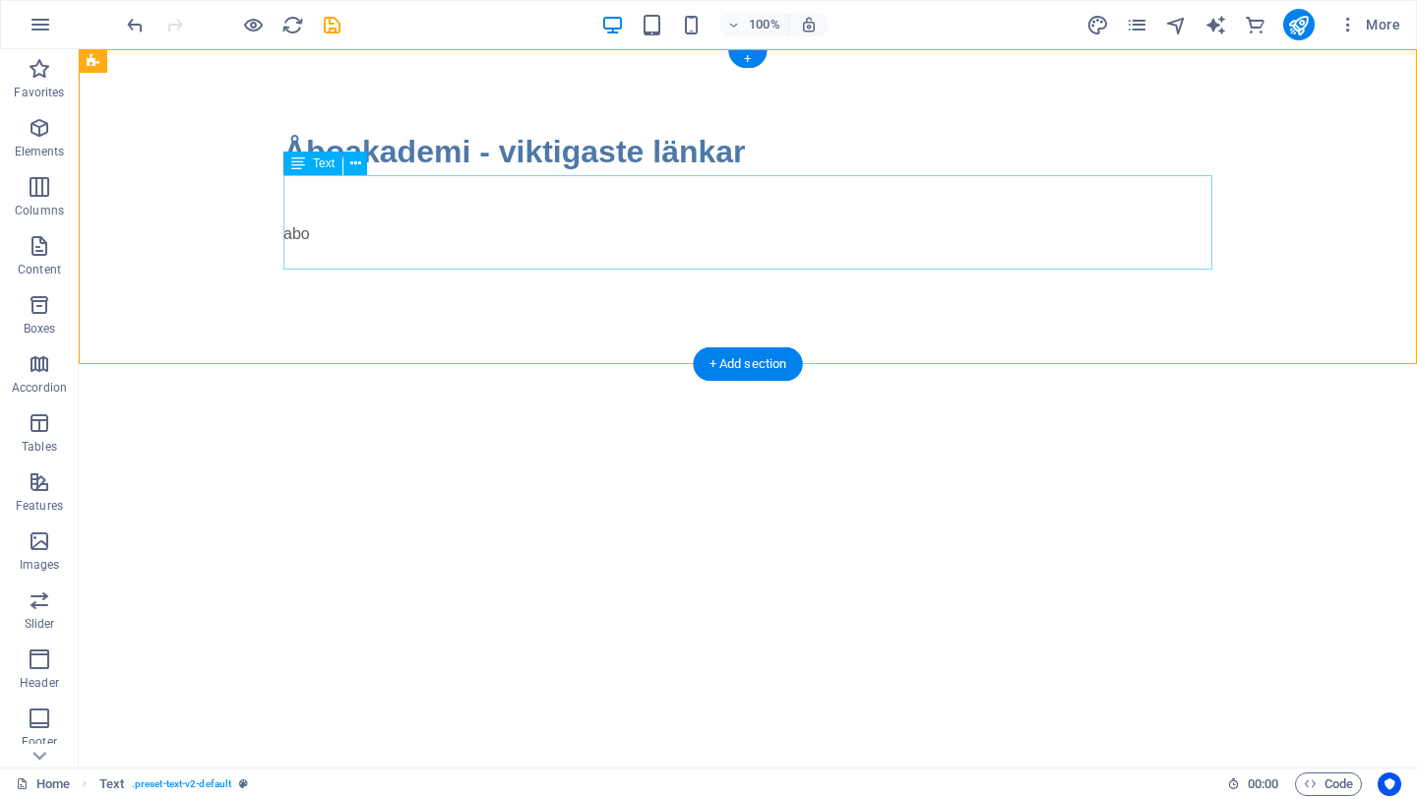
click at [316, 232] on div "abo" at bounding box center [747, 222] width 929 height 94
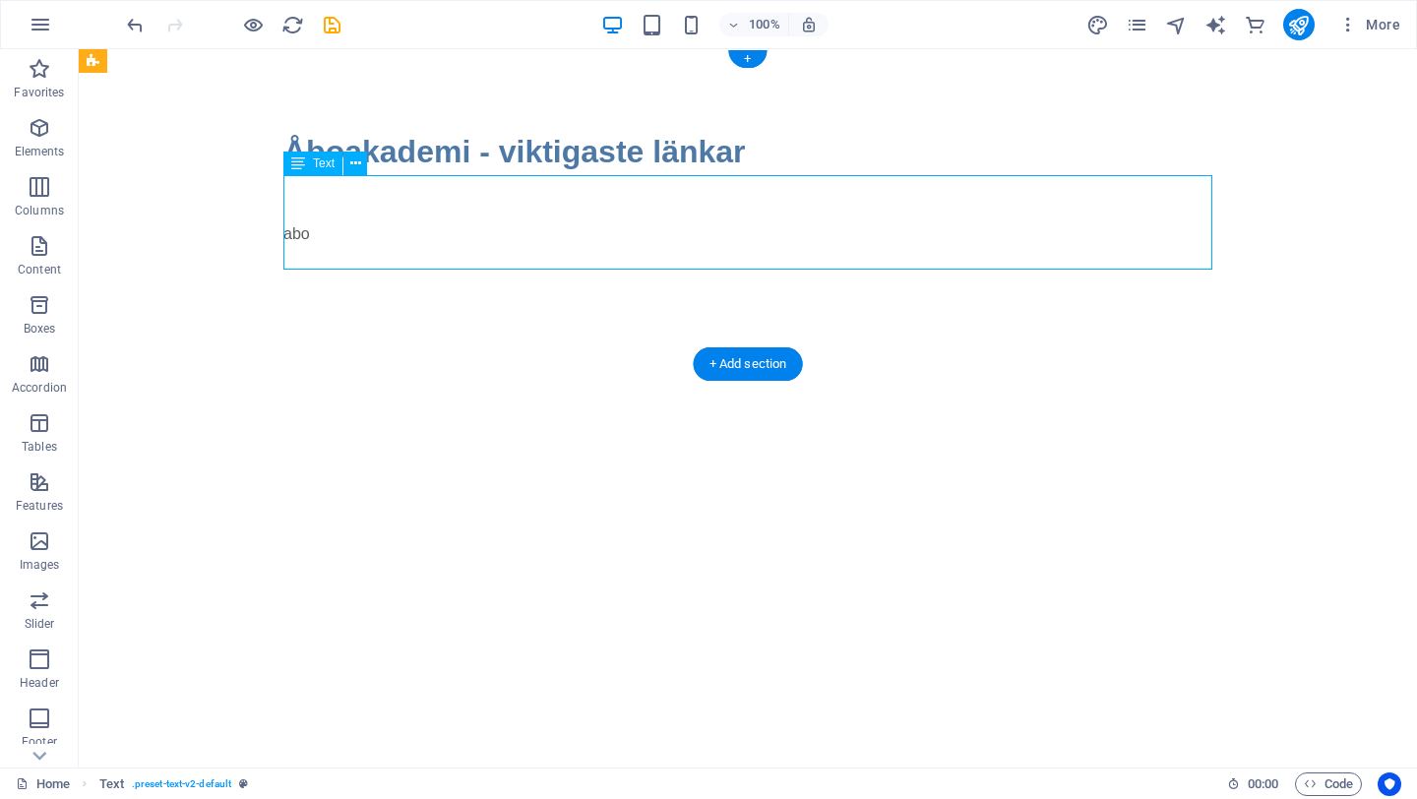
click at [316, 232] on div "abo" at bounding box center [747, 222] width 929 height 94
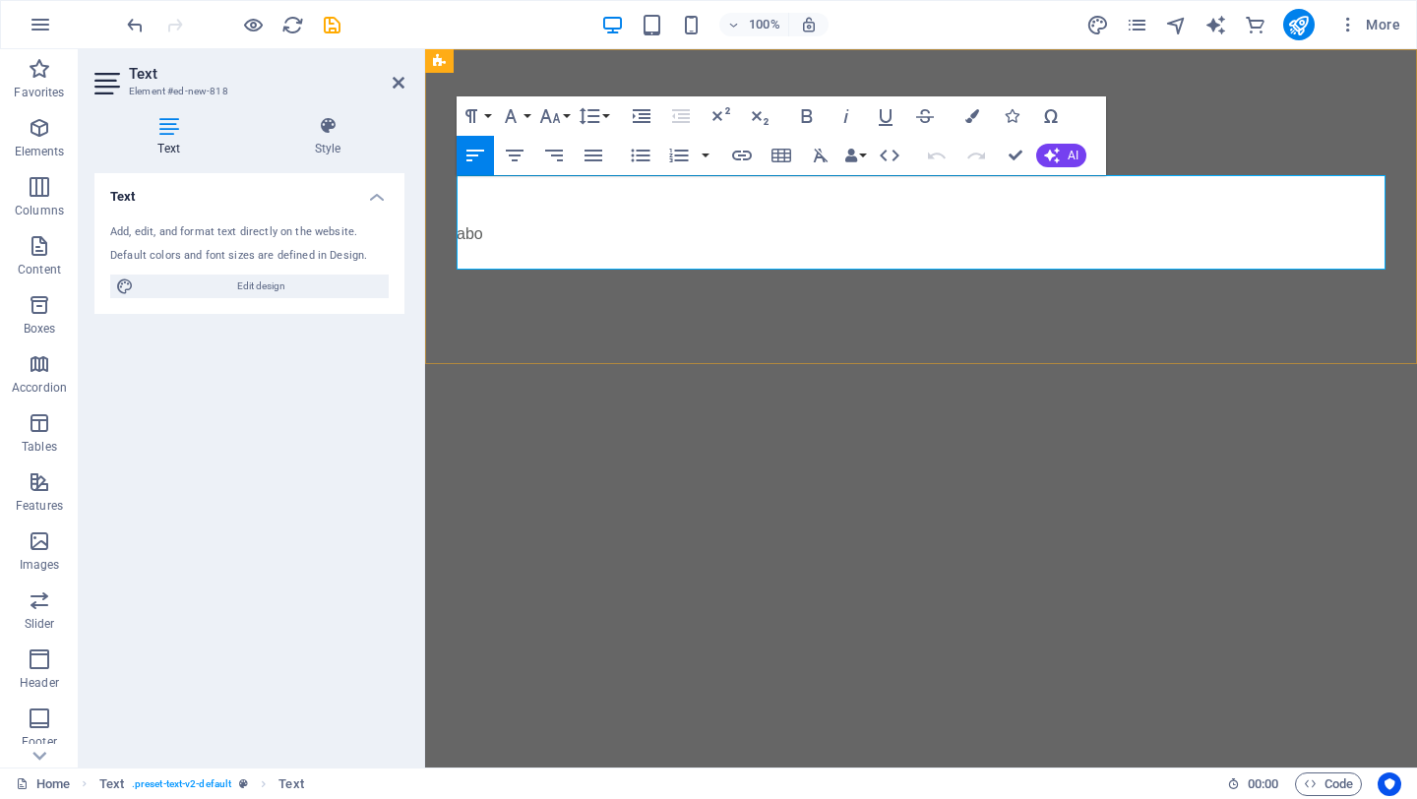
click at [501, 244] on p "abo" at bounding box center [921, 234] width 929 height 24
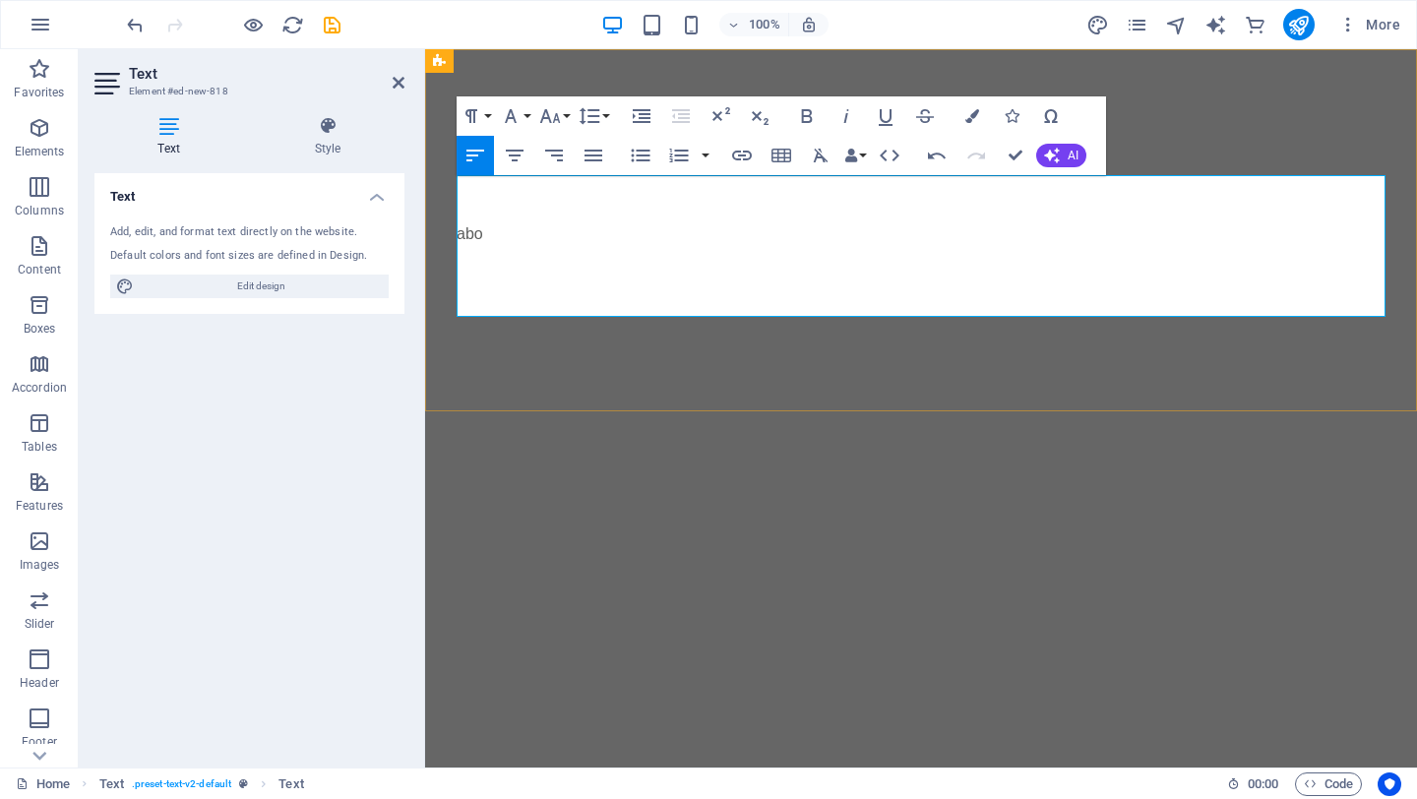
click at [469, 292] on p at bounding box center [921, 282] width 929 height 24
drag, startPoint x: 501, startPoint y: 282, endPoint x: 455, endPoint y: 282, distance: 46.2
click at [455, 282] on div "Åboakademi - viktigaste länkar abo Peppi" at bounding box center [921, 230] width 992 height 362
click at [748, 160] on icon "button" at bounding box center [742, 156] width 24 height 24
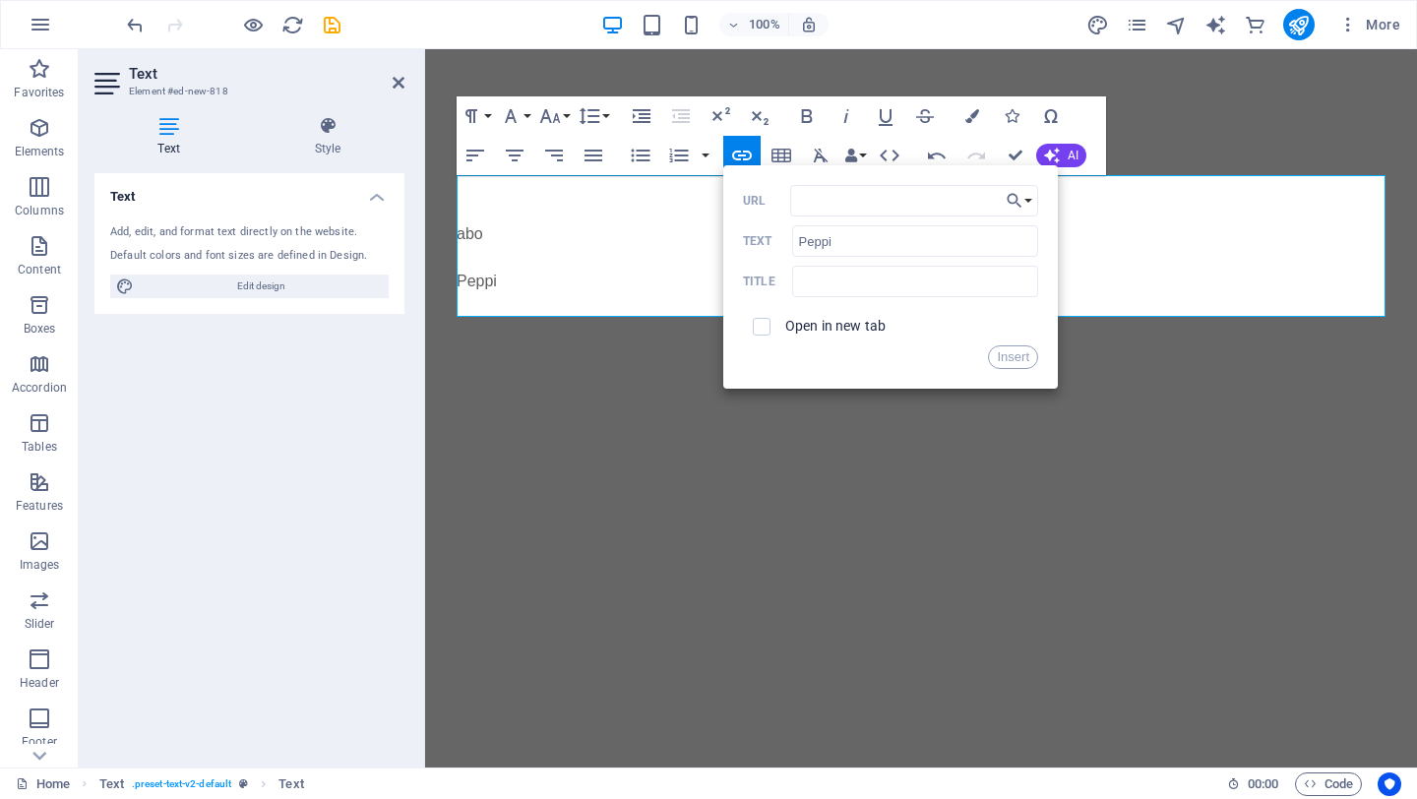
type input "[URL][DOMAIN_NAME]"
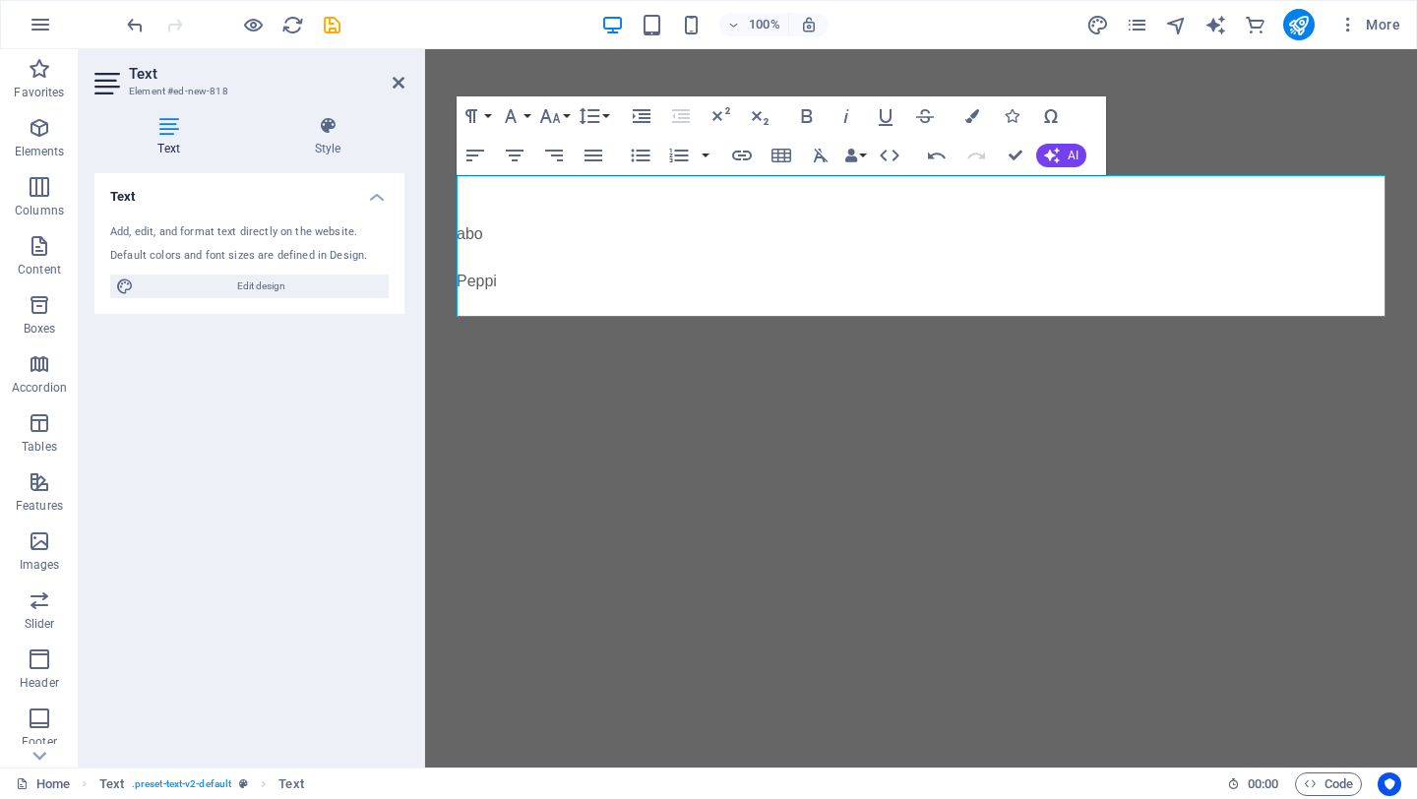
click at [822, 411] on html "Skip to main content Åboakademi - viktigaste länkar abo Peppi Add Widget link A…" at bounding box center [921, 230] width 992 height 362
click at [399, 85] on icon at bounding box center [399, 83] width 12 height 16
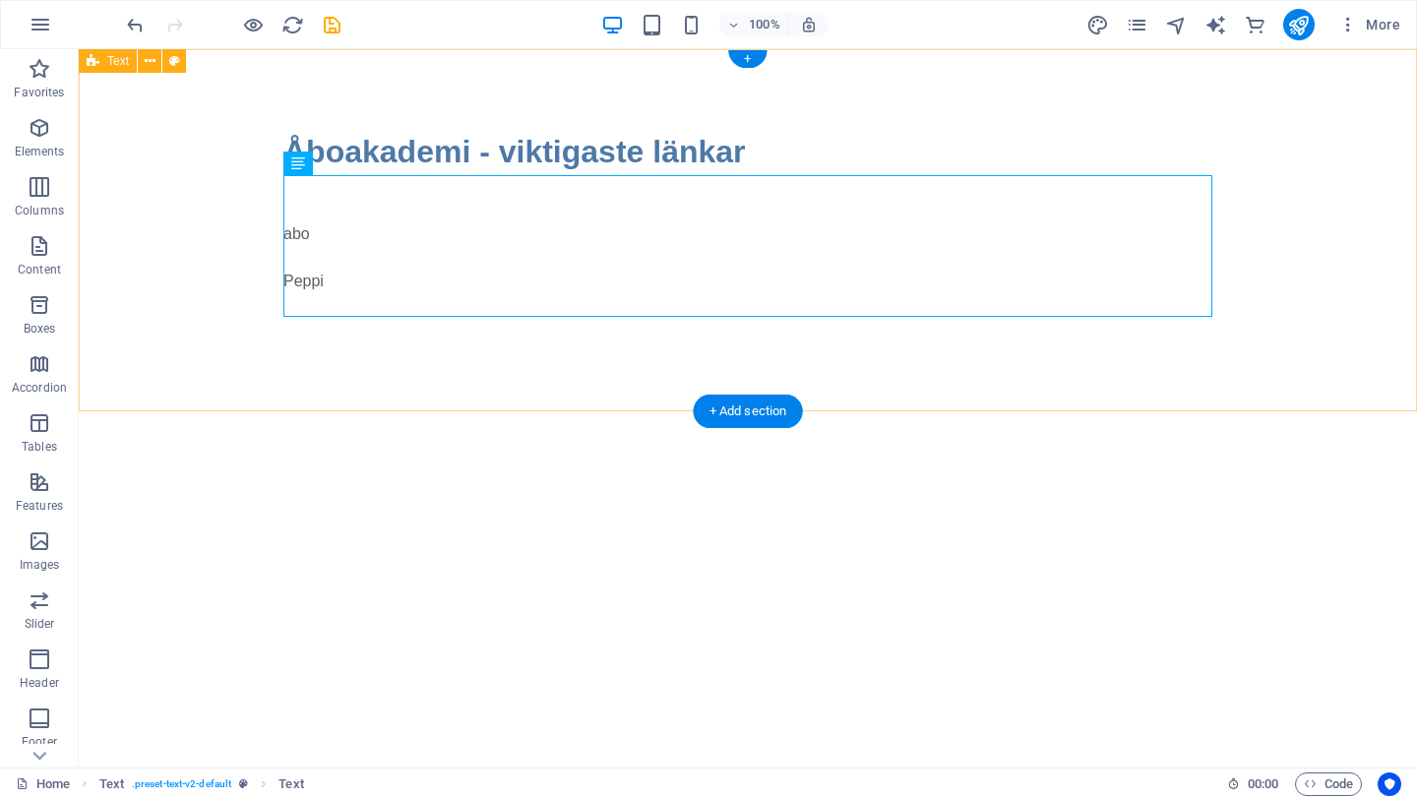
click at [183, 167] on div "Åboakademi - viktigaste länkar abo Peppi" at bounding box center [748, 230] width 1338 height 362
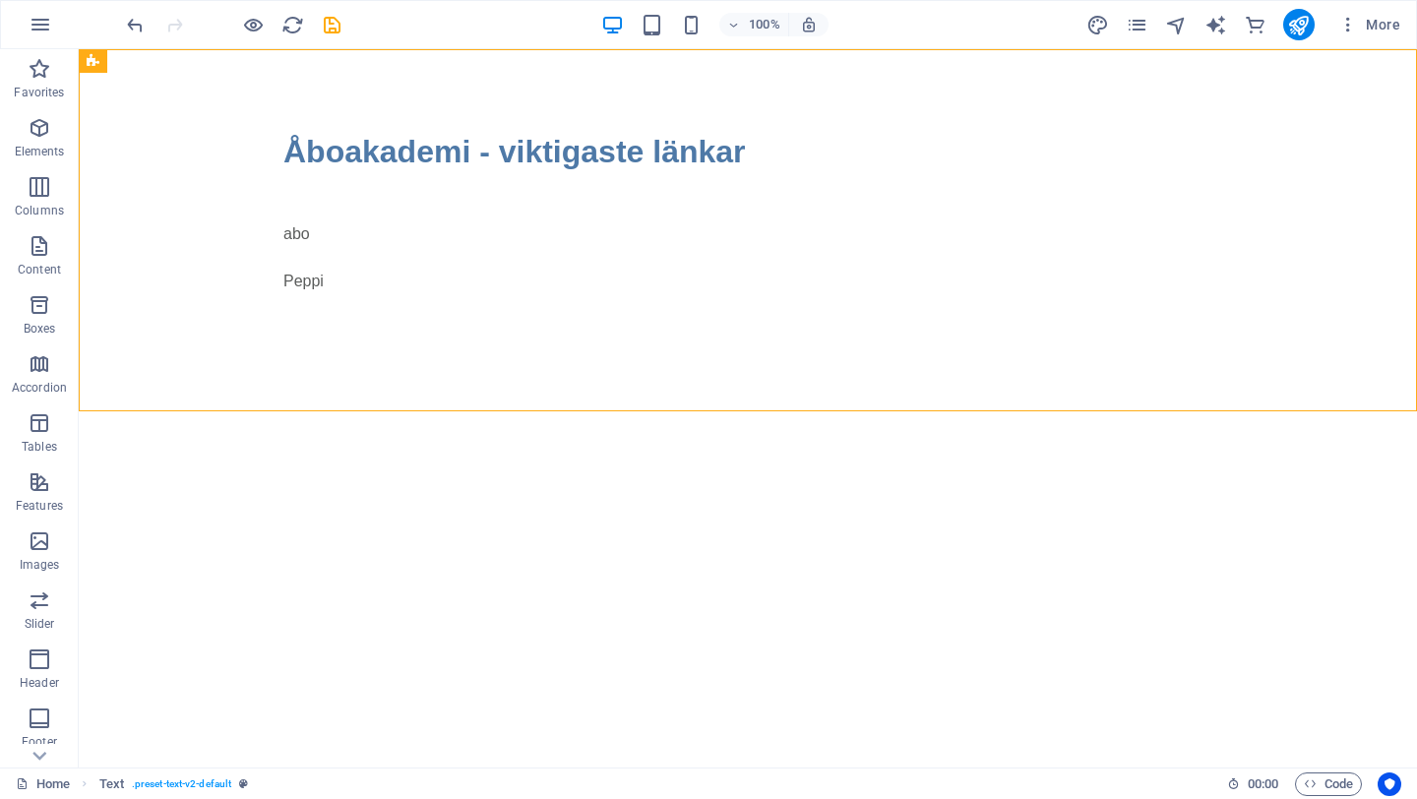
click at [248, 37] on div at bounding box center [233, 24] width 220 height 31
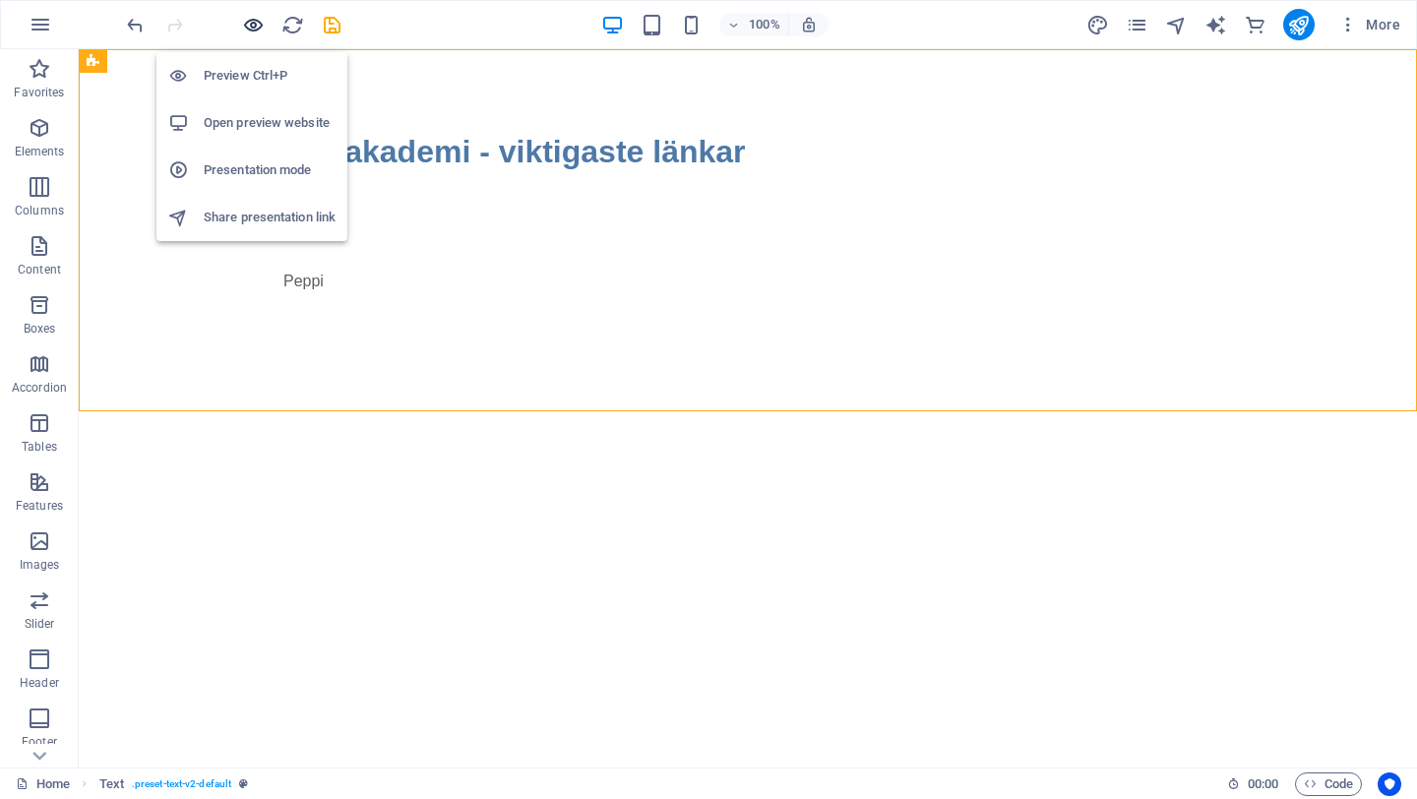
click at [248, 31] on icon "button" at bounding box center [253, 25] width 23 height 23
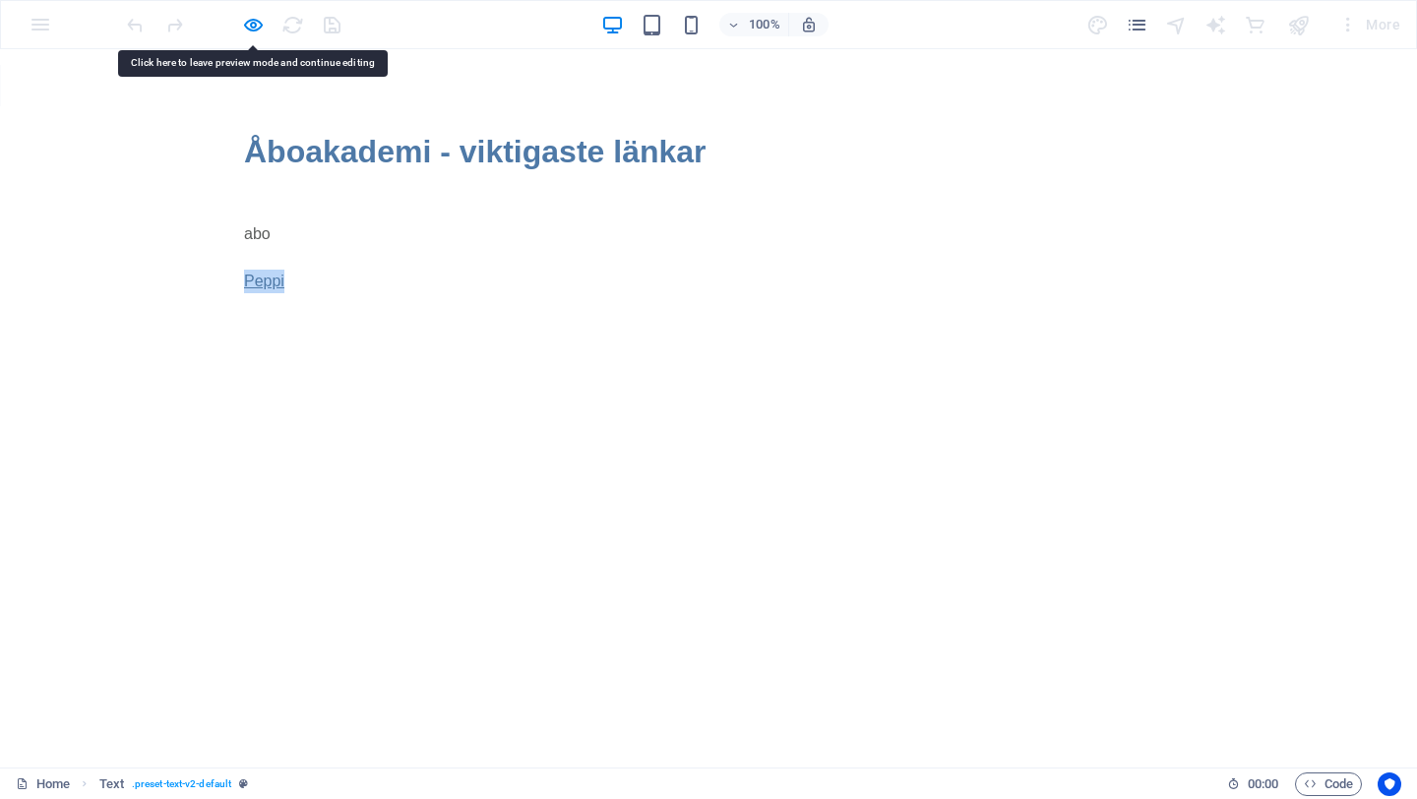
click at [263, 276] on link "Peppi" at bounding box center [264, 281] width 40 height 17
click at [255, 237] on link "abo" at bounding box center [257, 233] width 27 height 17
click at [379, 279] on p "Peppi" at bounding box center [708, 282] width 929 height 24
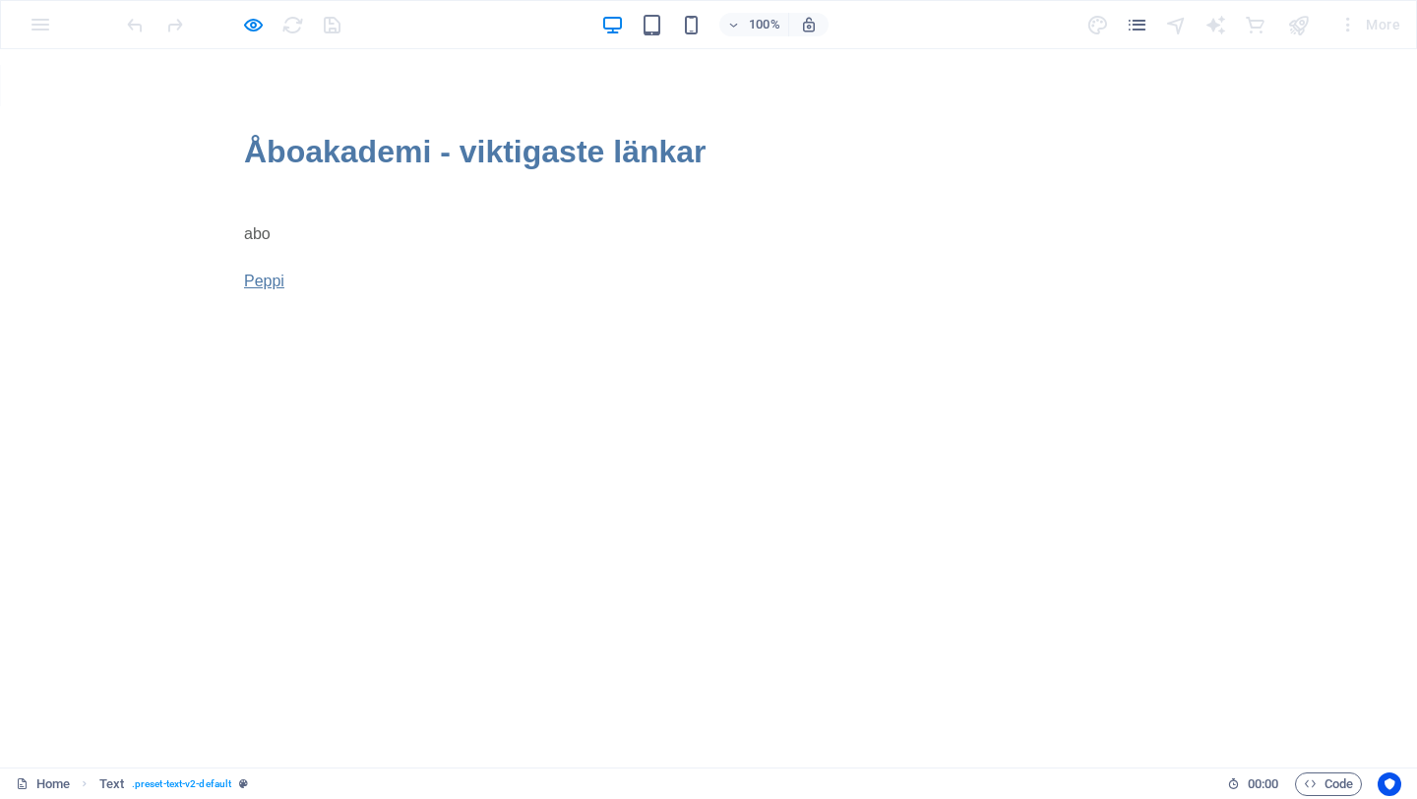
click at [277, 283] on link "Peppi" at bounding box center [264, 281] width 40 height 17
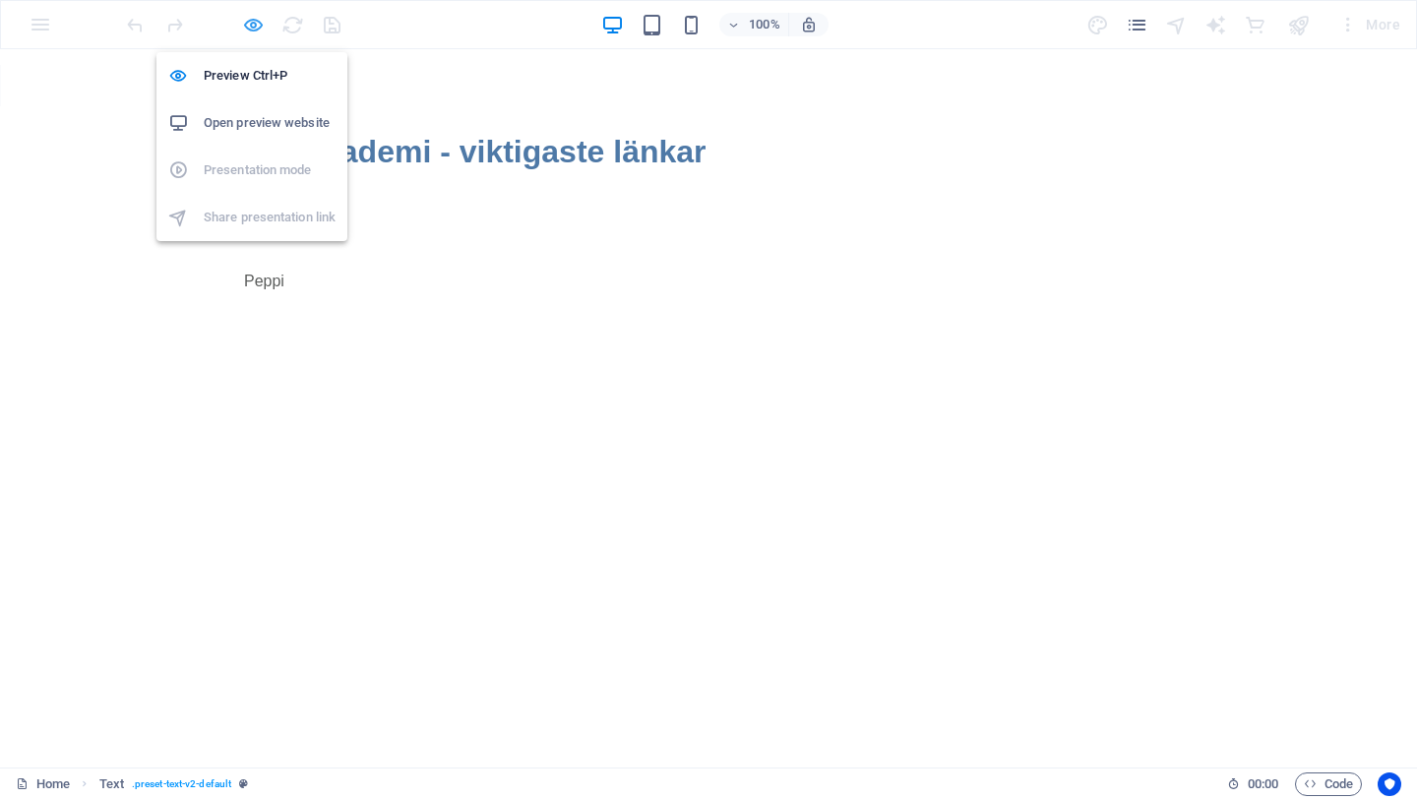
click at [246, 27] on icon "button" at bounding box center [253, 25] width 23 height 23
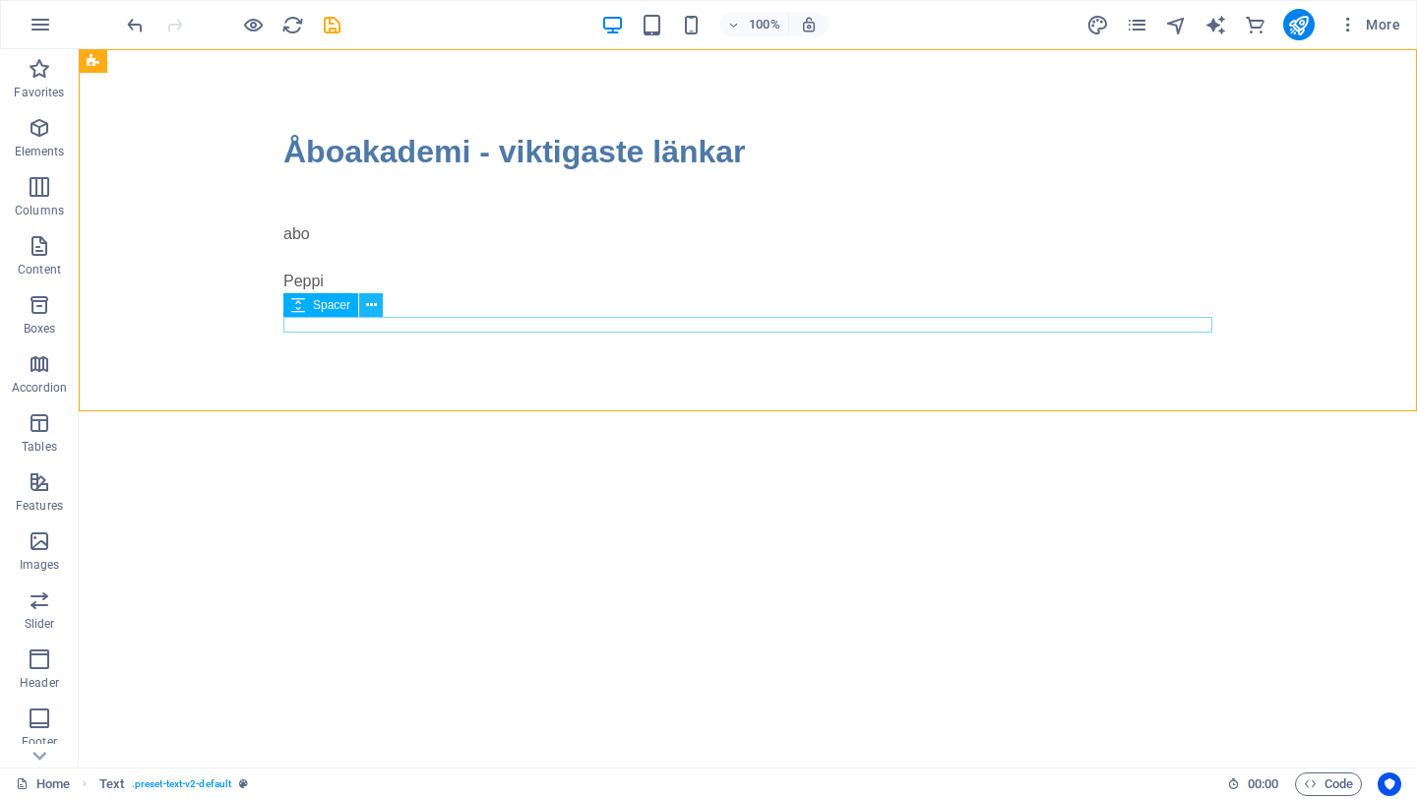
click at [370, 312] on icon at bounding box center [371, 305] width 11 height 21
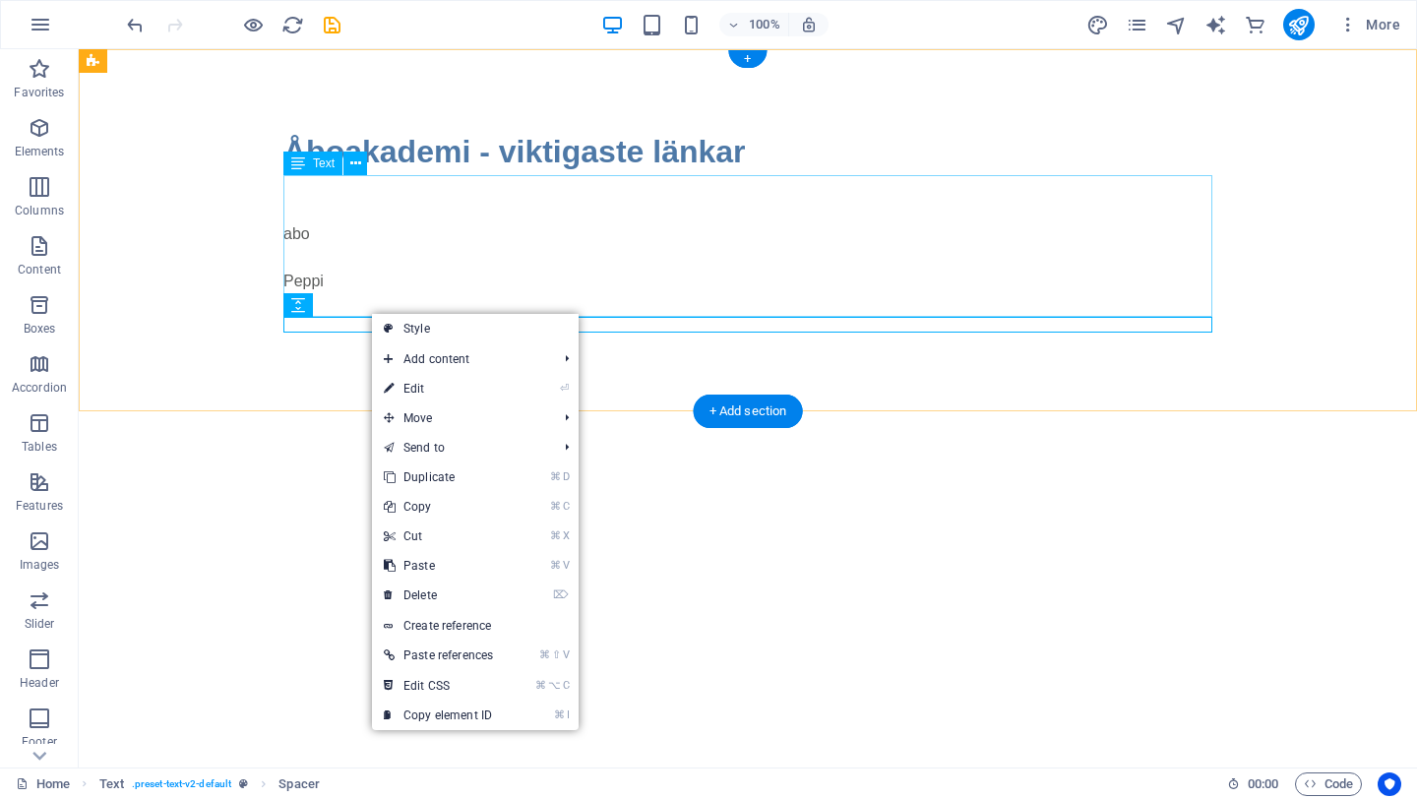
click at [458, 272] on div "abo Peppi" at bounding box center [747, 246] width 929 height 142
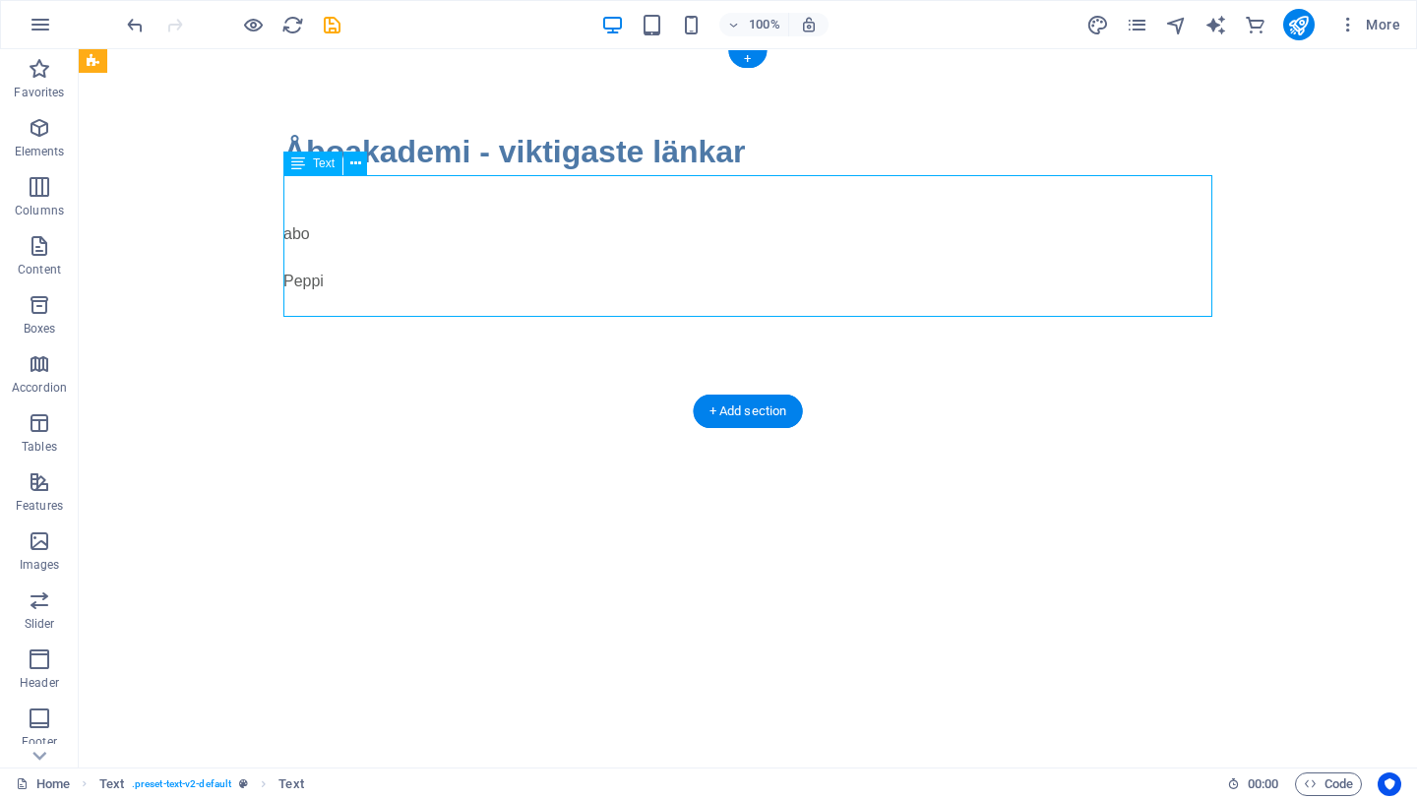
click at [342, 277] on div "abo Peppi" at bounding box center [747, 246] width 929 height 142
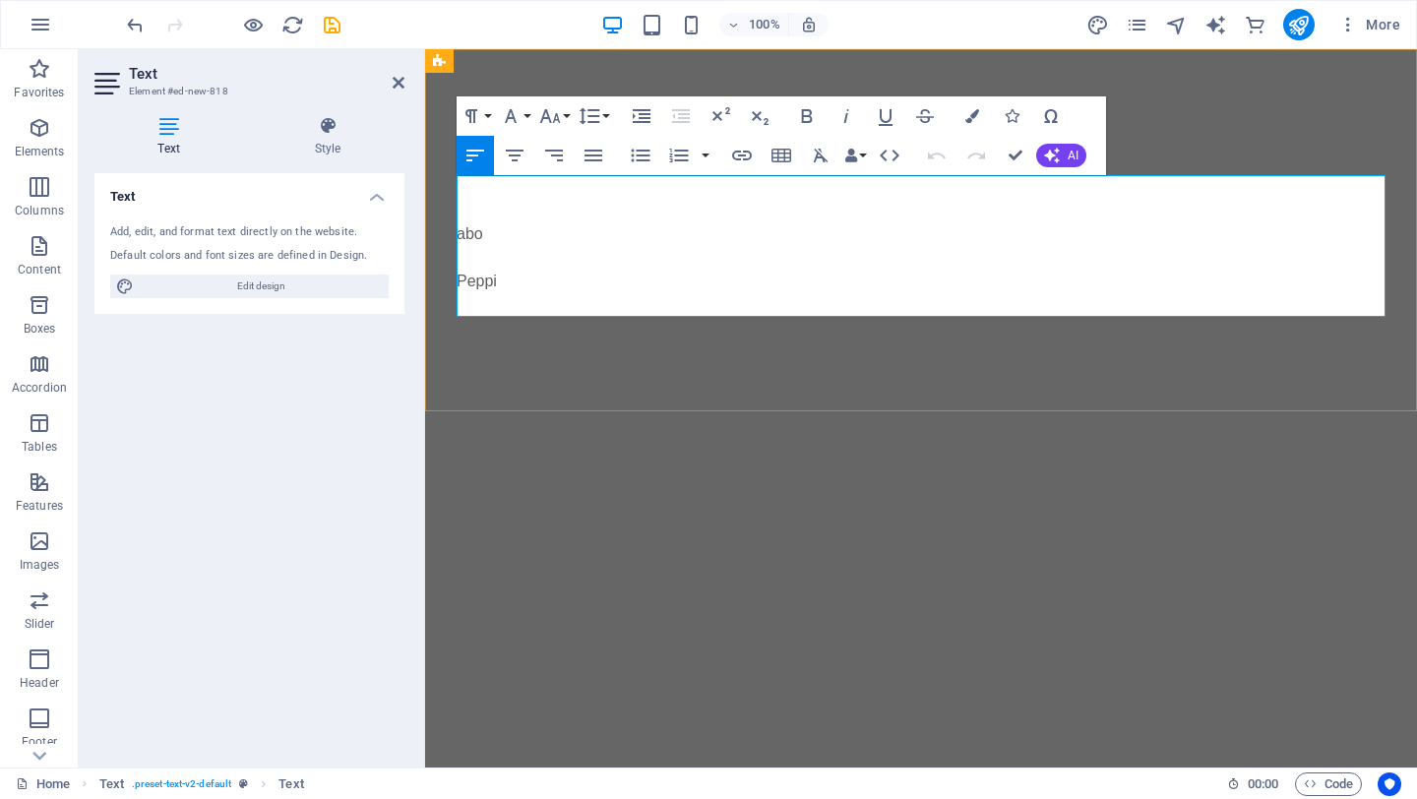
click at [518, 281] on p "Peppi" at bounding box center [921, 282] width 929 height 24
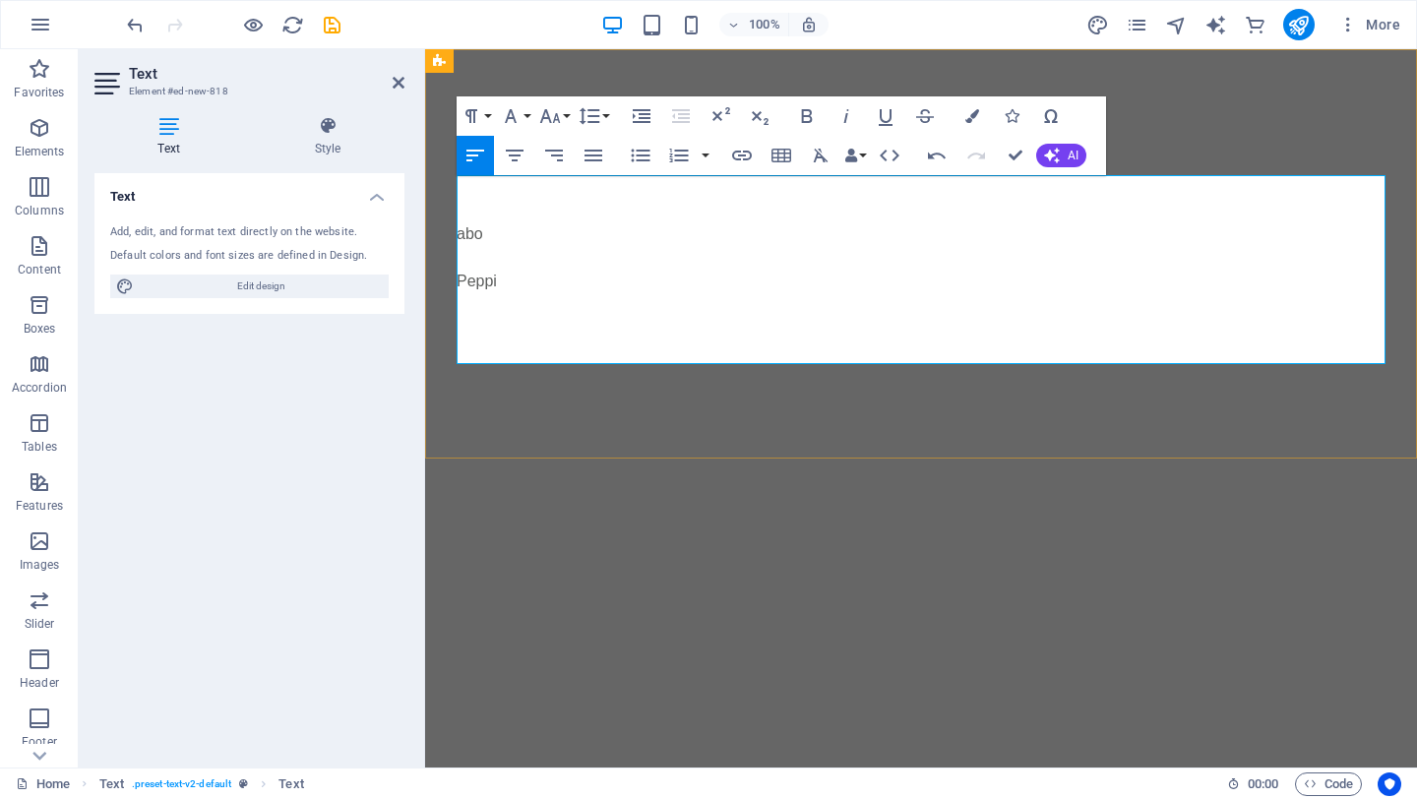
click at [478, 324] on p at bounding box center [921, 329] width 929 height 24
click at [523, 309] on p at bounding box center [921, 305] width 929 height 24
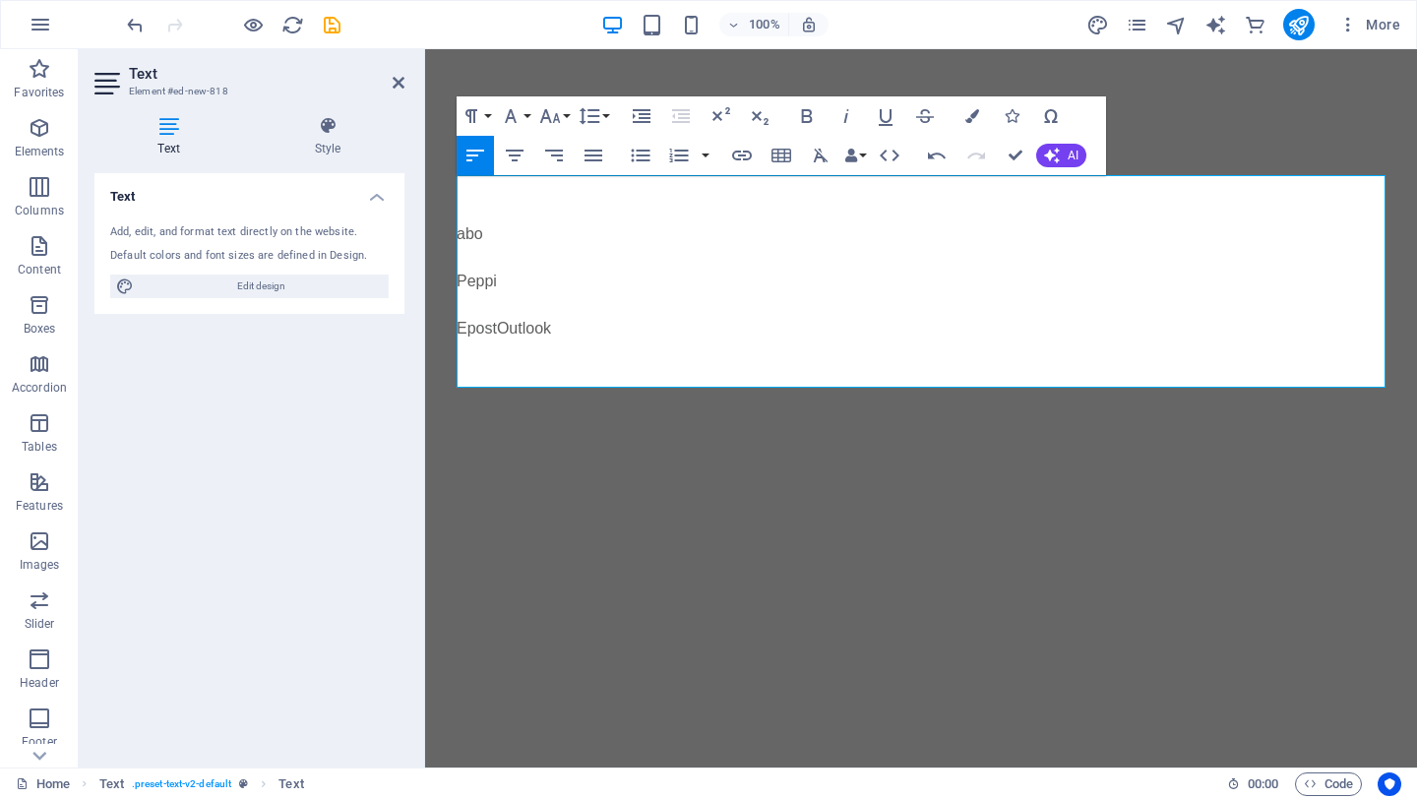
click at [571, 482] on html "Skip to main content Åboakademi - viktigaste länkar abo Peppi ​ EpostOutlook Ad…" at bounding box center [921, 265] width 992 height 433
drag, startPoint x: 575, startPoint y: 335, endPoint x: 458, endPoint y: 328, distance: 117.3
click at [458, 328] on p "EpostOutlook" at bounding box center [921, 329] width 929 height 24
click at [737, 163] on icon "button" at bounding box center [742, 156] width 24 height 24
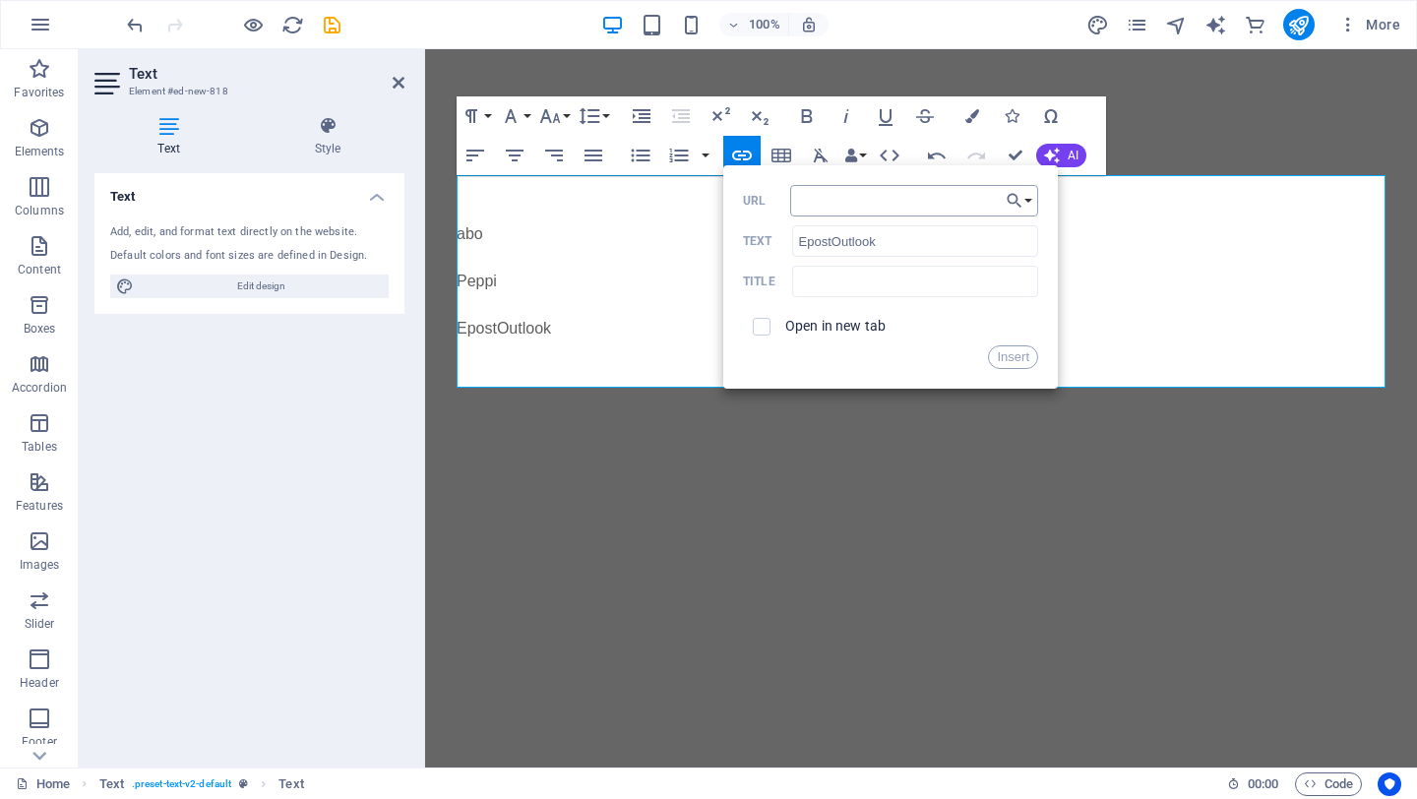
type input "[URL][DOMAIN_NAME]"
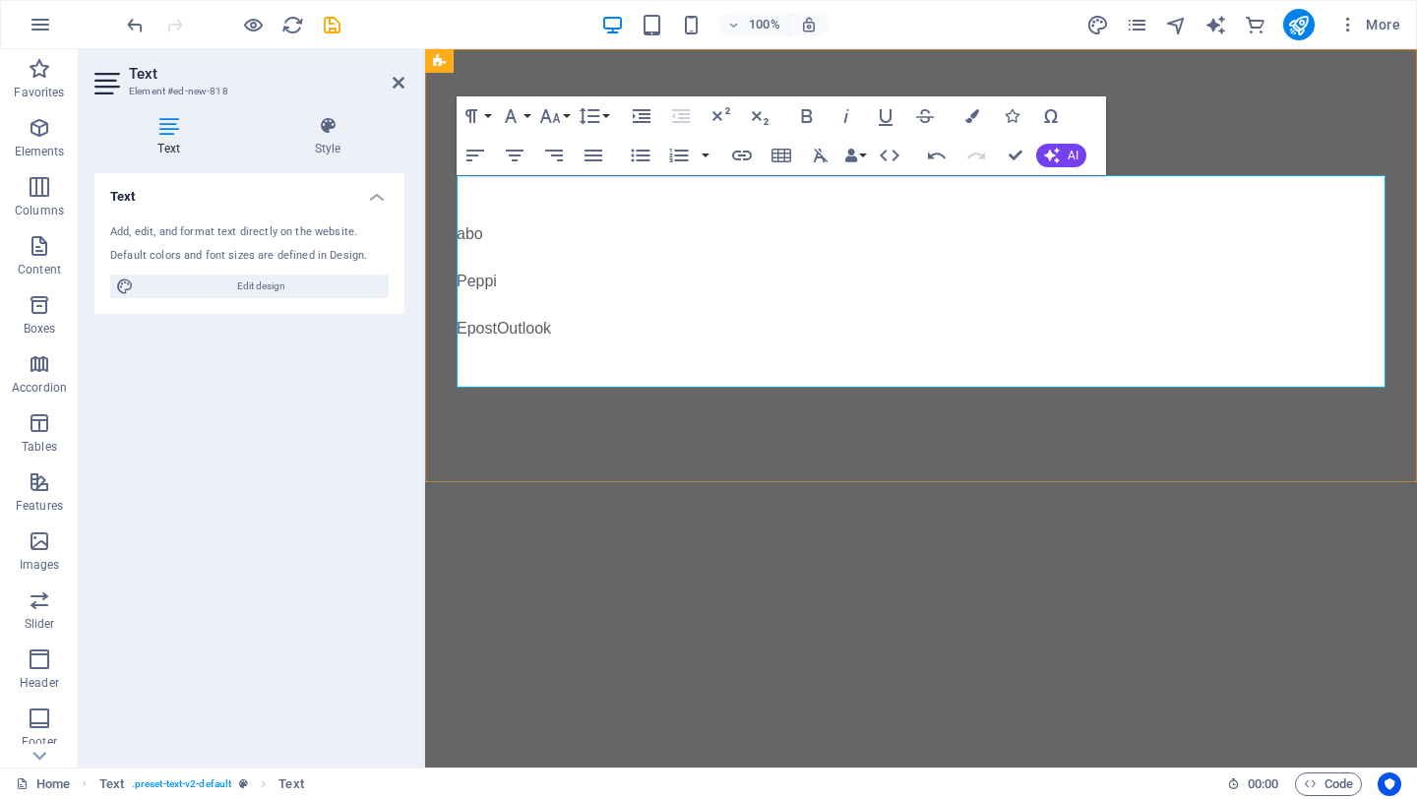
click at [1060, 325] on p "EpostOutlook" at bounding box center [921, 329] width 929 height 24
click at [785, 482] on html "Skip to main content Åboakademi - viktigaste länkar abo Peppi ​ EpostOutlook Ad…" at bounding box center [921, 265] width 992 height 433
click at [402, 87] on icon at bounding box center [399, 83] width 12 height 16
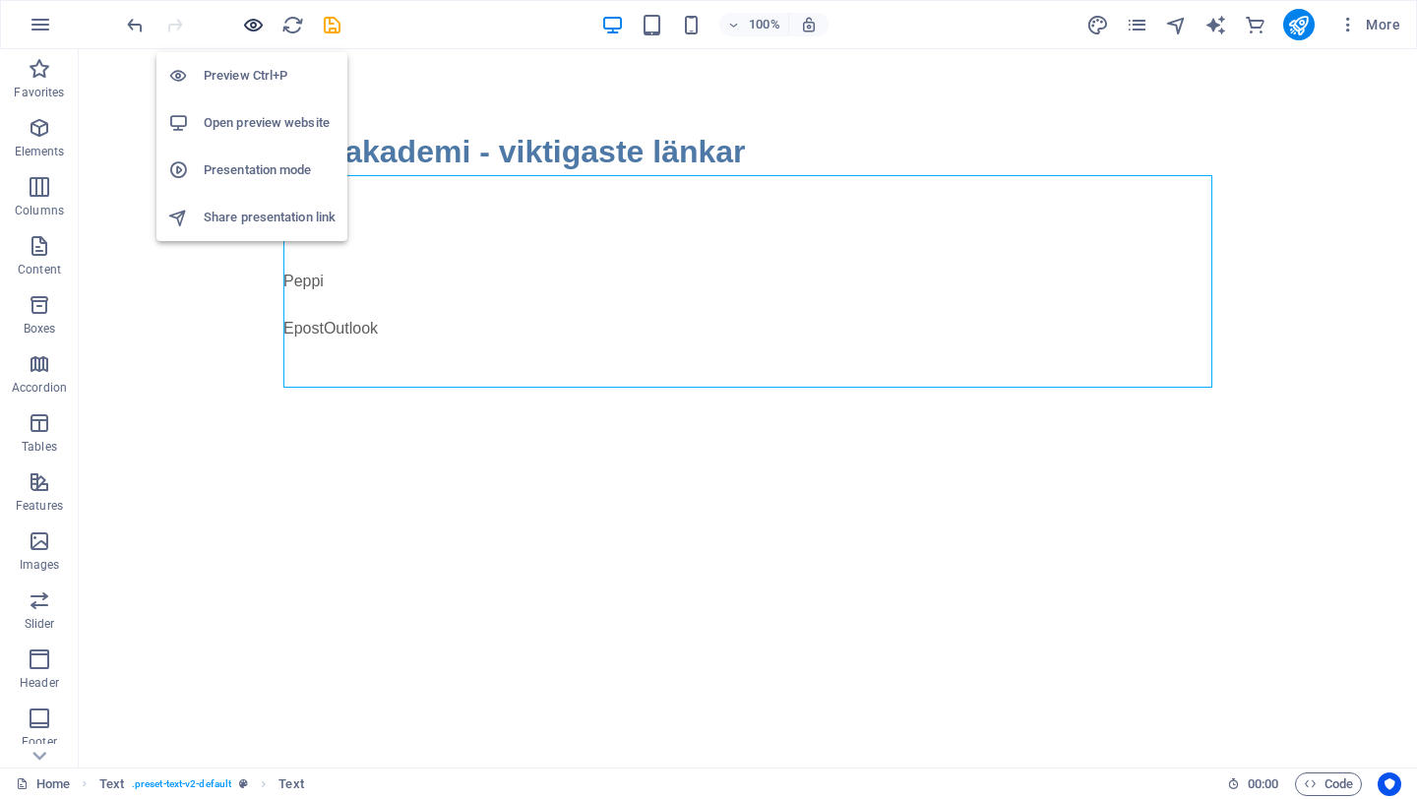
click at [250, 24] on icon "button" at bounding box center [253, 25] width 23 height 23
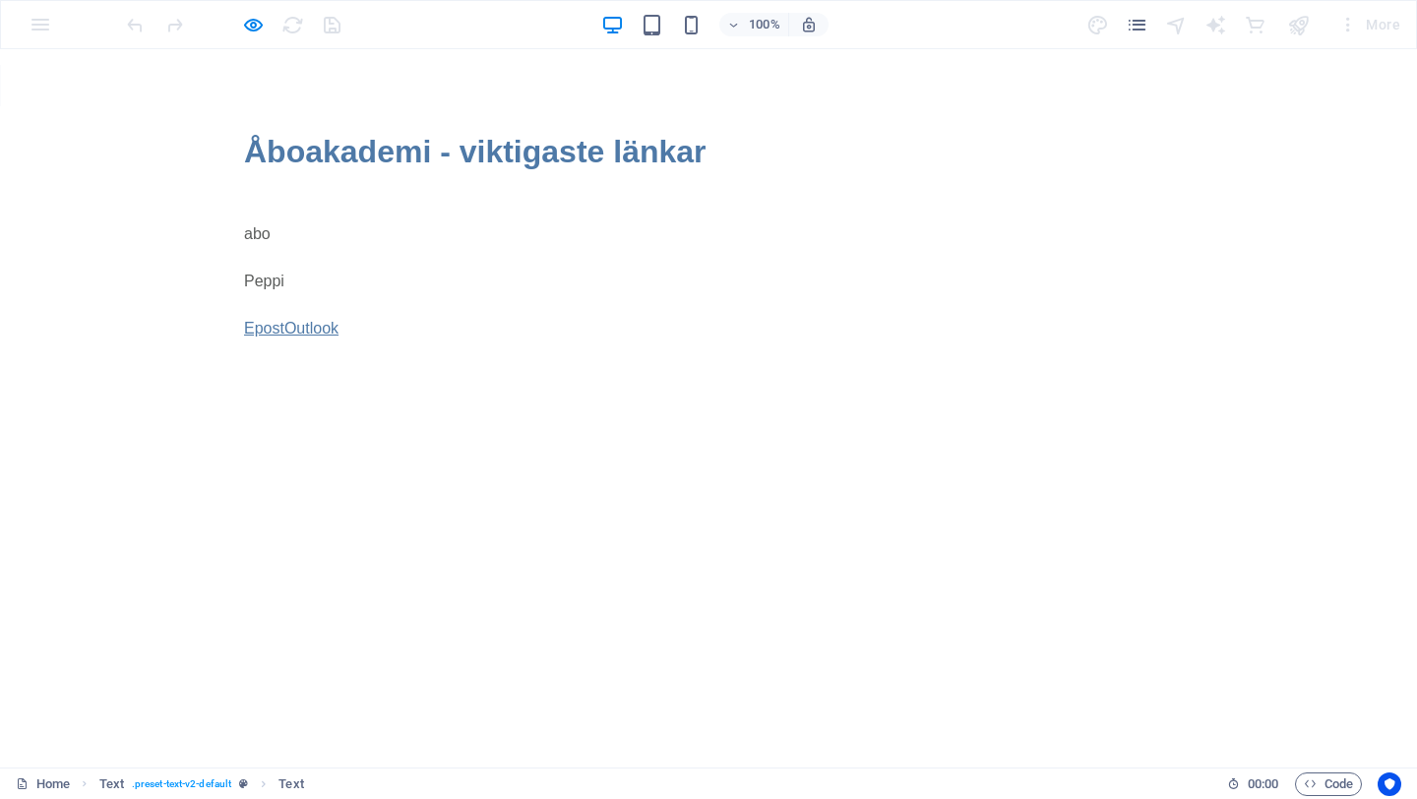
click at [313, 327] on link "EpostOutlook" at bounding box center [291, 328] width 94 height 17
click at [576, 430] on div "Åboakademi - viktigaste länkar abo Peppi EpostOutlook" at bounding box center [708, 265] width 1417 height 433
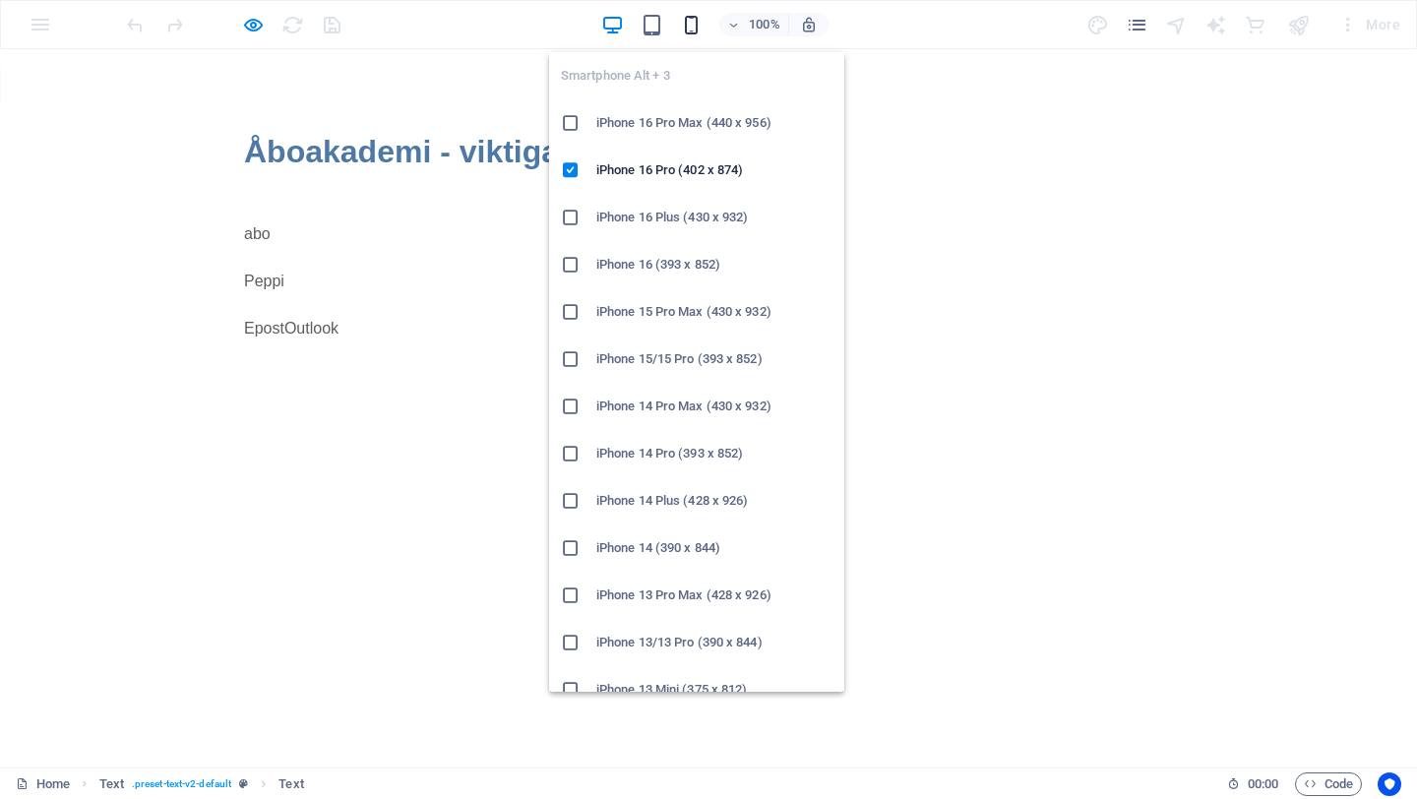
click at [691, 21] on icon "button" at bounding box center [691, 25] width 23 height 23
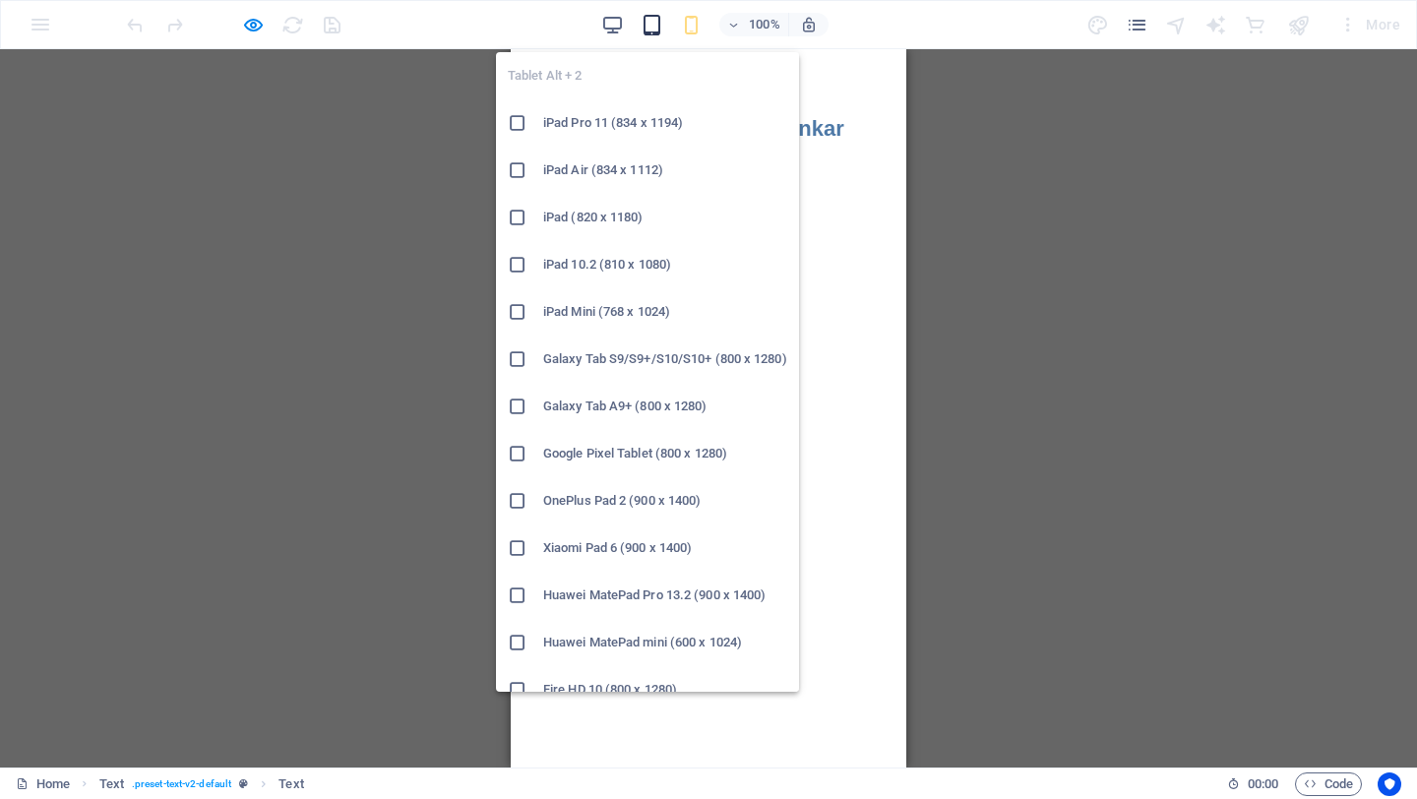
click at [652, 30] on icon "button" at bounding box center [652, 25] width 23 height 23
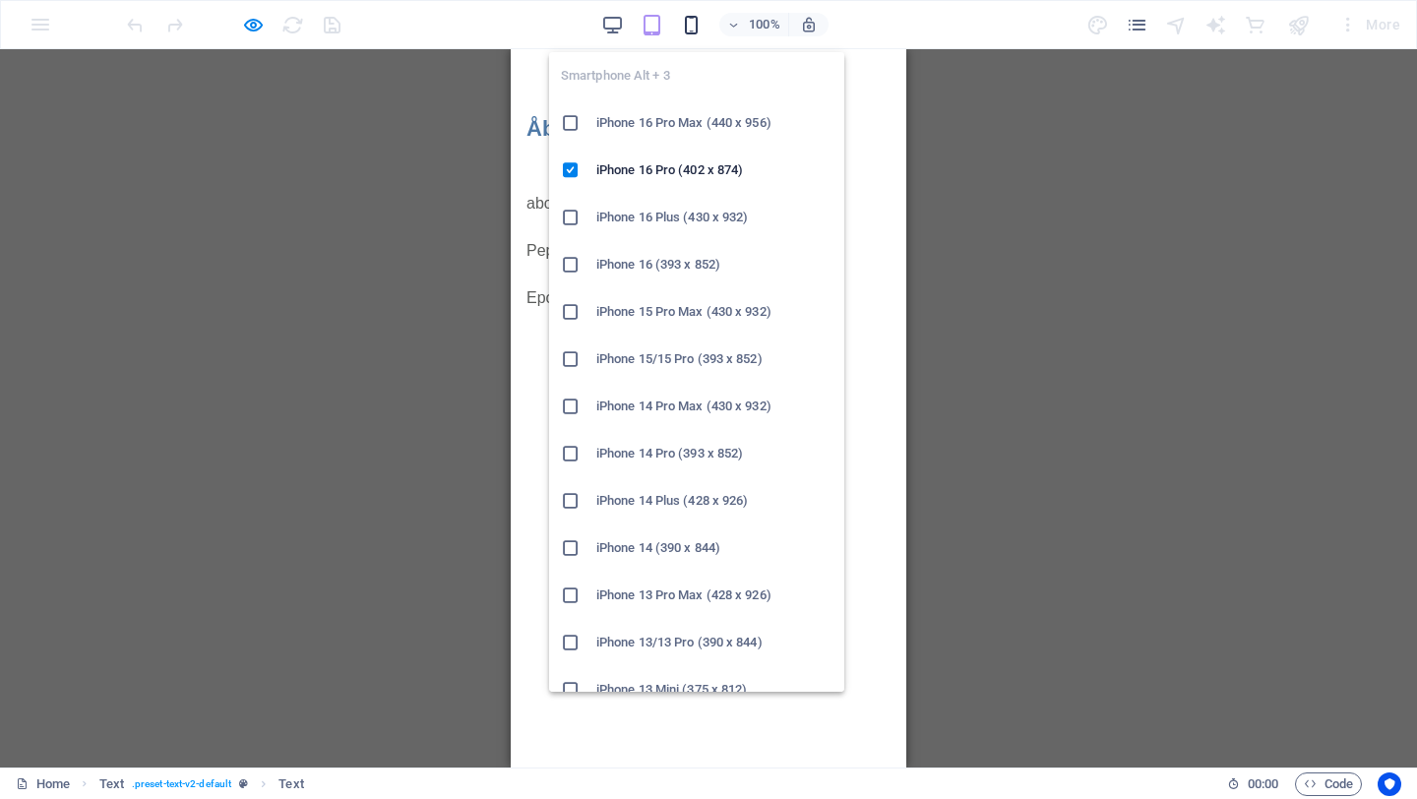
click at [695, 28] on icon "button" at bounding box center [691, 25] width 23 height 23
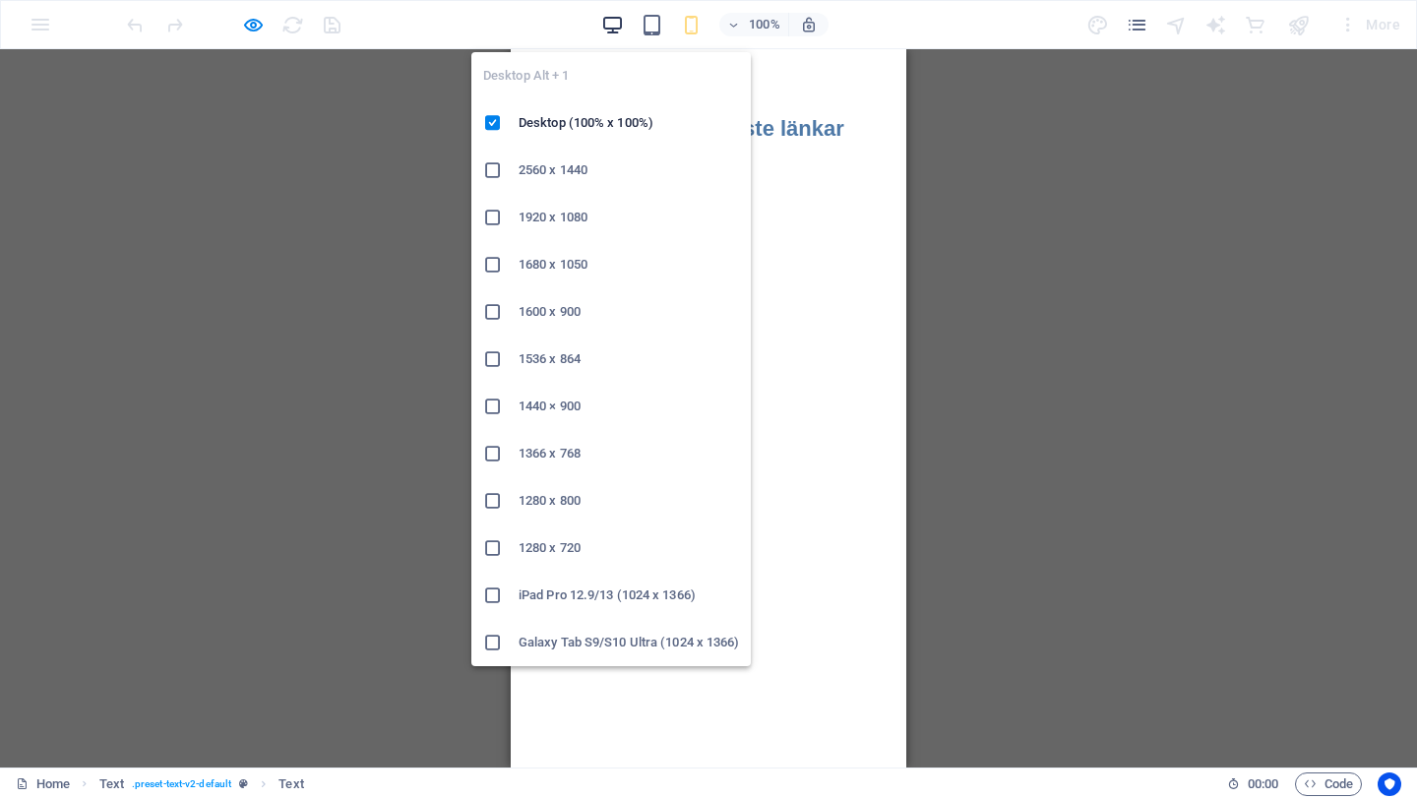
click at [617, 33] on icon "button" at bounding box center [612, 25] width 23 height 23
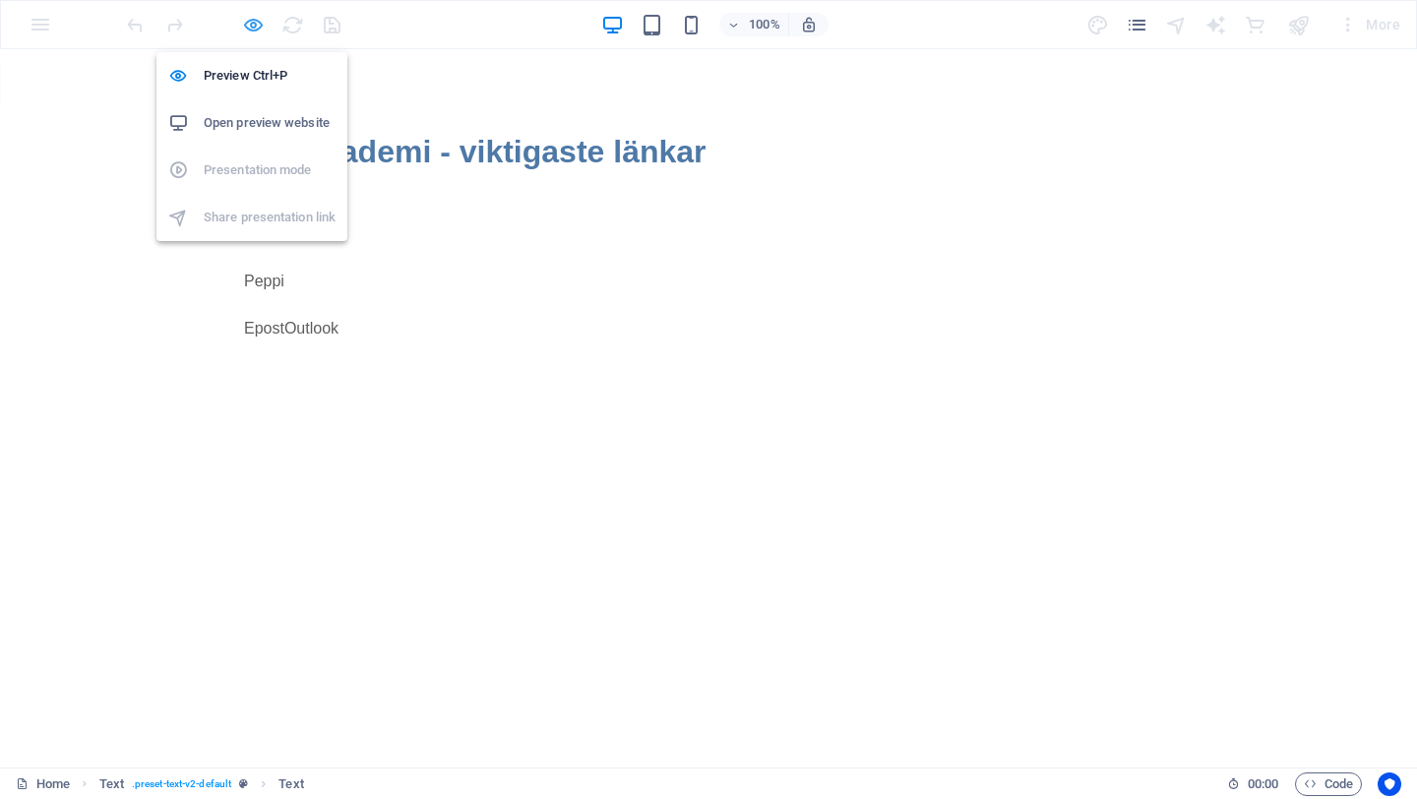
click at [252, 24] on icon "button" at bounding box center [253, 25] width 23 height 23
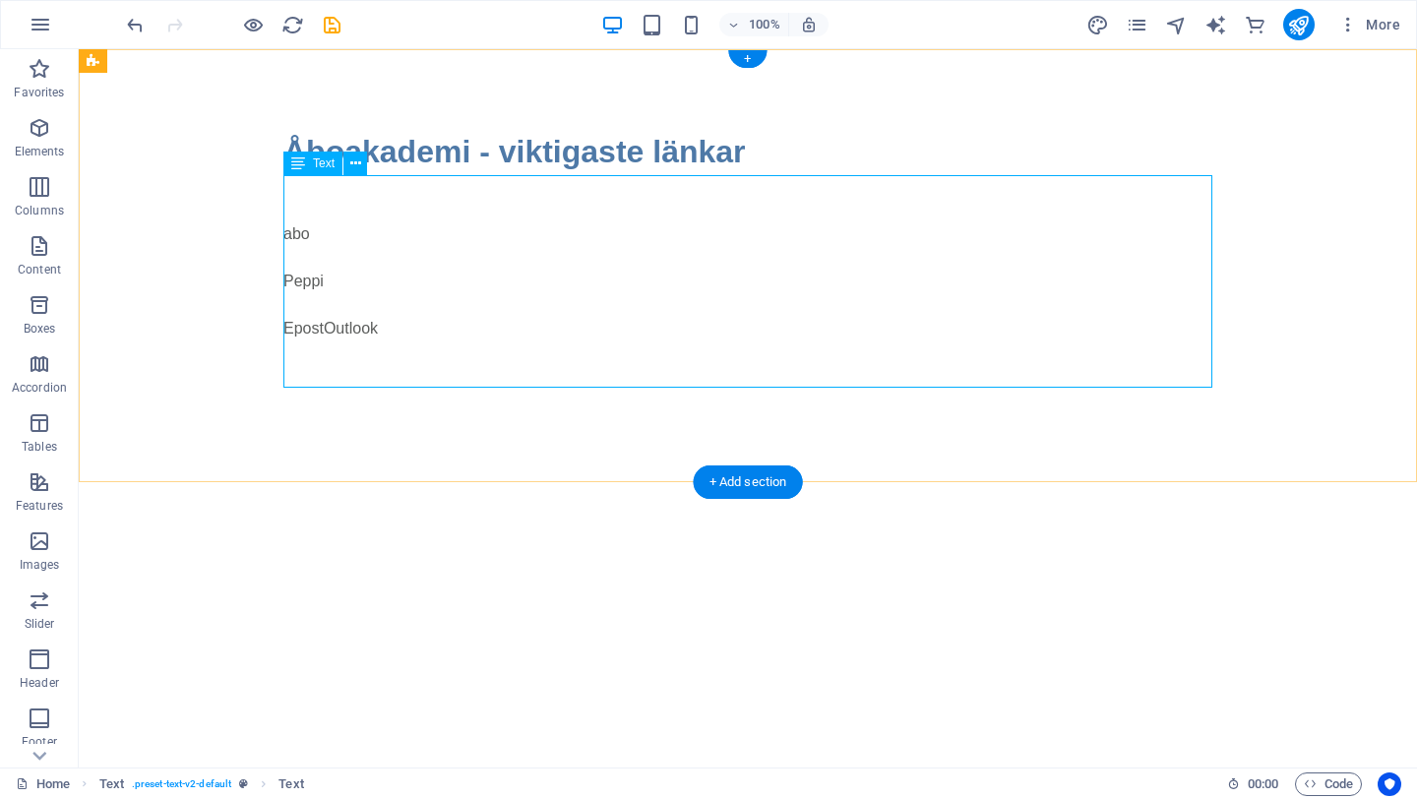
click at [409, 326] on div "abo Peppi EpostOutlook" at bounding box center [747, 281] width 929 height 213
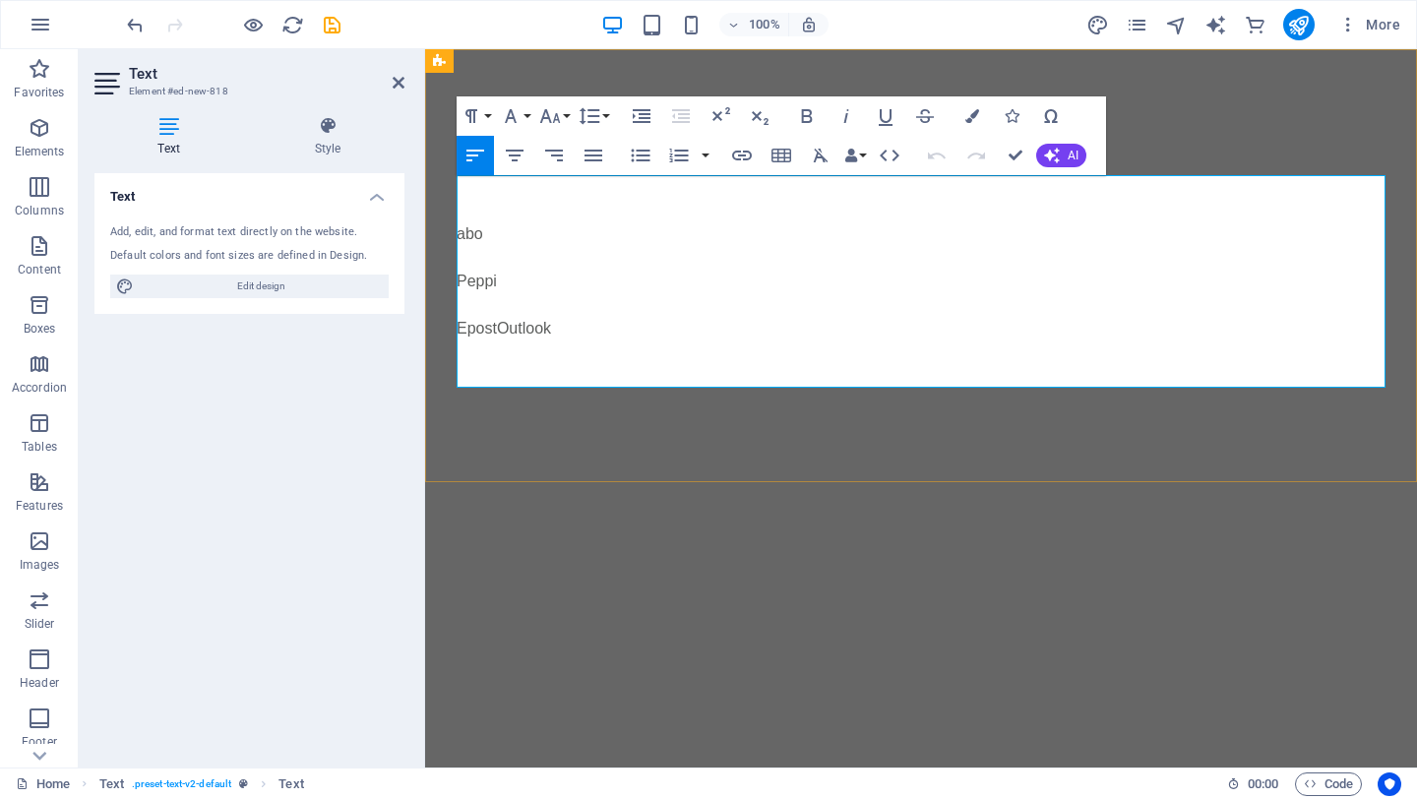
click at [595, 351] on p at bounding box center [921, 352] width 929 height 24
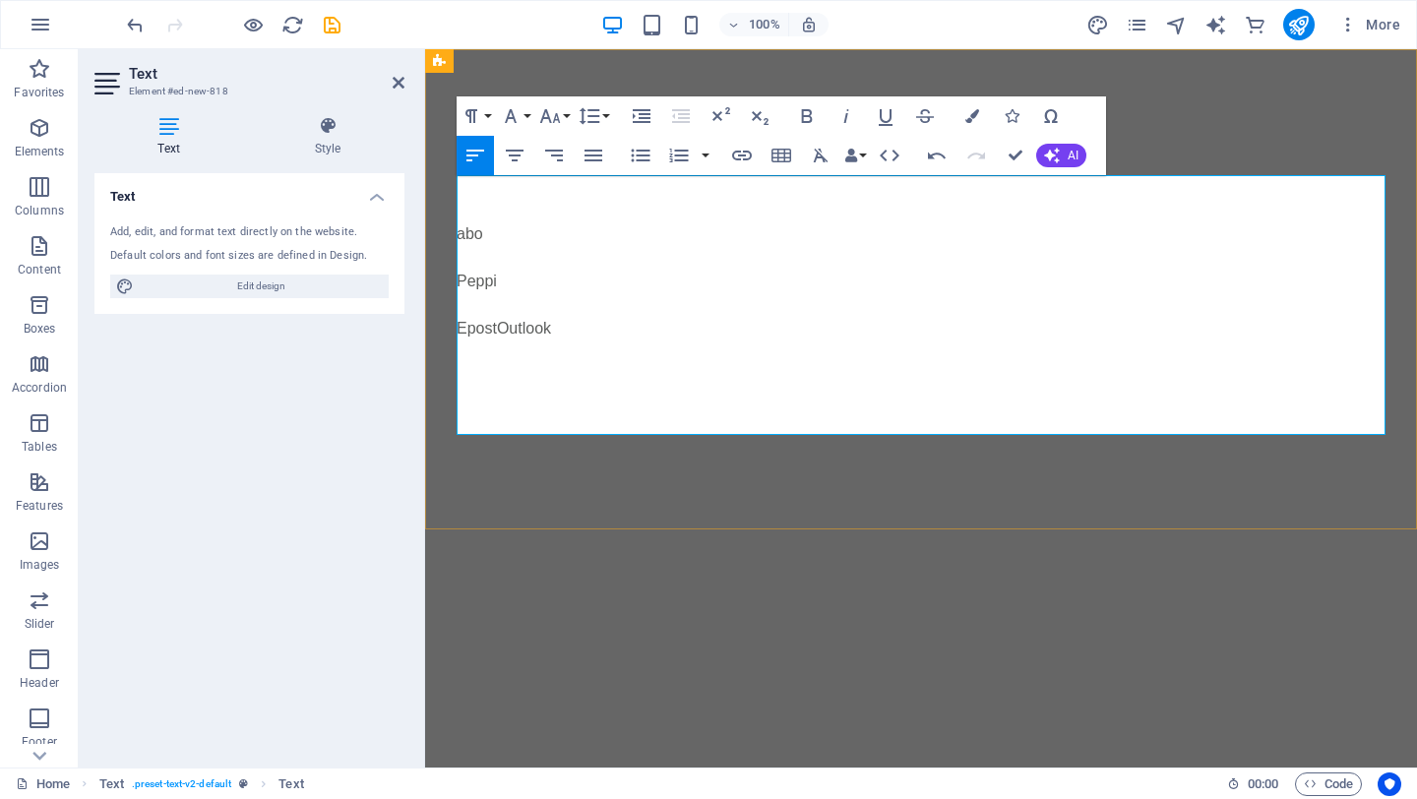
click at [487, 379] on p at bounding box center [921, 376] width 929 height 24
click at [597, 356] on p at bounding box center [921, 352] width 929 height 24
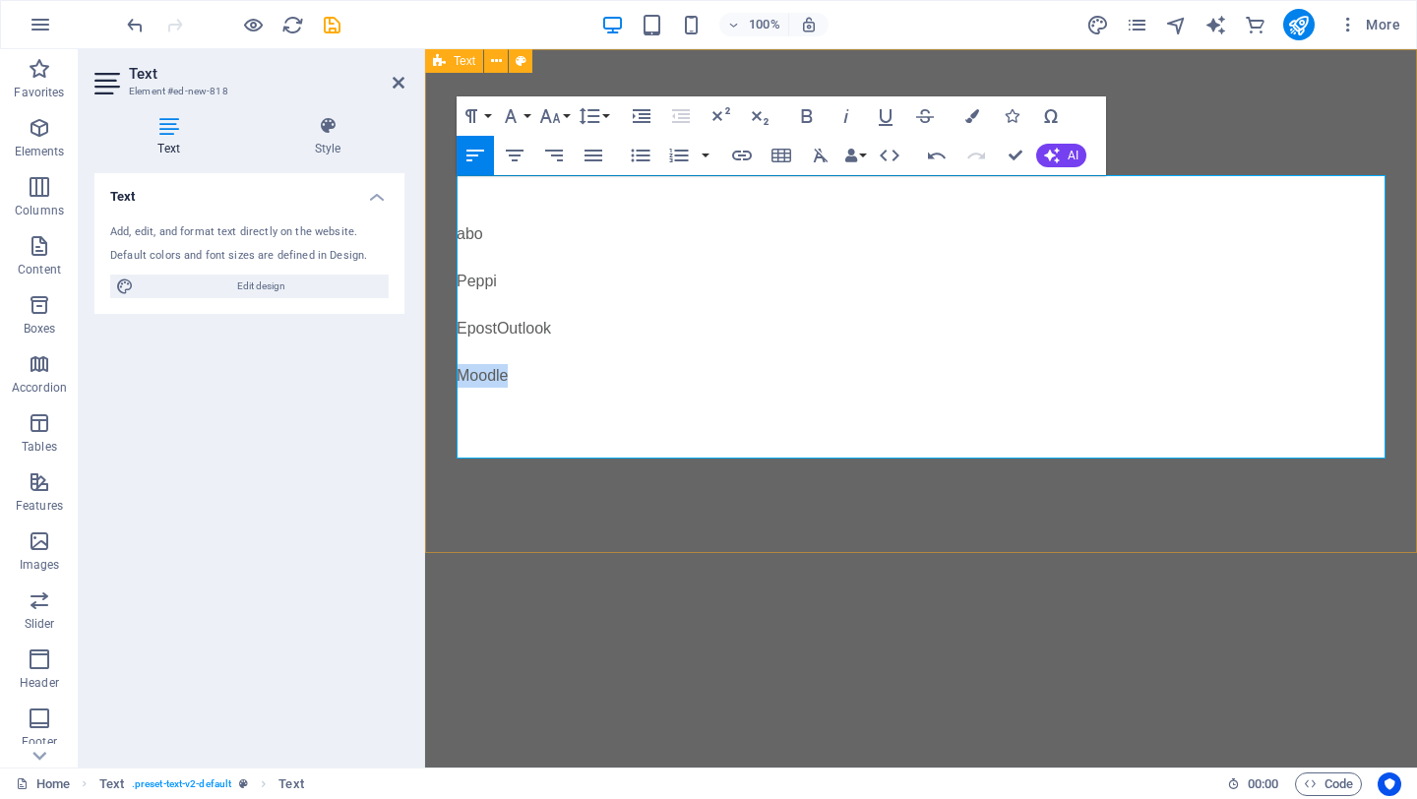
drag, startPoint x: 522, startPoint y: 378, endPoint x: 440, endPoint y: 378, distance: 82.6
click at [440, 378] on div "Åboakademi - viktigaste länkar abo Peppi EpostOutlook ​ Moodle" at bounding box center [921, 301] width 992 height 504
click at [750, 162] on icon "button" at bounding box center [742, 156] width 24 height 24
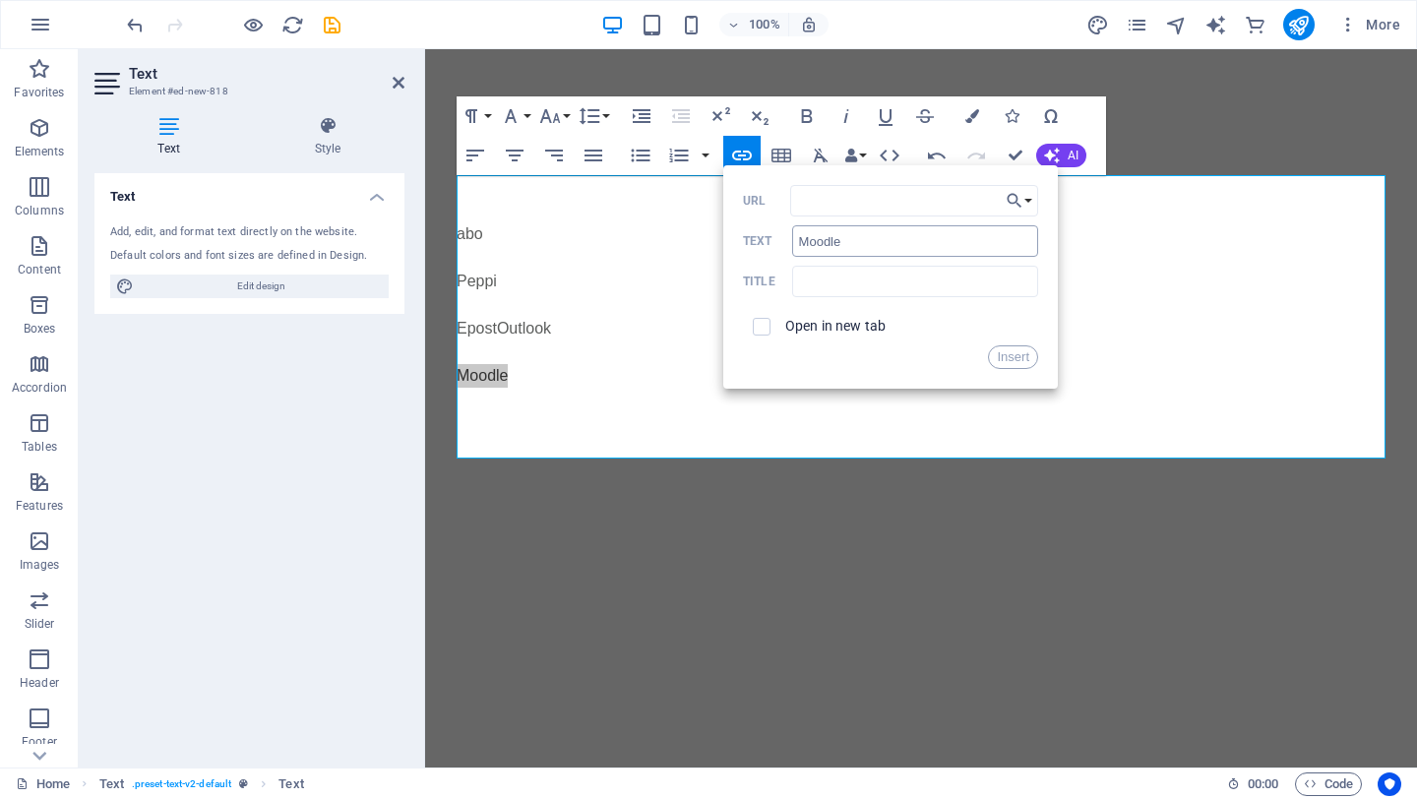
type input "[URL][DOMAIN_NAME]"
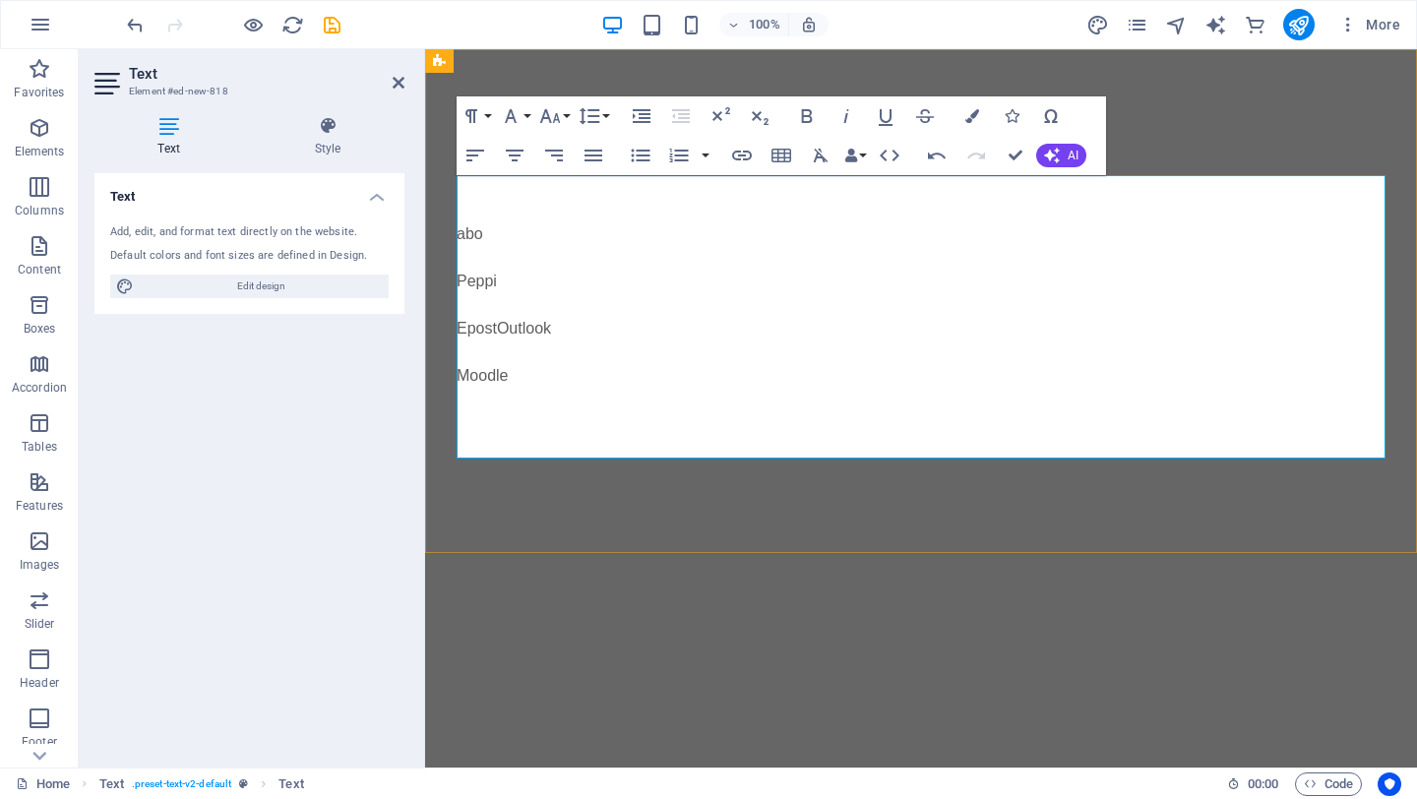
click at [1005, 395] on p at bounding box center [921, 400] width 929 height 24
click at [903, 553] on html "Skip to main content Åboakademi - viktigaste länkar abo Peppi EpostOutlook ​ Mo…" at bounding box center [921, 301] width 992 height 504
click at [396, 86] on icon at bounding box center [399, 83] width 12 height 16
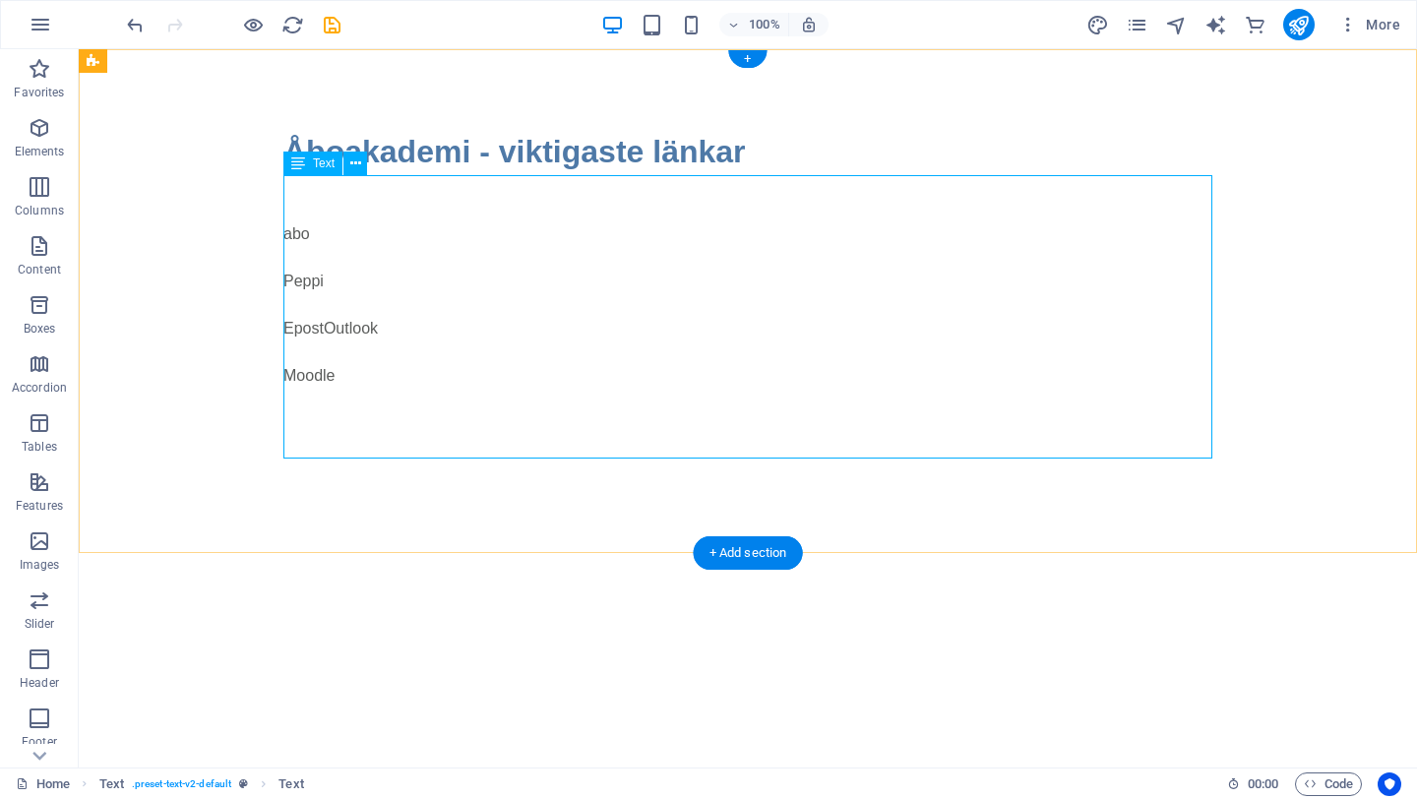
click at [677, 370] on div "abo Peppi EpostOutlook Moodle" at bounding box center [747, 316] width 929 height 283
click at [328, 416] on div "abo Peppi EpostOutlook Moodle" at bounding box center [747, 316] width 929 height 283
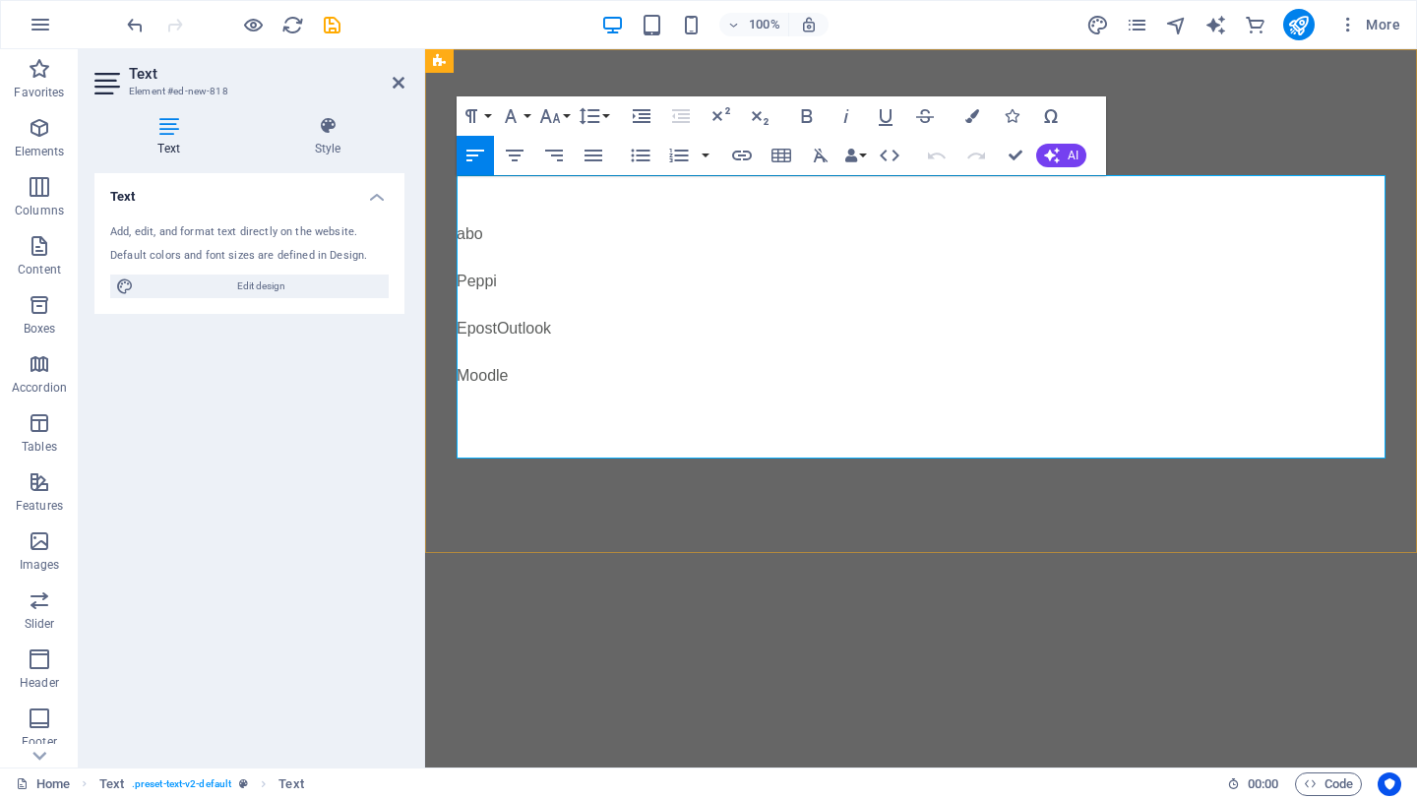
click at [519, 390] on p at bounding box center [921, 400] width 929 height 24
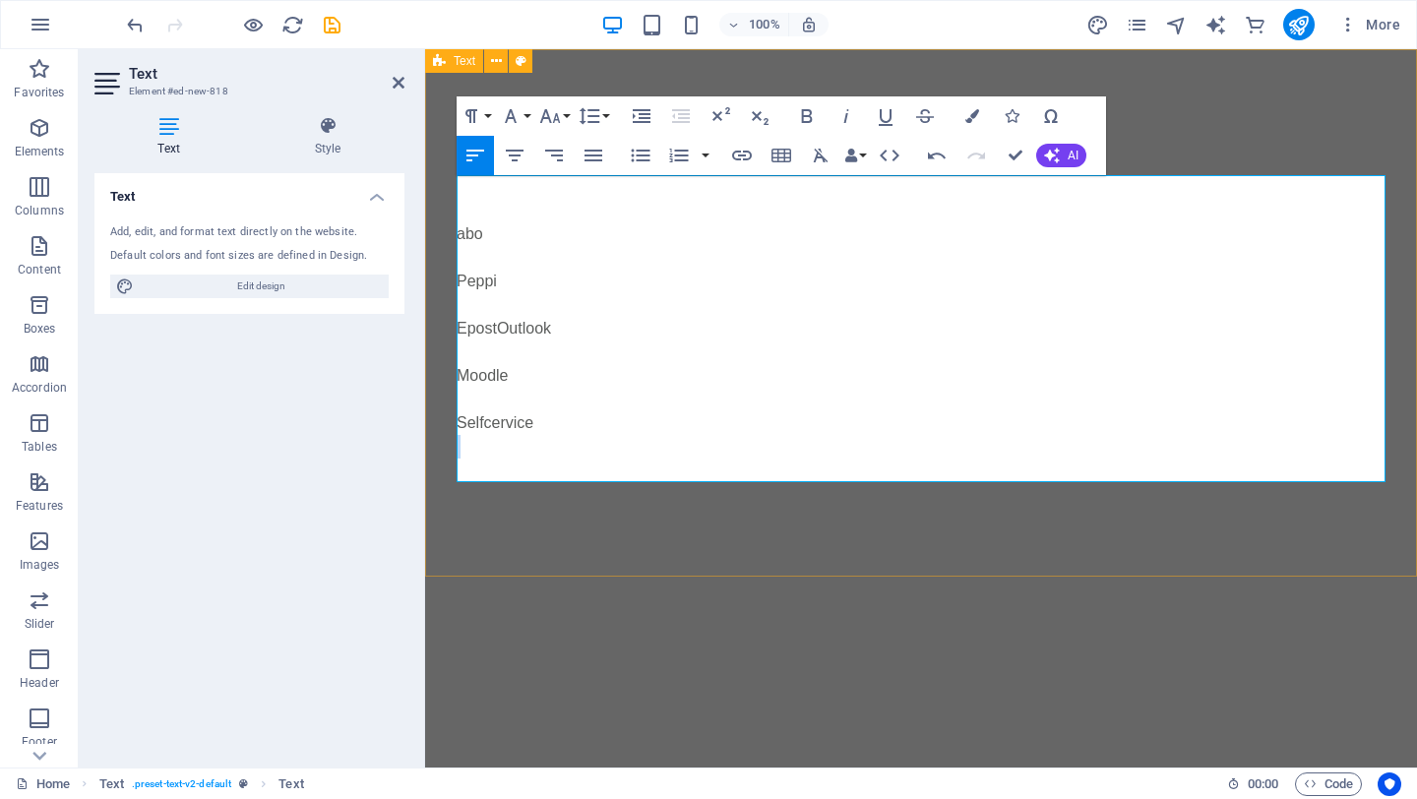
drag, startPoint x: 536, startPoint y: 430, endPoint x: 470, endPoint y: 440, distance: 66.7
click at [470, 440] on div "abo Peppi EpostOutlook Moodle Selfcervice" at bounding box center [921, 328] width 929 height 307
click at [489, 427] on p "Selfcervice" at bounding box center [921, 423] width 929 height 24
drag, startPoint x: 548, startPoint y: 423, endPoint x: 455, endPoint y: 422, distance: 93.5
click at [455, 422] on div "Åboakademi - viktigaste länkar abo Peppi EpostOutlook Moodle Selfservice" at bounding box center [921, 312] width 992 height 527
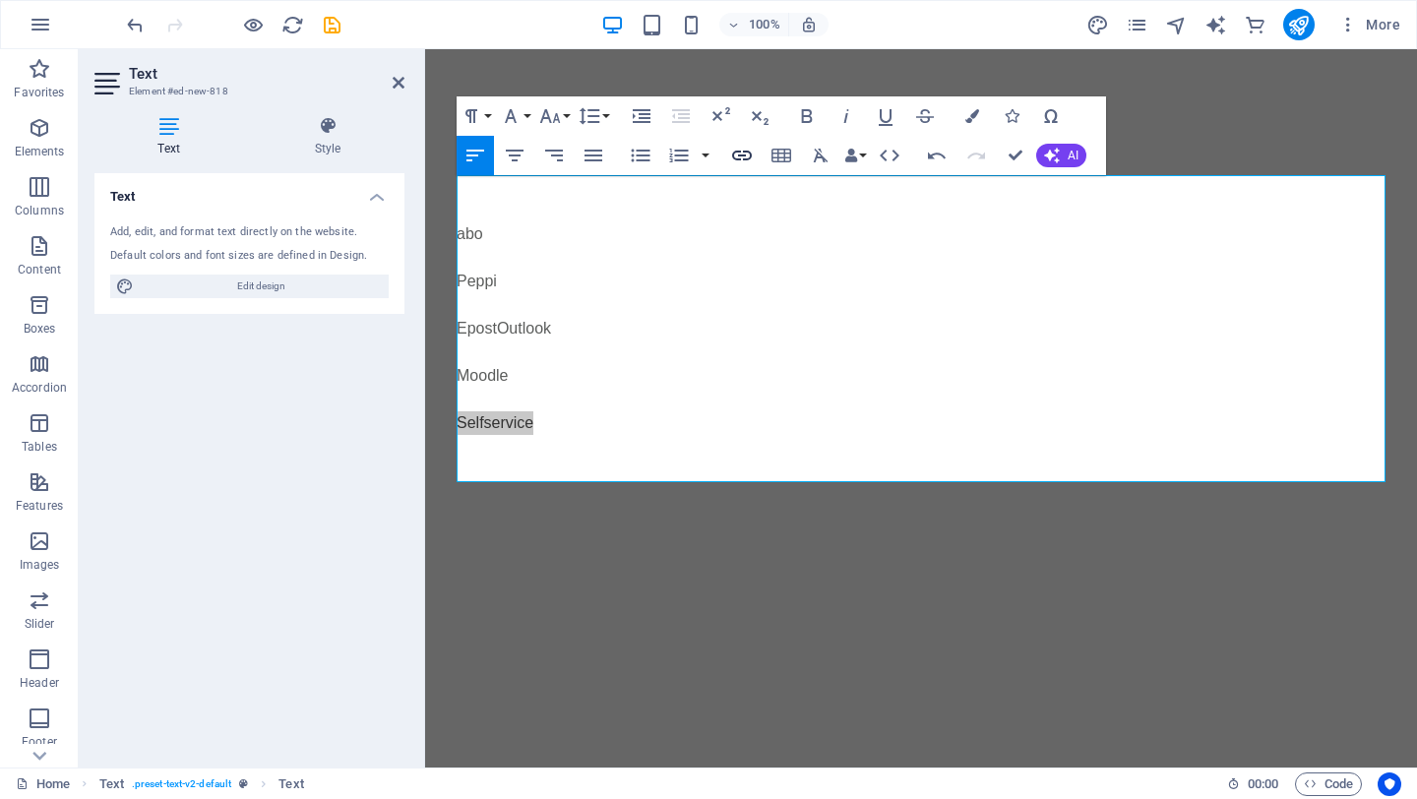
click at [741, 148] on icon "button" at bounding box center [742, 156] width 24 height 24
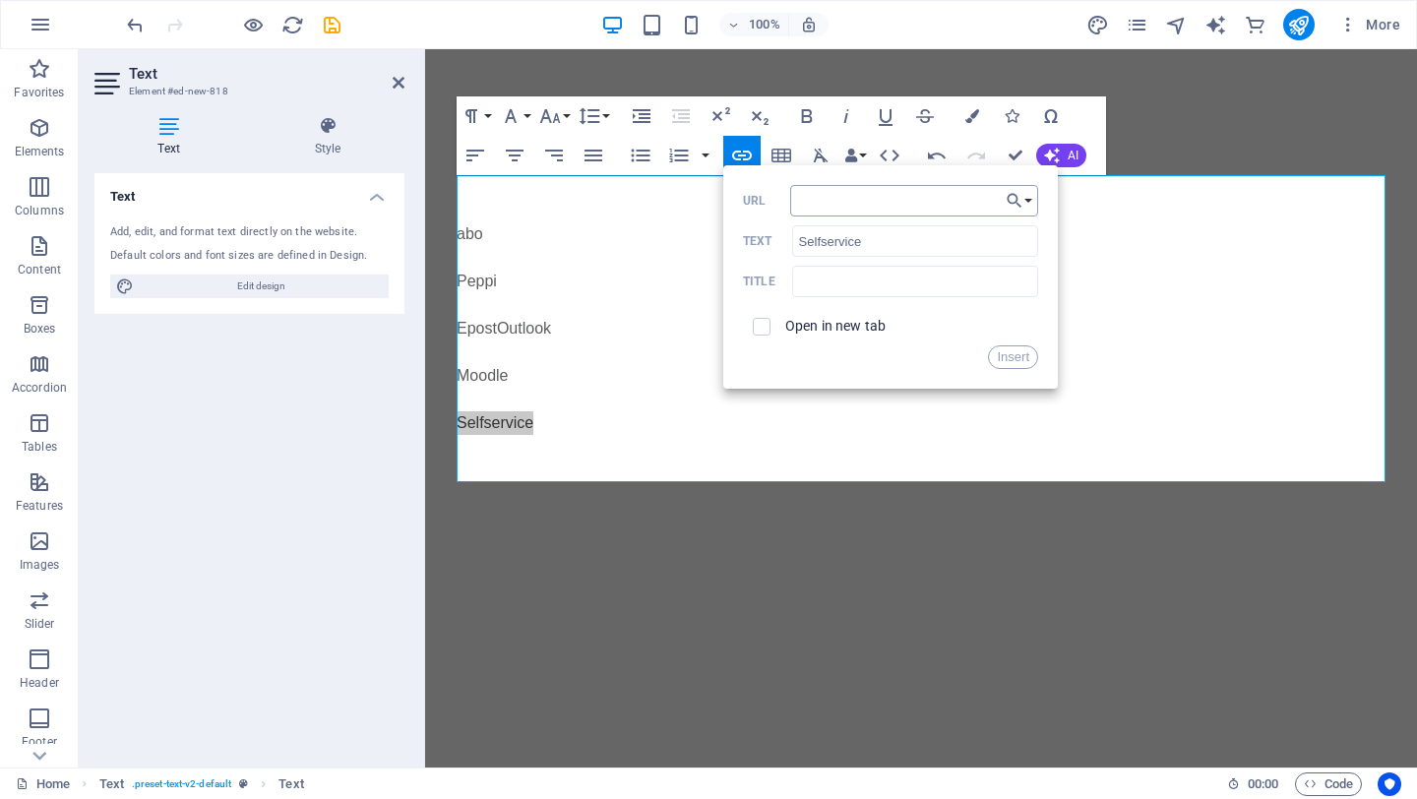
type input "[URL][DOMAIN_NAME]"
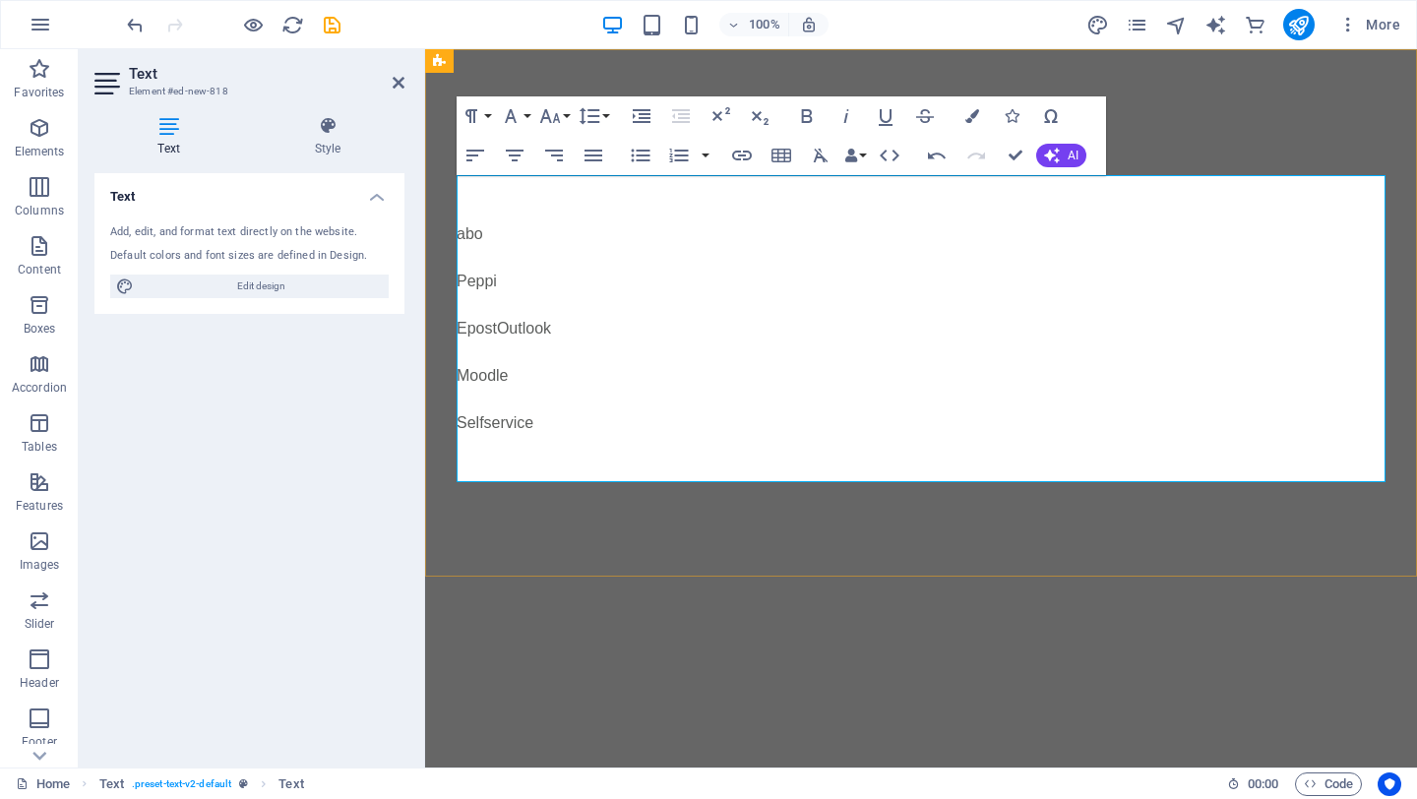
click at [1092, 330] on p "EpostOutlook" at bounding box center [921, 329] width 929 height 24
click at [848, 577] on html "Skip to main content Åboakademi - viktigaste länkar abo Peppi EpostOutlook Mood…" at bounding box center [921, 312] width 992 height 527
click at [399, 88] on icon at bounding box center [399, 83] width 12 height 16
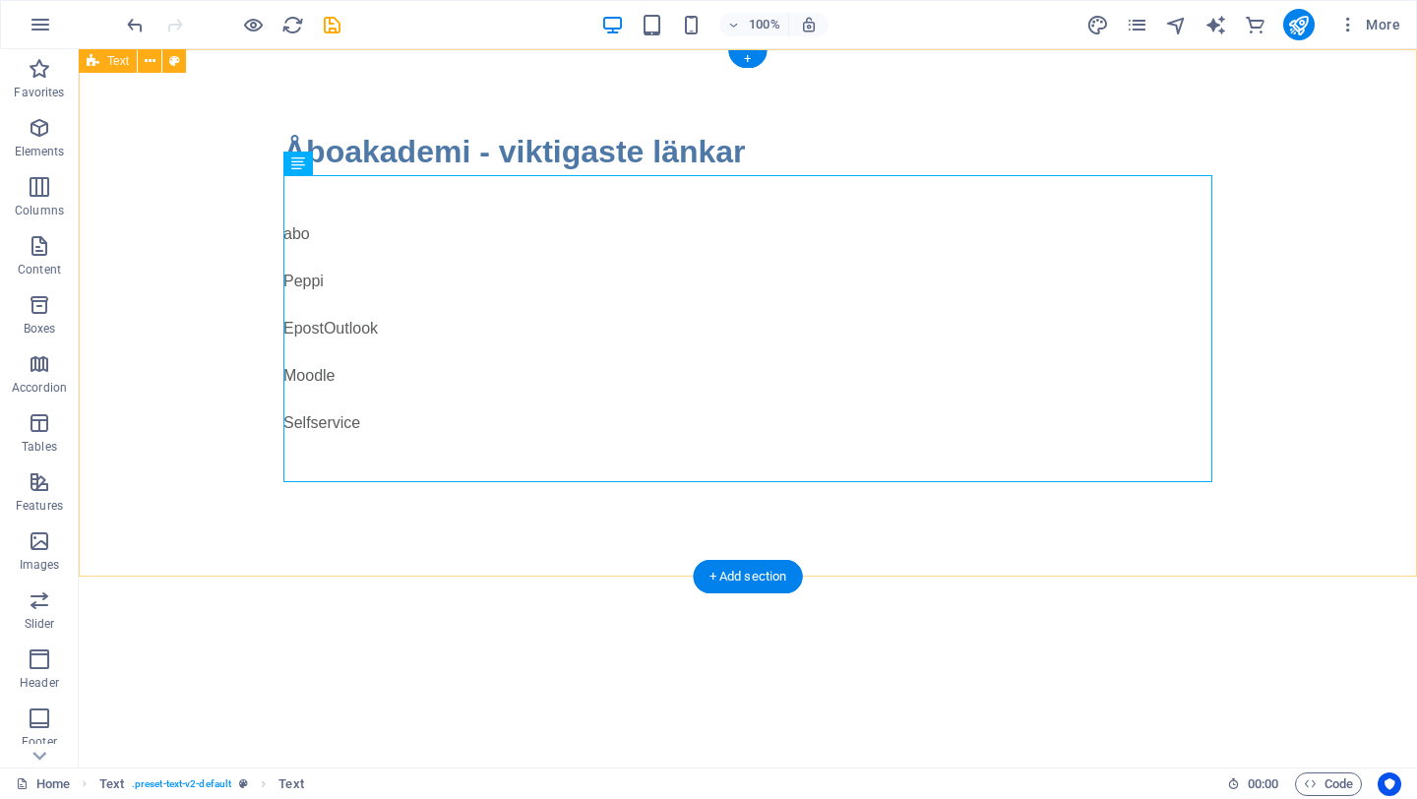
click at [224, 167] on div "Åboakademi - viktigaste länkar abo Peppi EpostOutlook Moodle Selfservice" at bounding box center [748, 312] width 1338 height 527
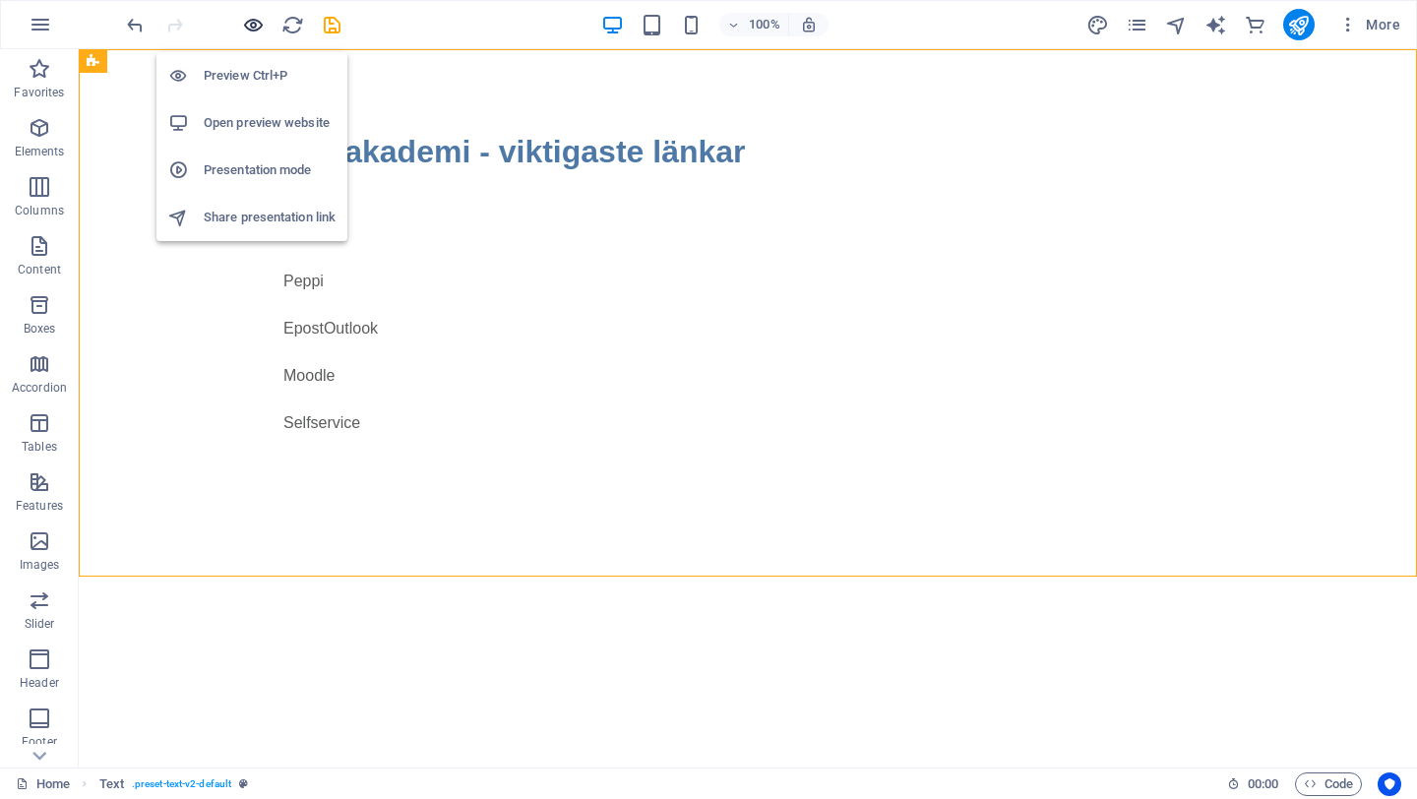
click at [253, 20] on icon "button" at bounding box center [253, 25] width 23 height 23
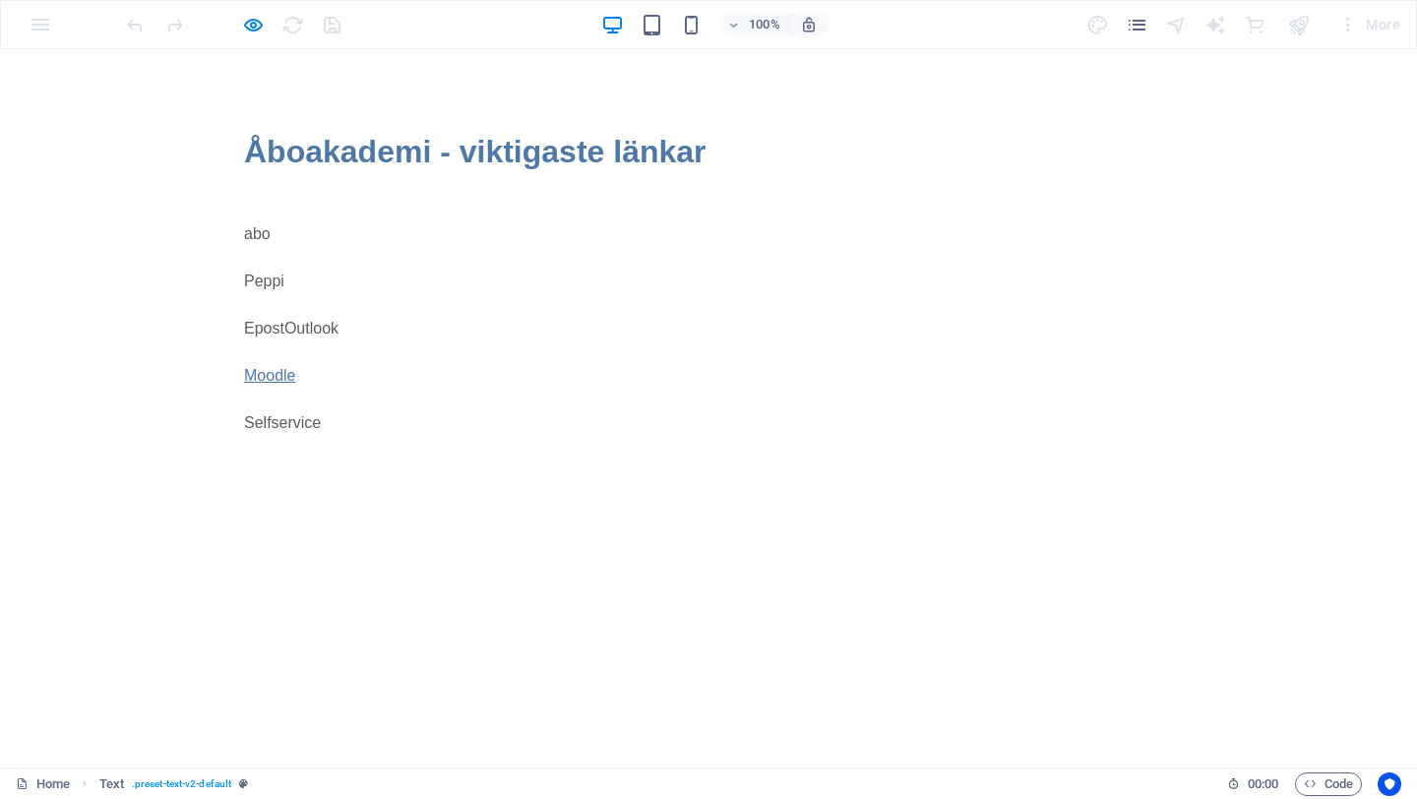
click at [286, 383] on link "Moodle" at bounding box center [269, 375] width 51 height 17
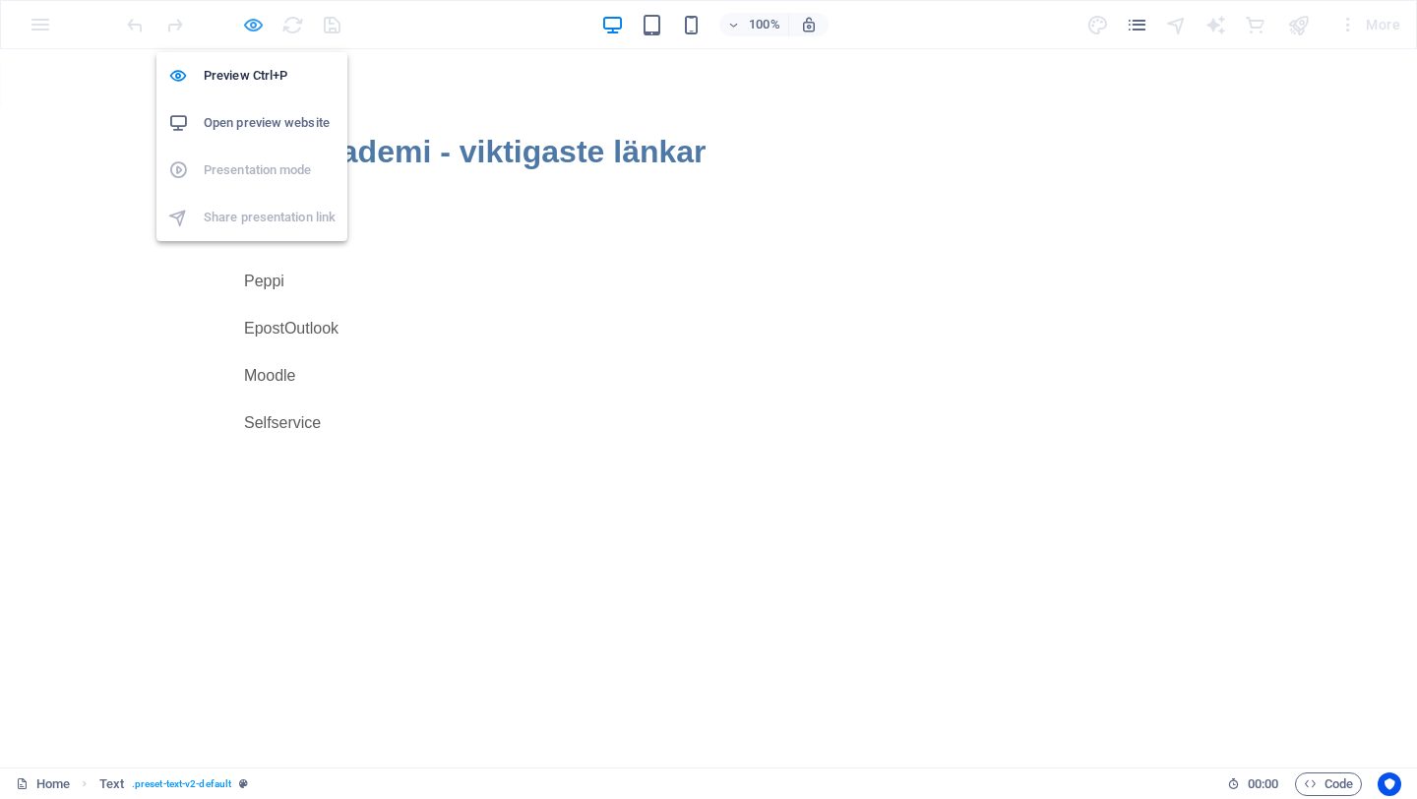
click at [255, 31] on icon "button" at bounding box center [253, 25] width 23 height 23
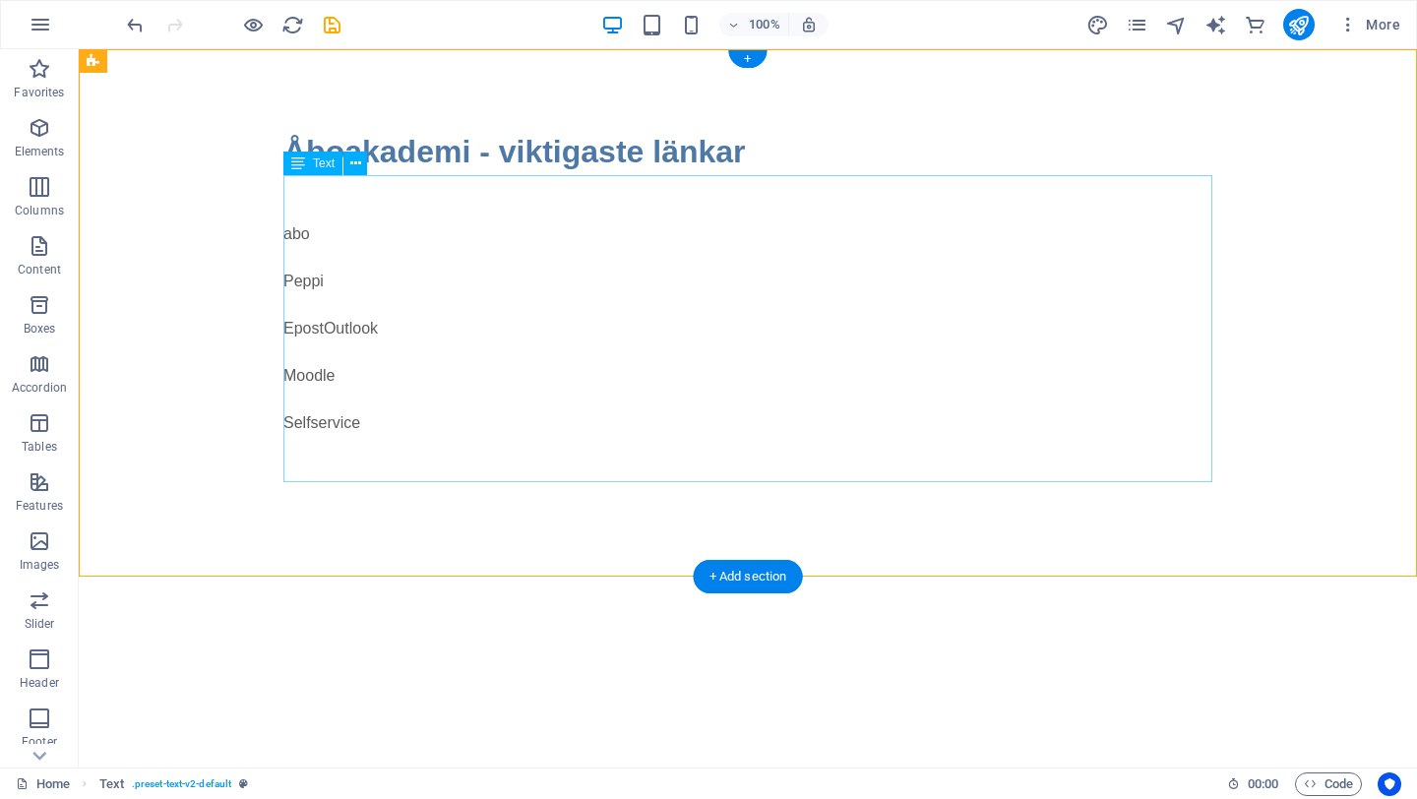
click at [384, 430] on div "abo Peppi EpostOutlook Moodle Selfservice" at bounding box center [747, 328] width 929 height 307
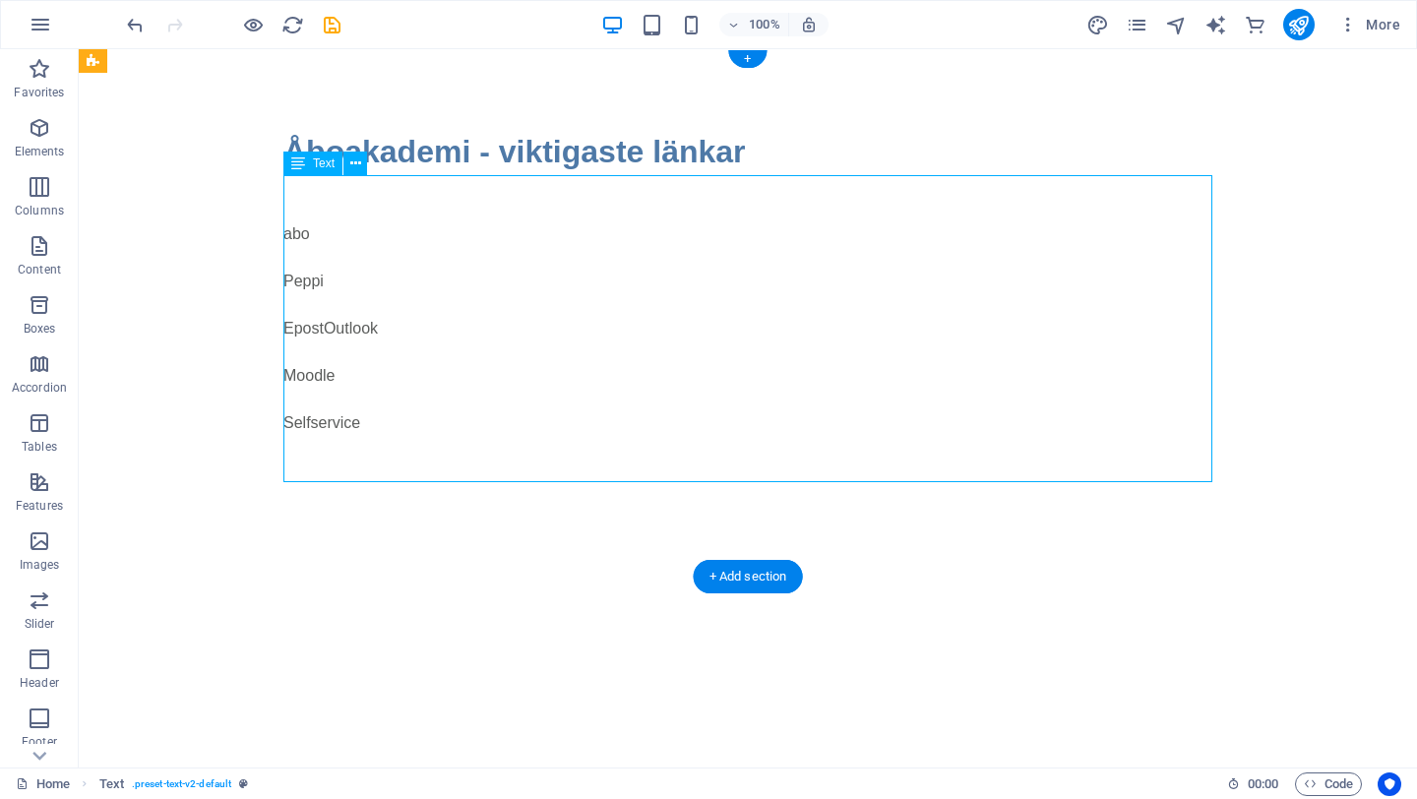
click at [384, 430] on div "abo Peppi EpostOutlook Moodle Selfservice" at bounding box center [747, 328] width 929 height 307
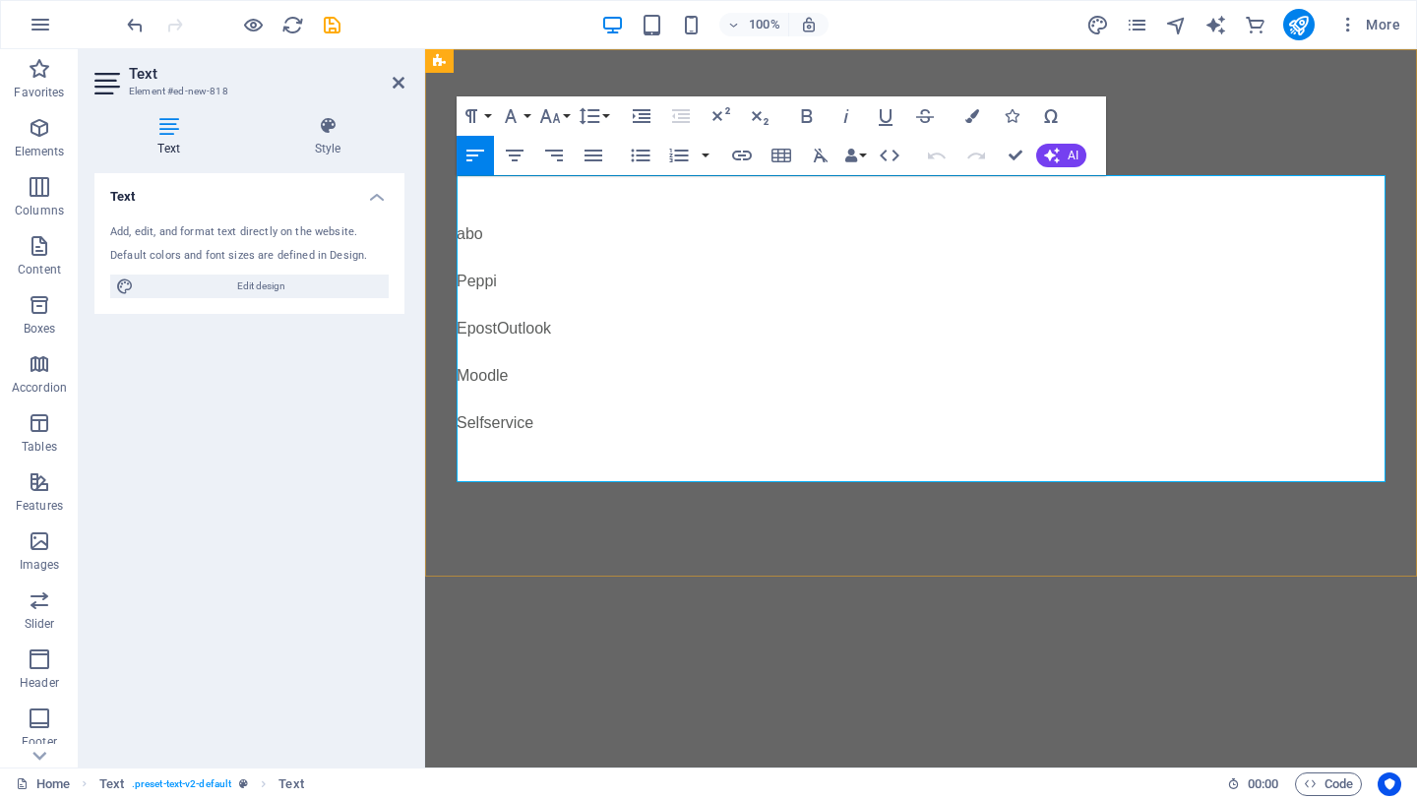
click at [679, 252] on p at bounding box center [921, 258] width 929 height 24
click at [634, 577] on html "Skip to main content Åboakademi - viktigaste länkar abo Peppi EpostOutlook Mood…" at bounding box center [921, 312] width 992 height 527
click at [827, 577] on html "Skip to main content Åboakademi - viktigaste länkar abo Peppi EpostOutlook Mood…" at bounding box center [921, 312] width 992 height 527
click at [780, 577] on html "Skip to main content Åboakademi - viktigaste länkar abo Peppi EpostOutlook Mood…" at bounding box center [921, 312] width 992 height 527
click at [395, 85] on icon at bounding box center [399, 83] width 12 height 16
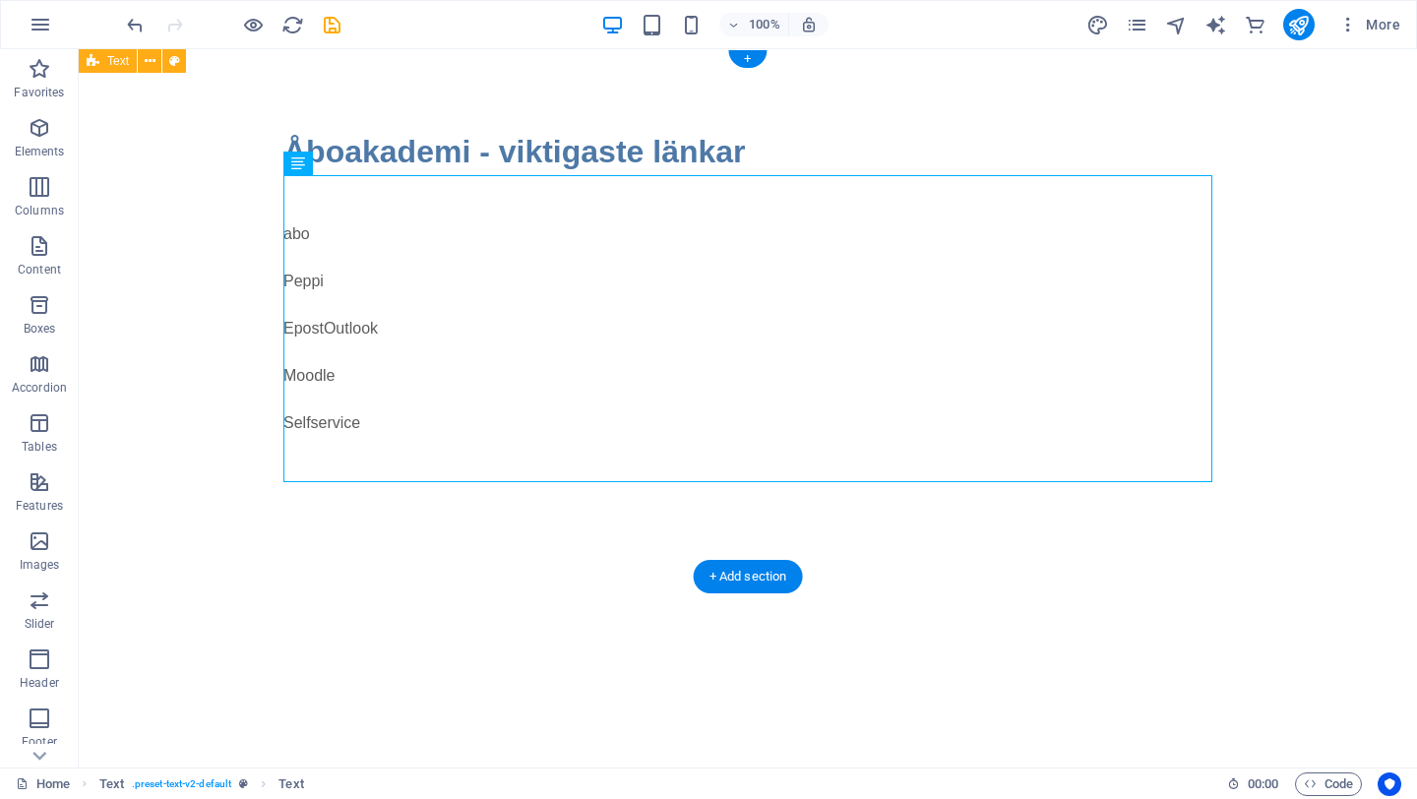
click at [184, 275] on div "Åboakademi - viktigaste länkar abo Peppi EpostOutlook Moodle Selfservice" at bounding box center [748, 312] width 1338 height 527
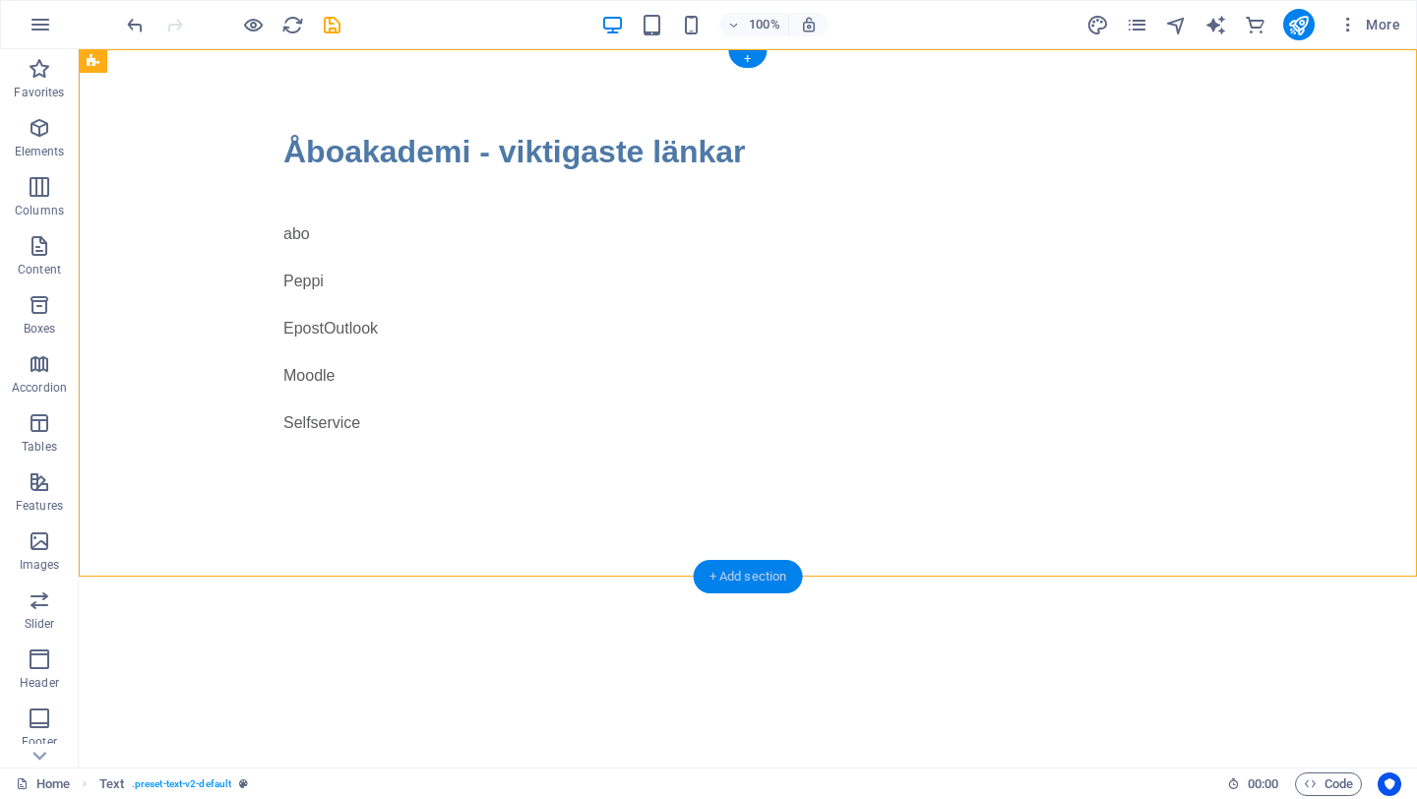
click at [707, 573] on div "+ Add section" at bounding box center [748, 576] width 109 height 33
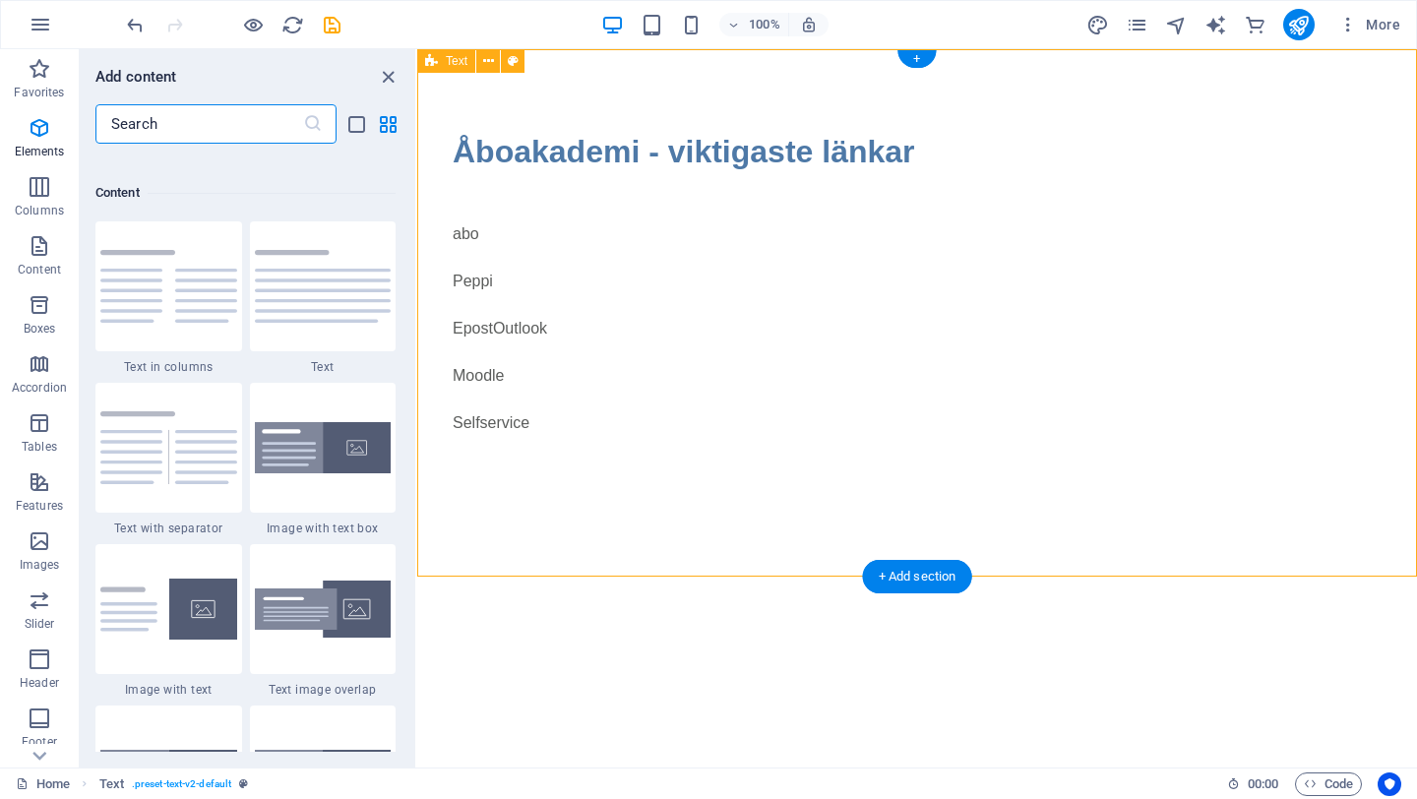
scroll to position [3443, 0]
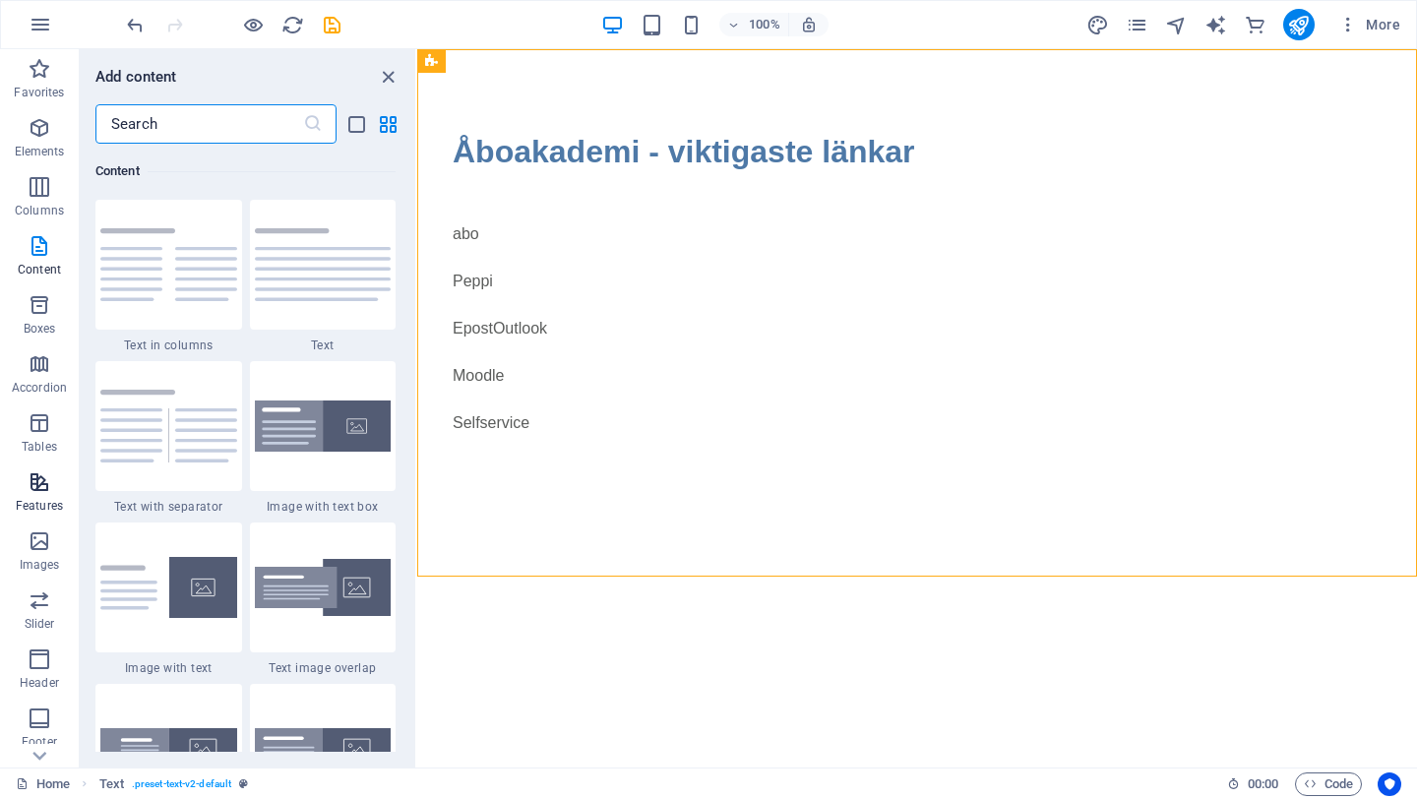
click at [19, 498] on p "Features" at bounding box center [39, 506] width 47 height 16
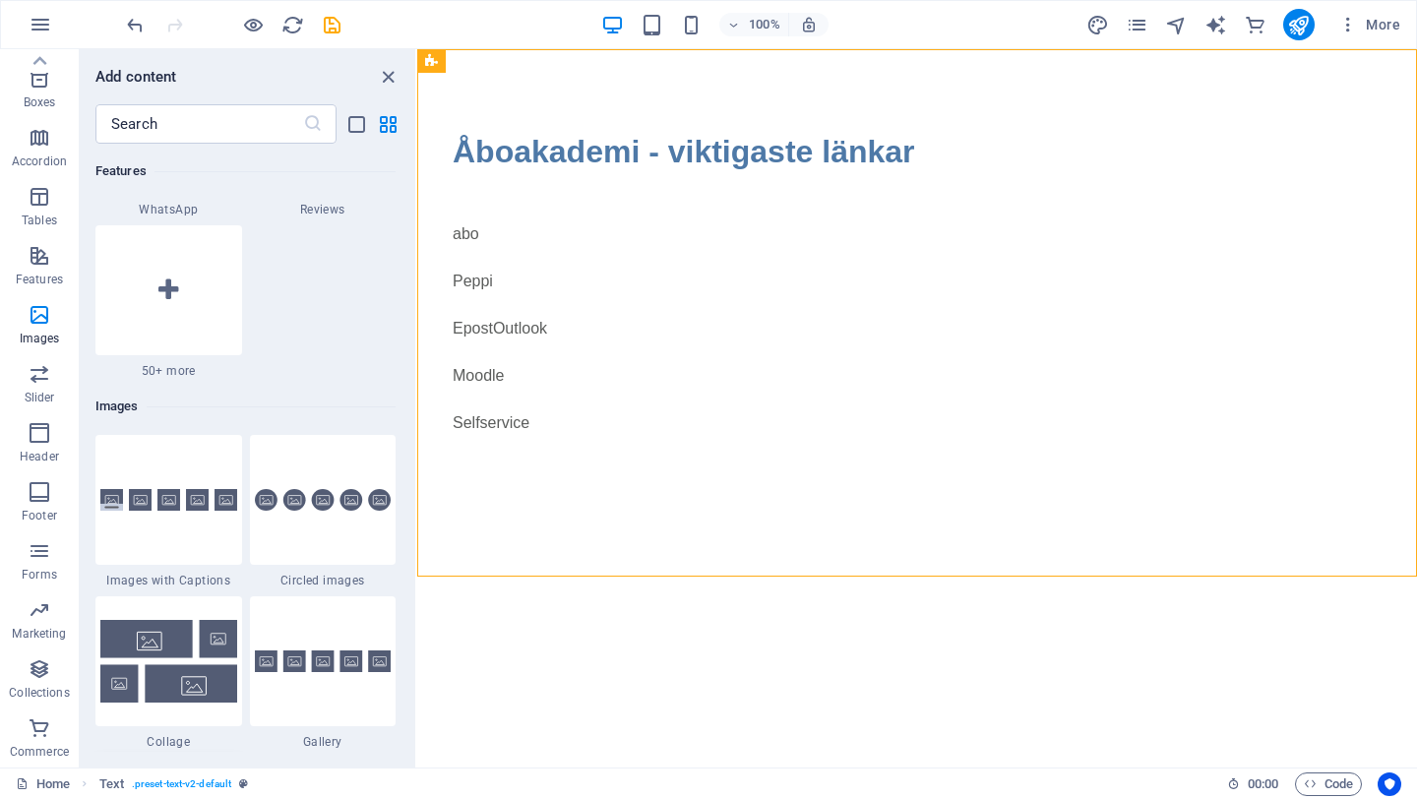
scroll to position [9740, 0]
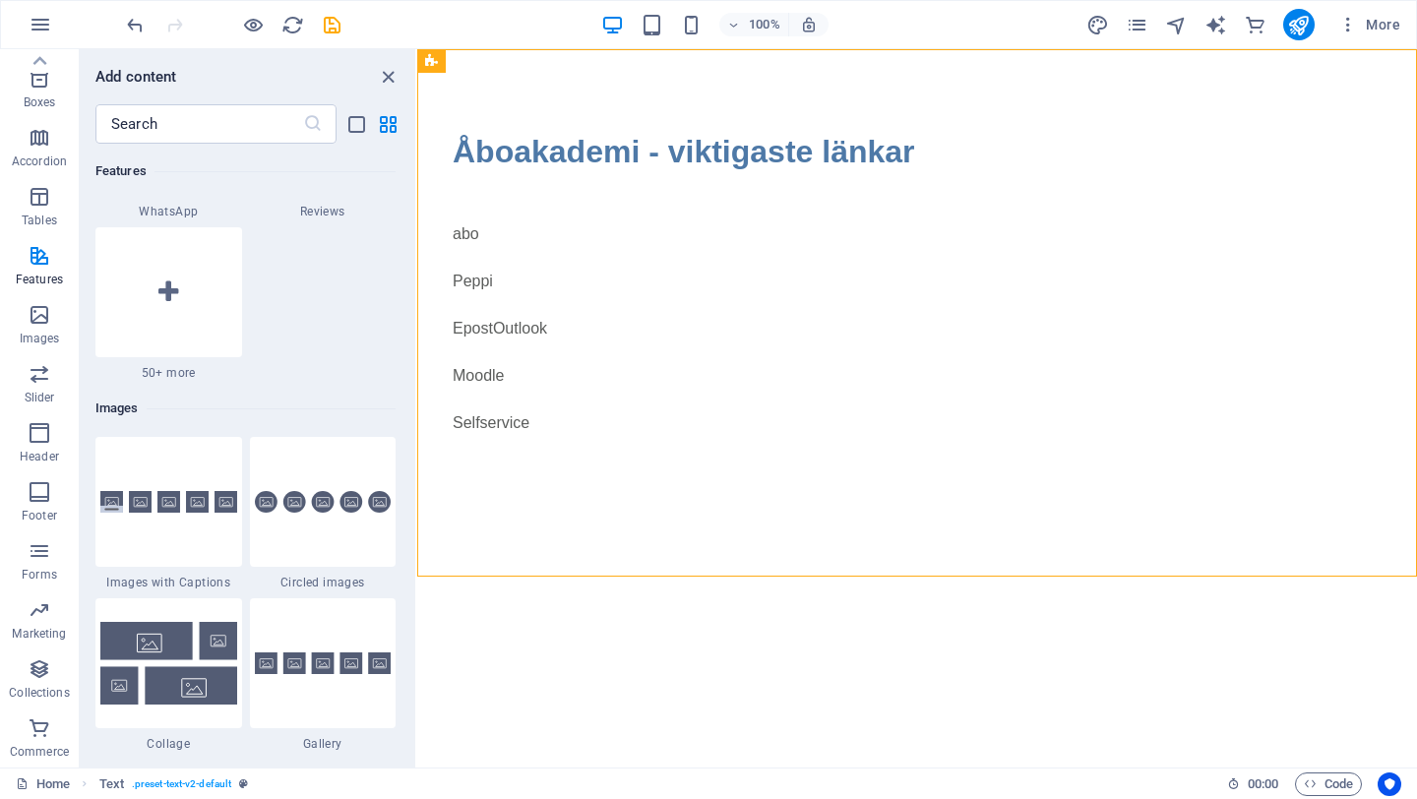
click at [136, 261] on div at bounding box center [168, 292] width 147 height 130
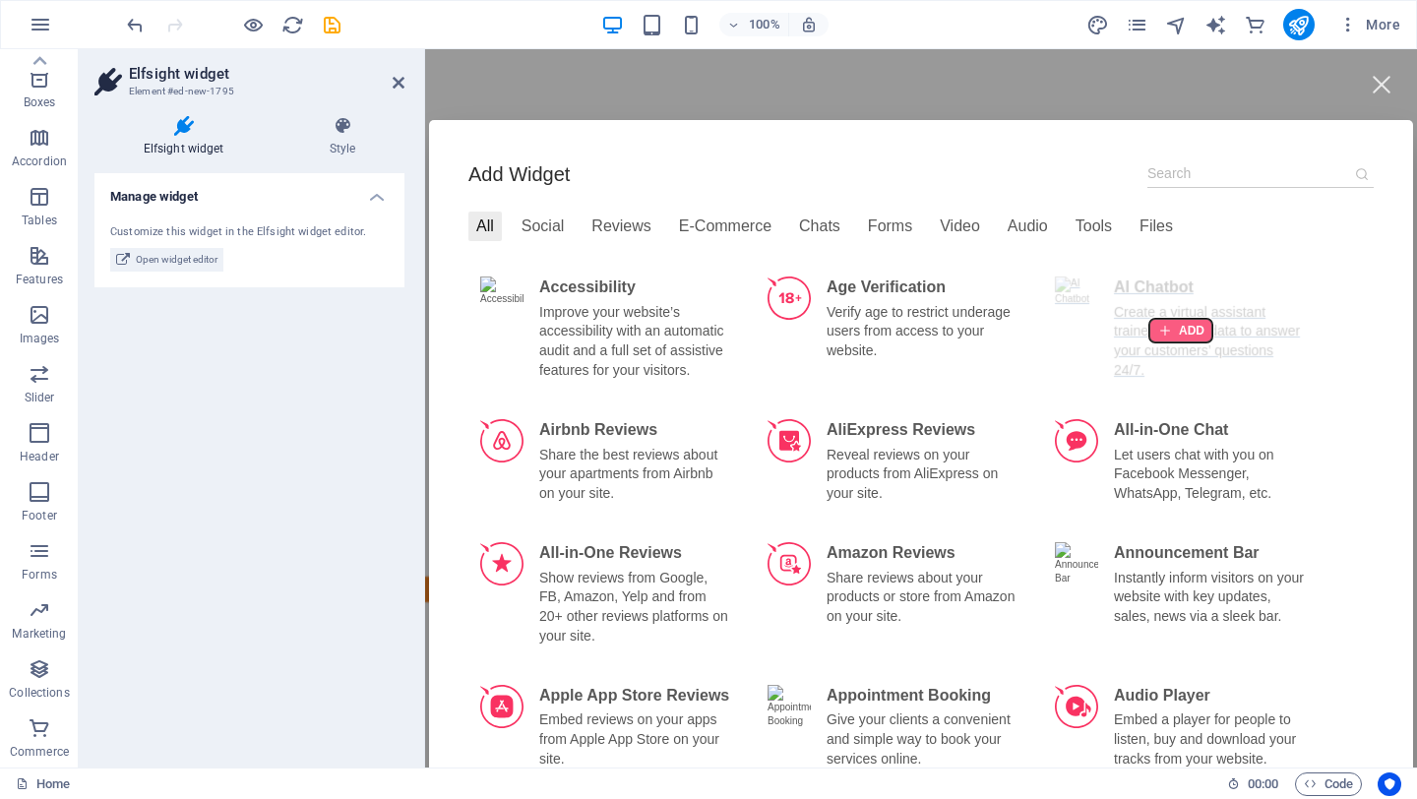
click at [1177, 333] on div at bounding box center [1180, 331] width 63 height 24
